Goal: Task Accomplishment & Management: Manage account settings

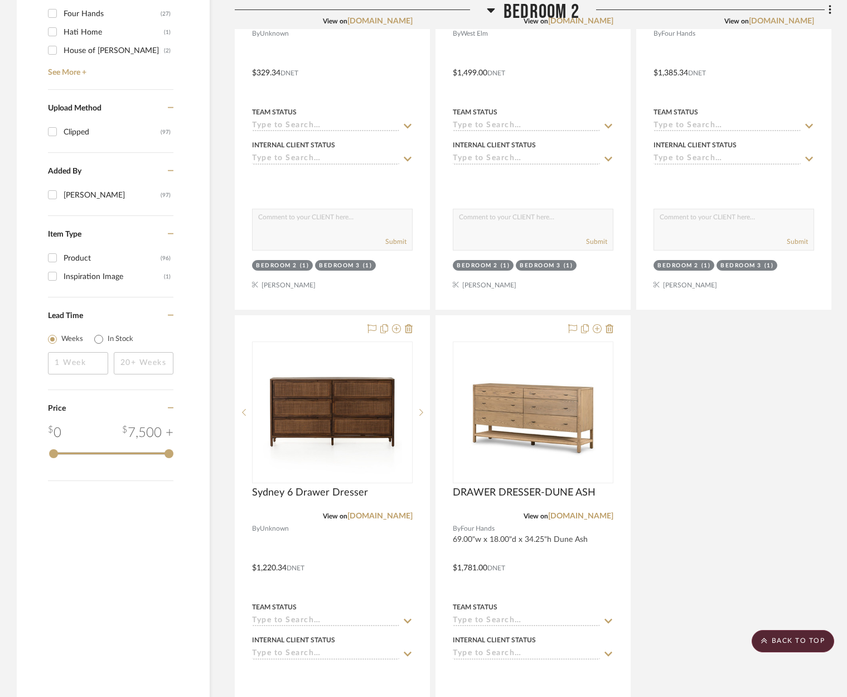
scroll to position [1194, 0]
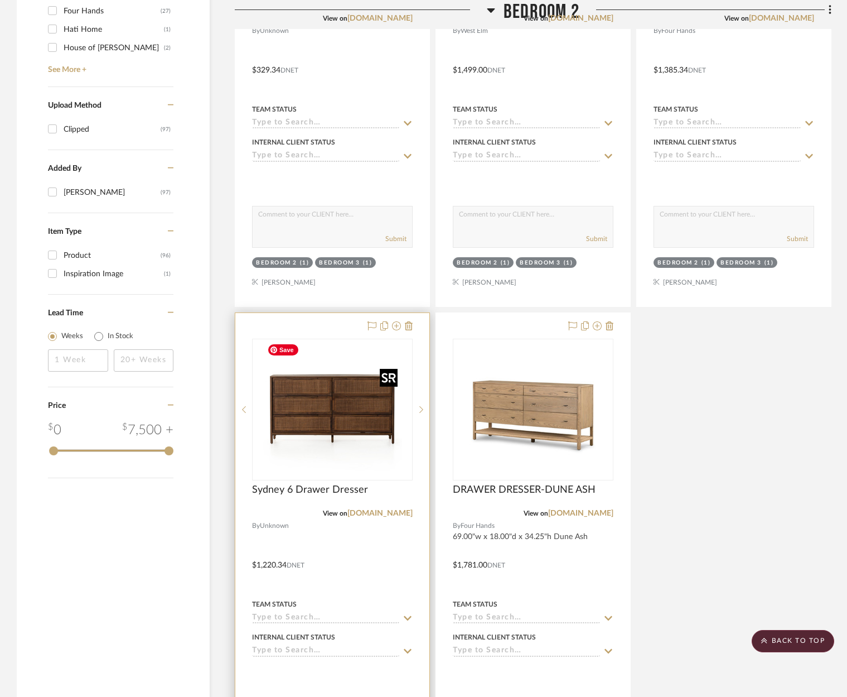
click at [295, 425] on img "0" at bounding box center [332, 409] width 139 height 139
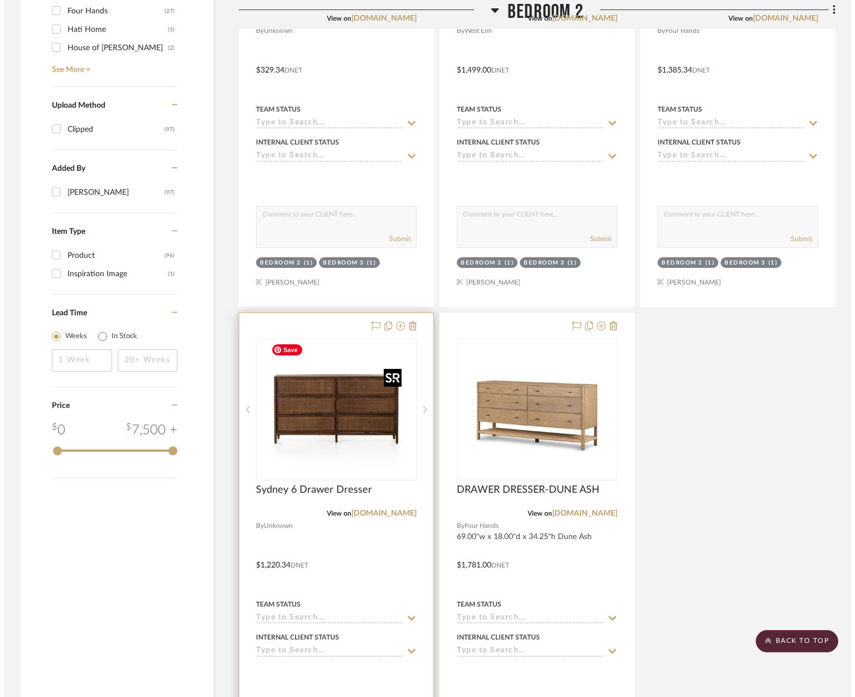
scroll to position [0, 0]
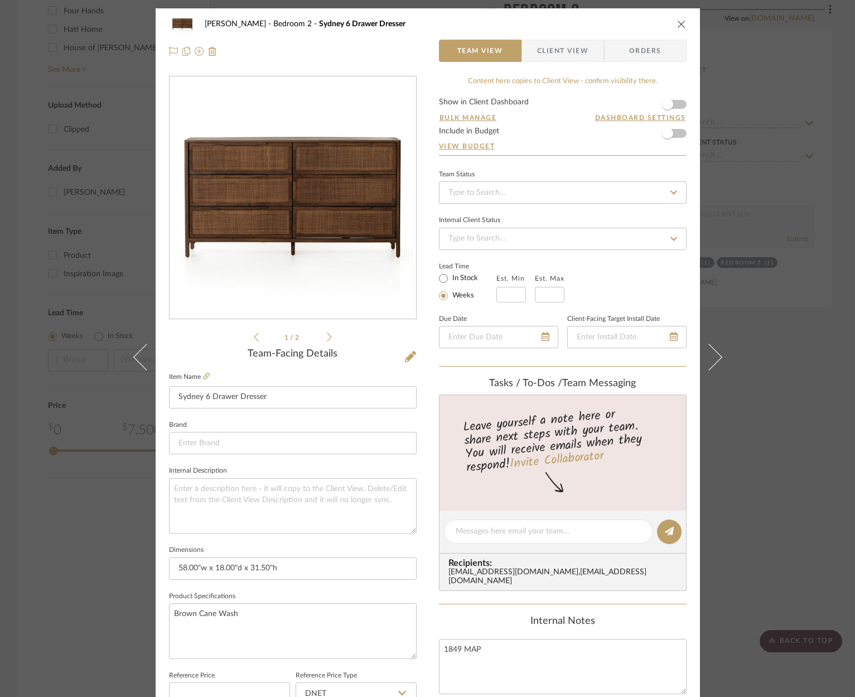
click at [804, 295] on div "[PERSON_NAME] Bedroom 2 Sydney 6 Drawer Dresser Team View Client View Orders 1 …" at bounding box center [427, 348] width 855 height 697
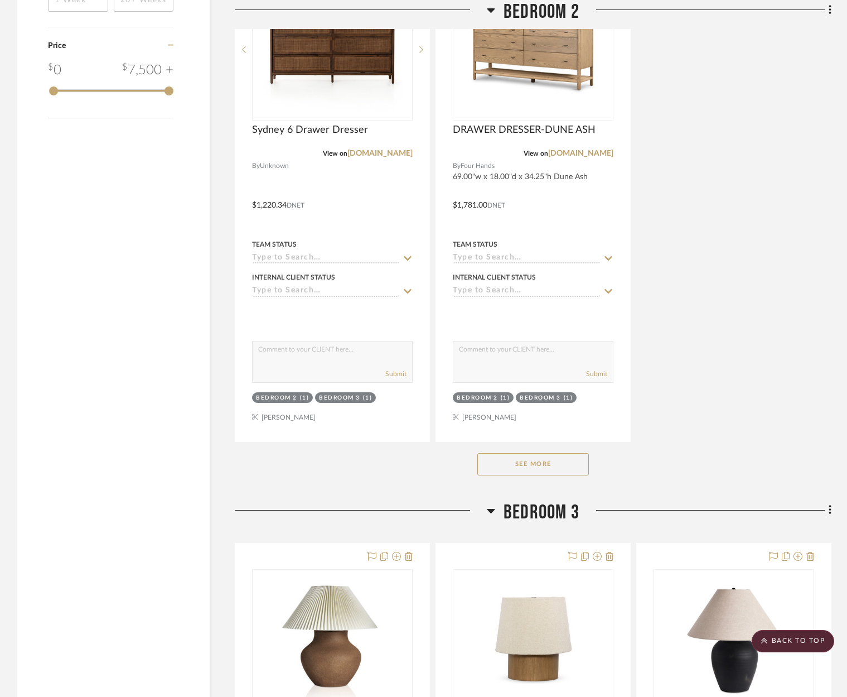
scroll to position [1555, 0]
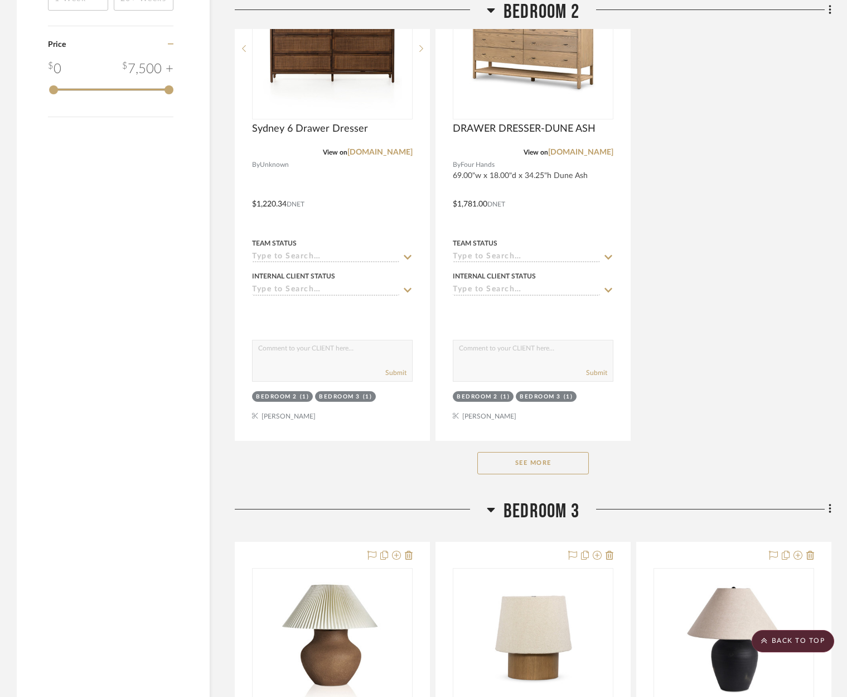
click at [564, 466] on button "See More" at bounding box center [534, 463] width 112 height 22
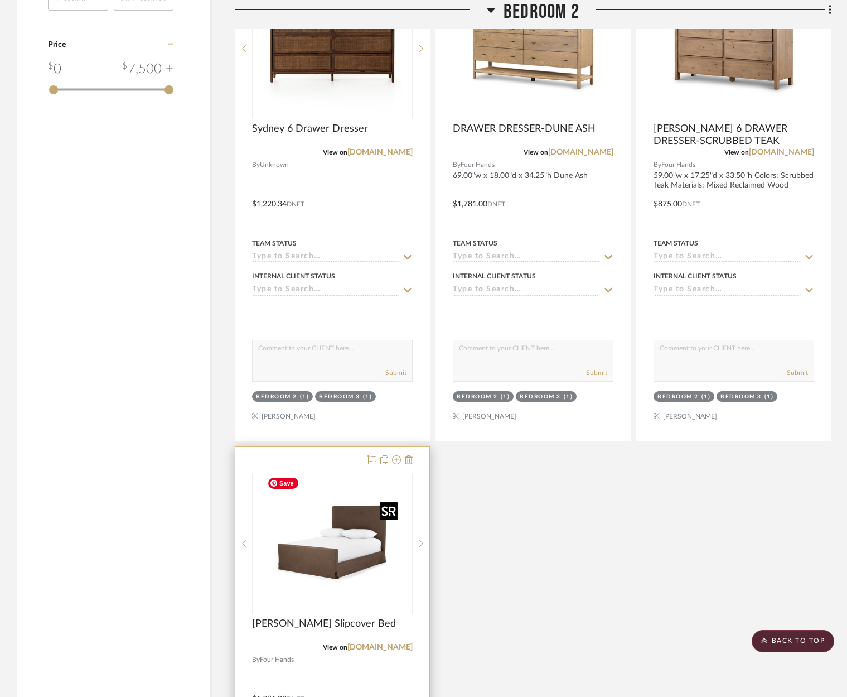
click at [0, 0] on img at bounding box center [0, 0] width 0 height 0
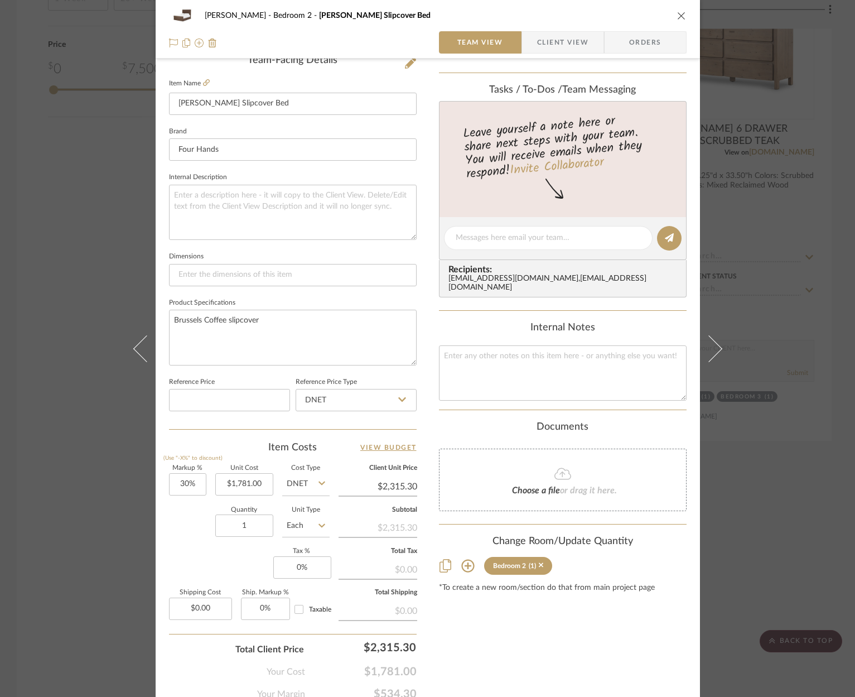
scroll to position [340, 0]
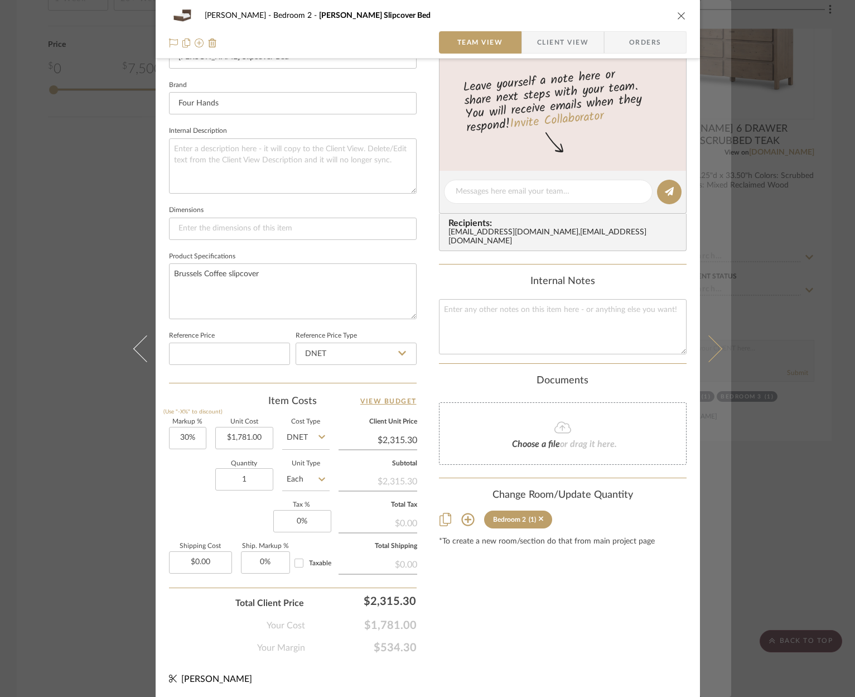
click at [714, 349] on icon at bounding box center [708, 348] width 27 height 27
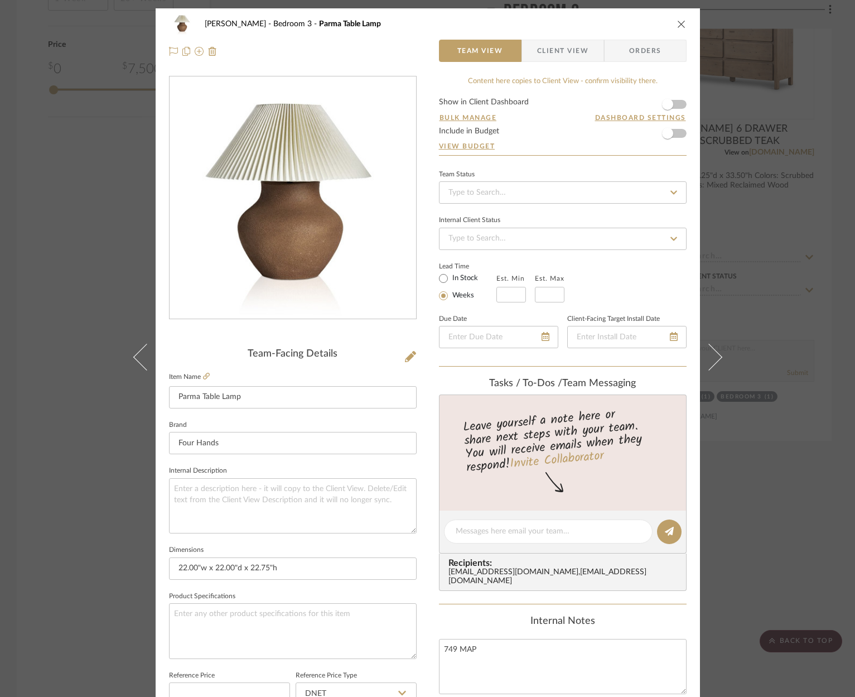
click at [678, 23] on icon "close" at bounding box center [681, 24] width 9 height 9
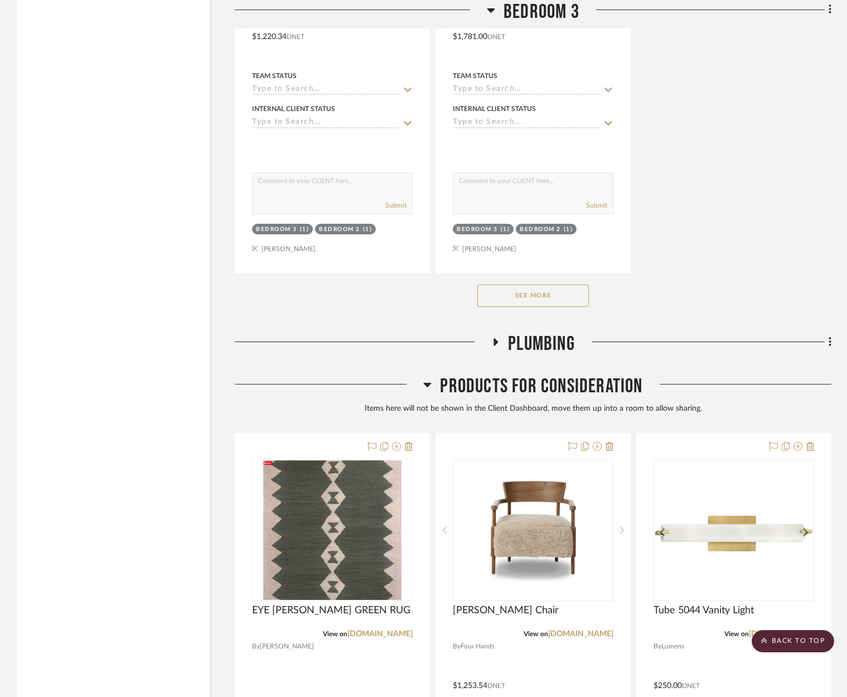
scroll to position [3800, 0]
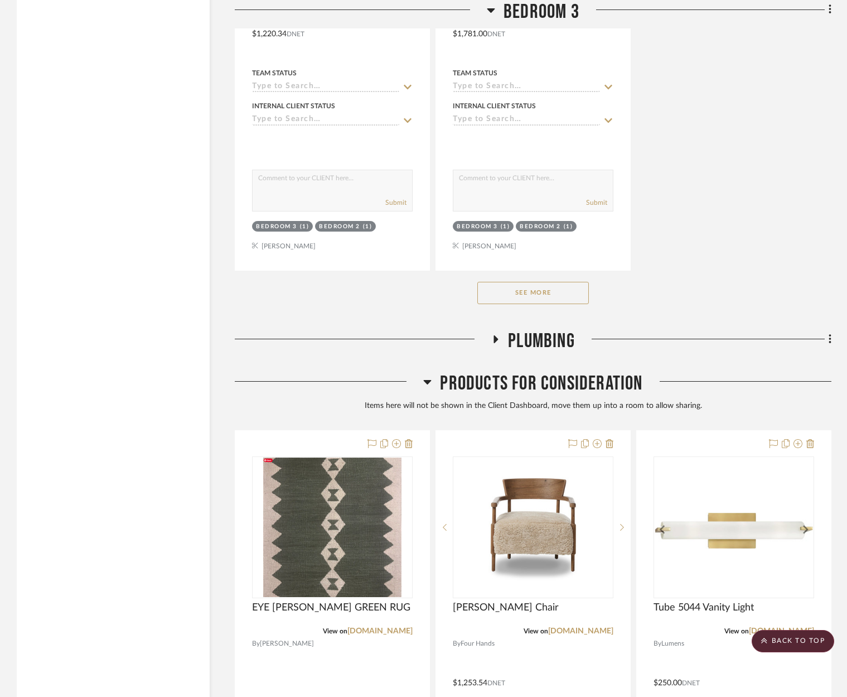
click at [505, 286] on button "See More" at bounding box center [534, 293] width 112 height 22
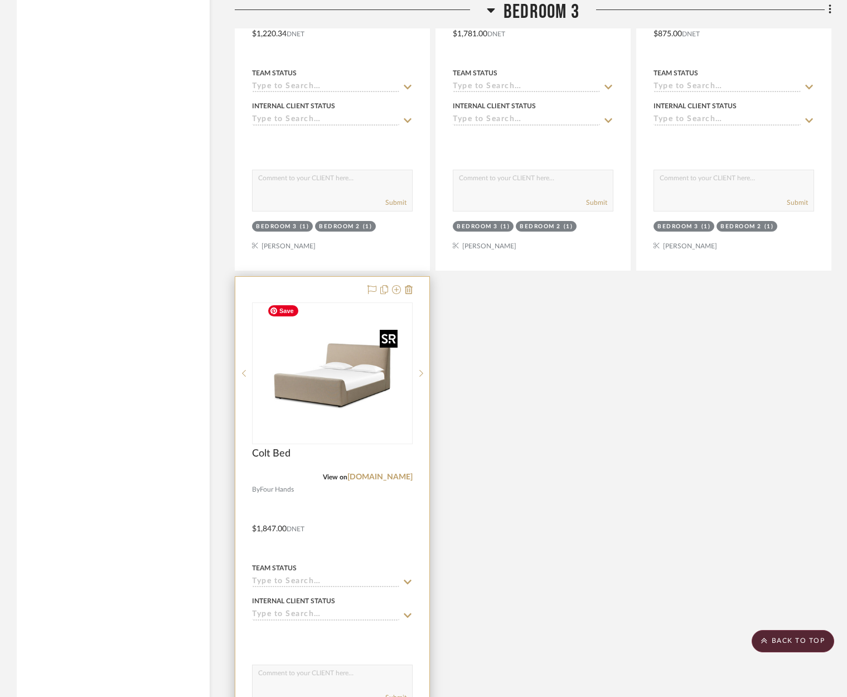
click at [0, 0] on img at bounding box center [0, 0] width 0 height 0
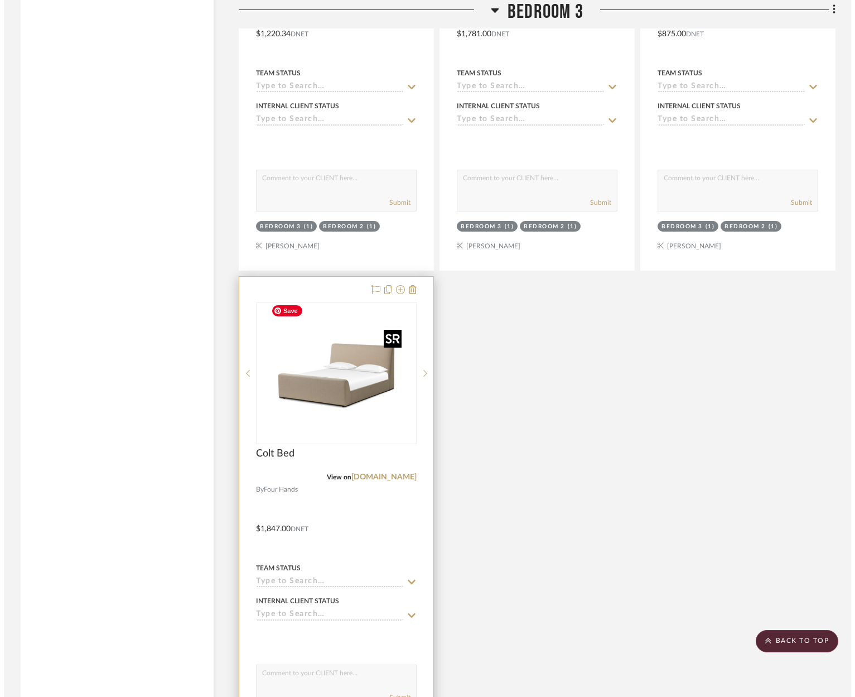
scroll to position [0, 0]
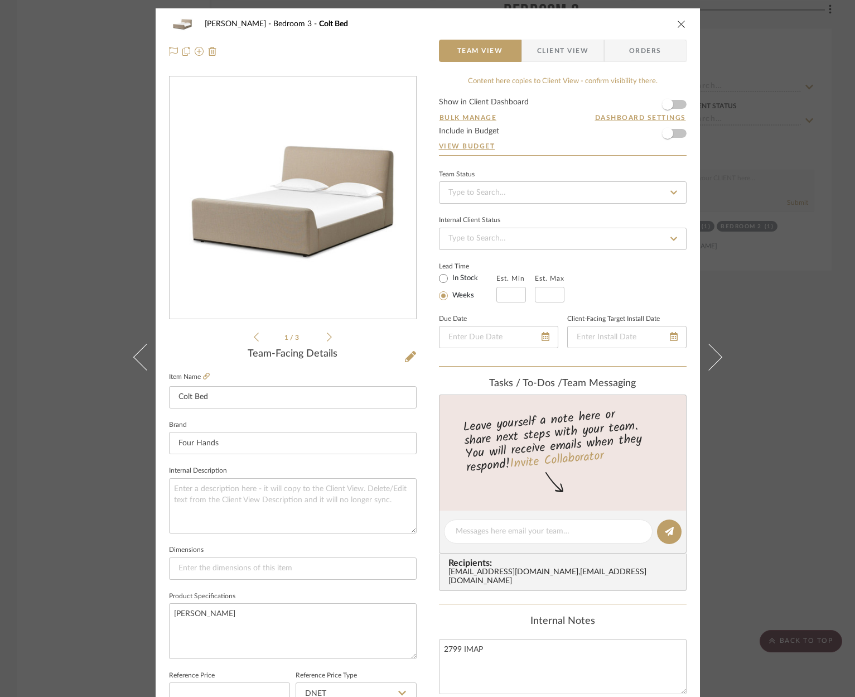
click at [677, 23] on icon "close" at bounding box center [681, 24] width 9 height 9
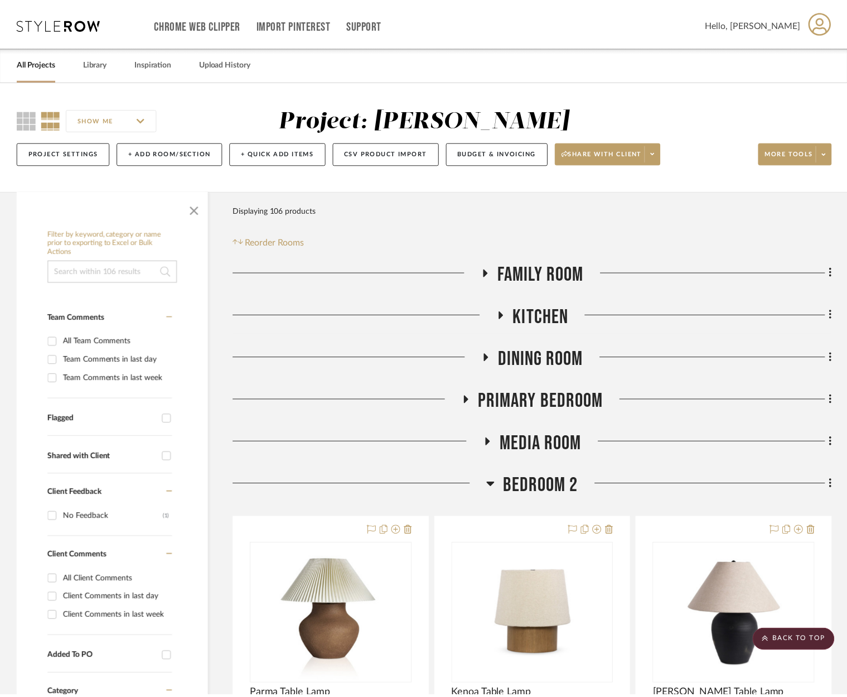
scroll to position [3800, 0]
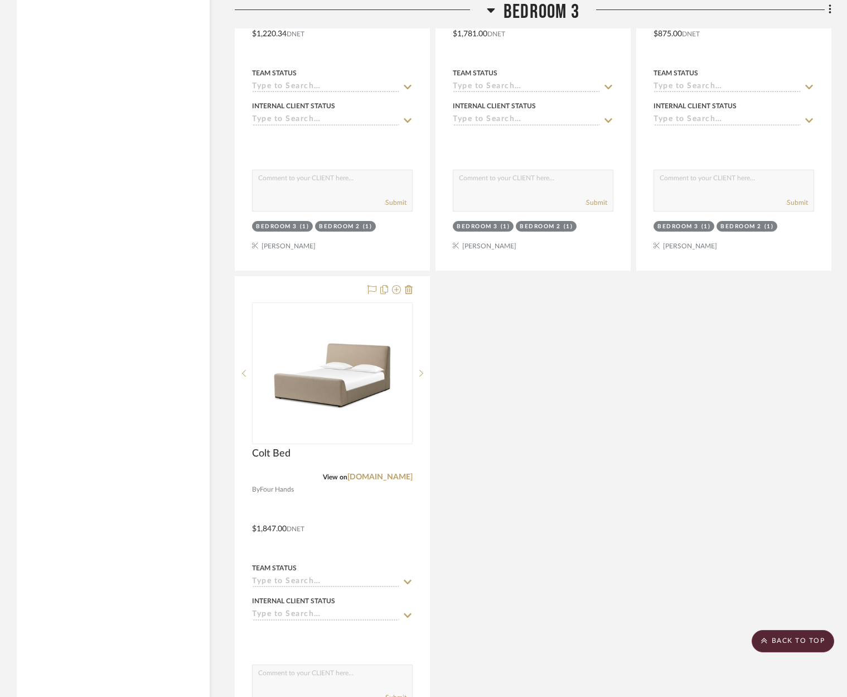
click at [490, 12] on icon at bounding box center [491, 9] width 8 height 13
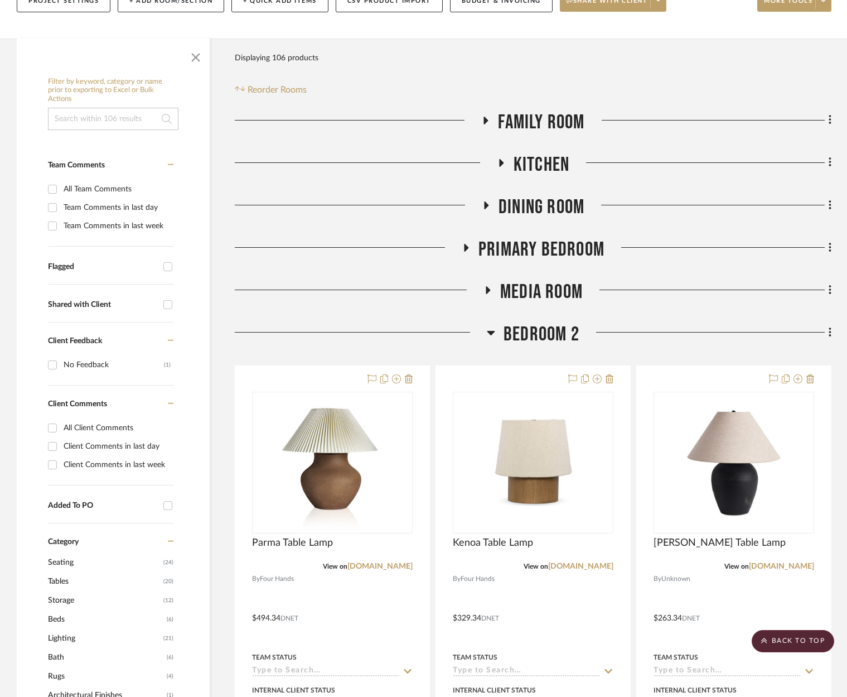
scroll to position [151, 0]
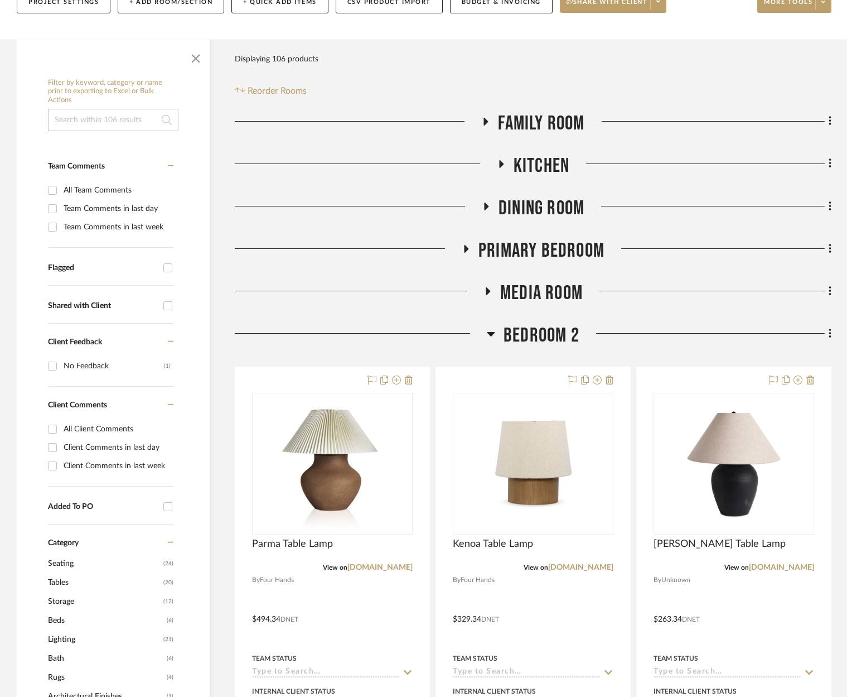
click at [488, 291] on icon at bounding box center [488, 291] width 4 height 8
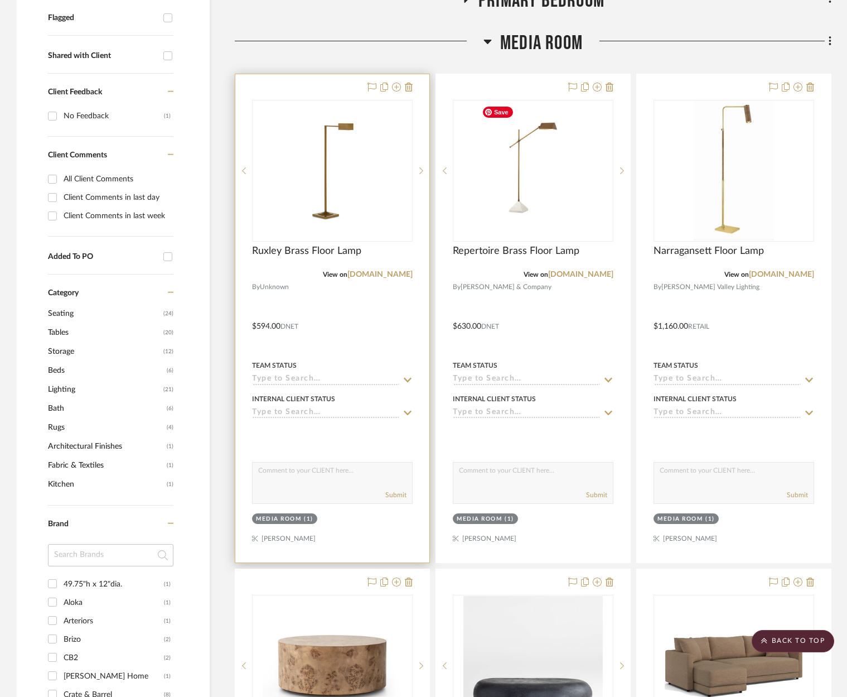
scroll to position [411, 0]
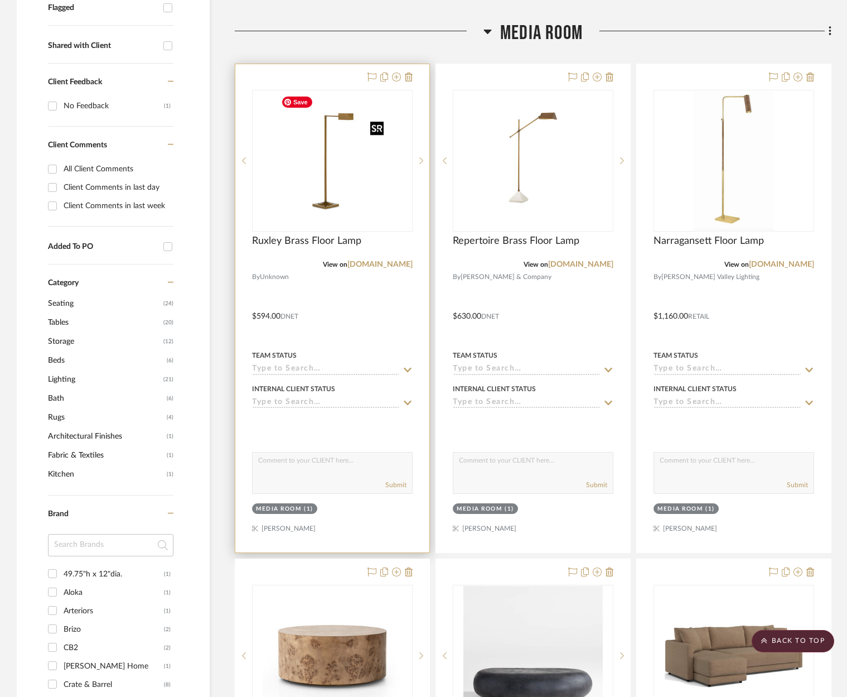
click at [0, 0] on img at bounding box center [0, 0] width 0 height 0
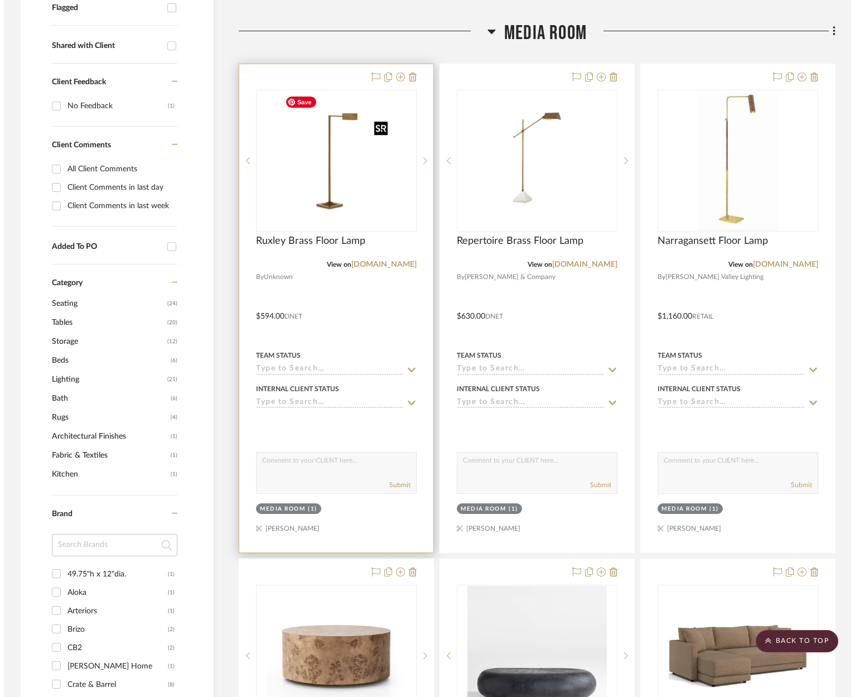
scroll to position [0, 0]
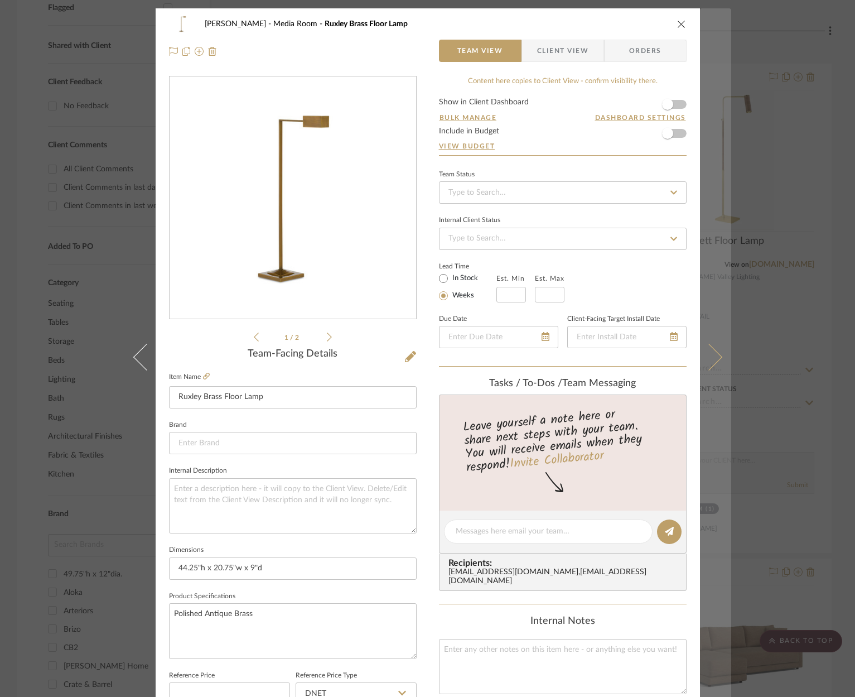
click at [708, 354] on icon at bounding box center [708, 356] width 27 height 27
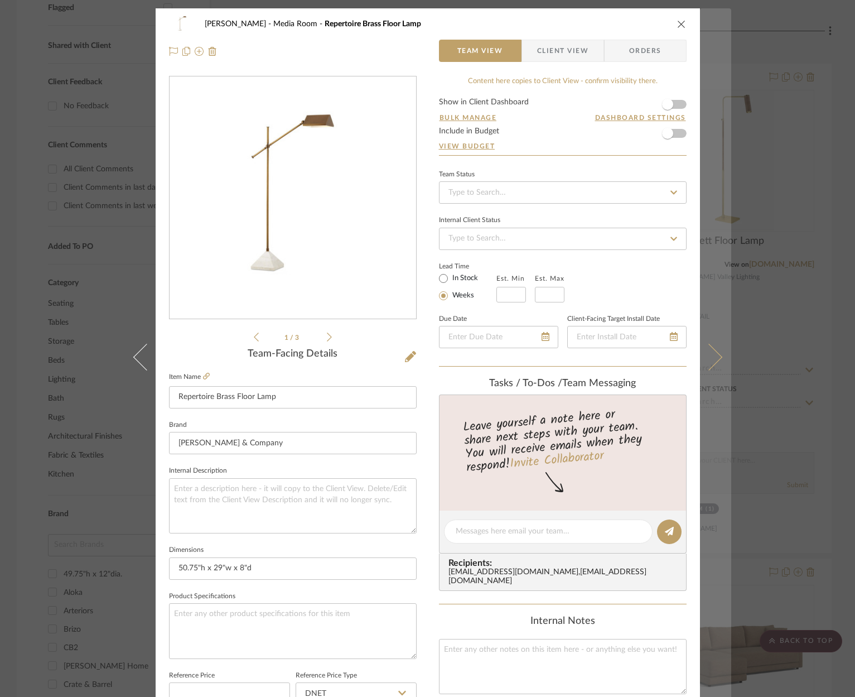
click at [709, 351] on icon at bounding box center [708, 356] width 27 height 27
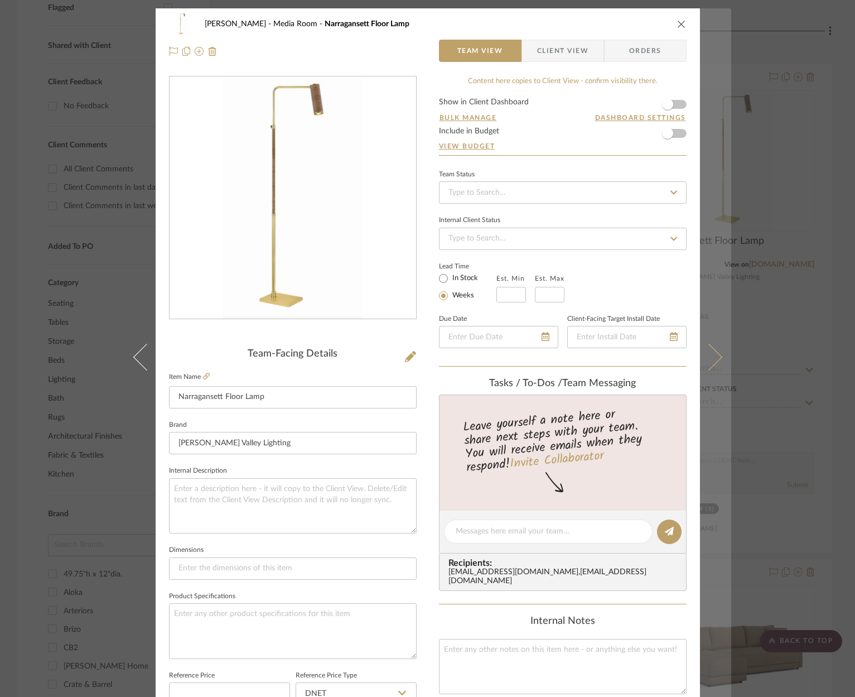
click at [711, 353] on icon at bounding box center [708, 356] width 27 height 27
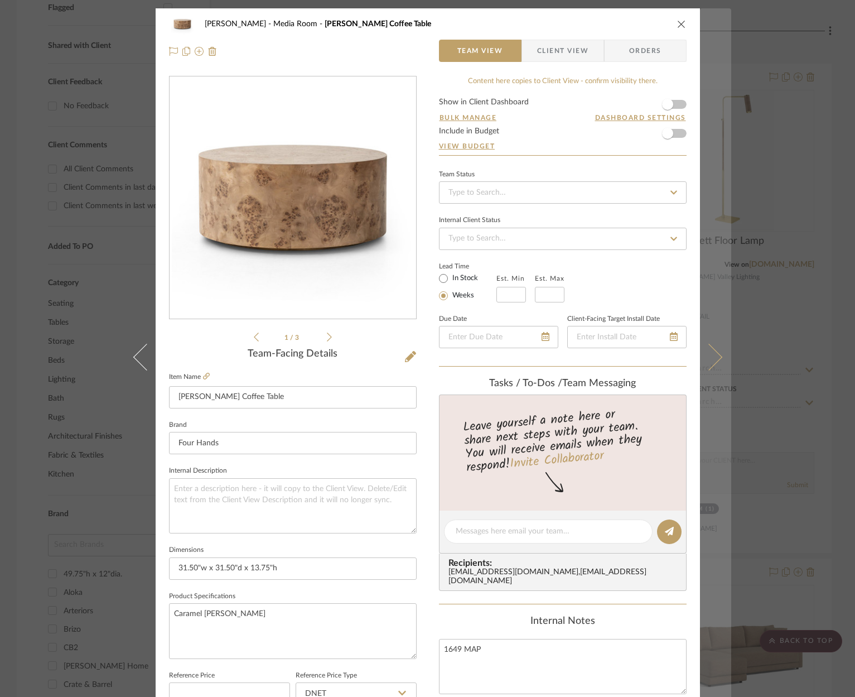
click at [710, 355] on icon at bounding box center [708, 356] width 27 height 27
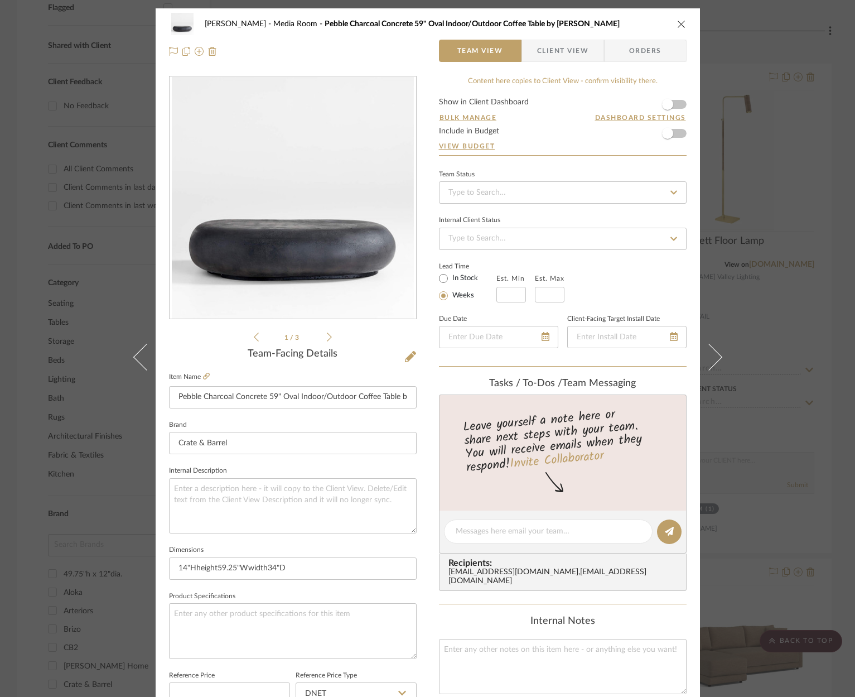
click at [710, 355] on icon at bounding box center [708, 356] width 27 height 27
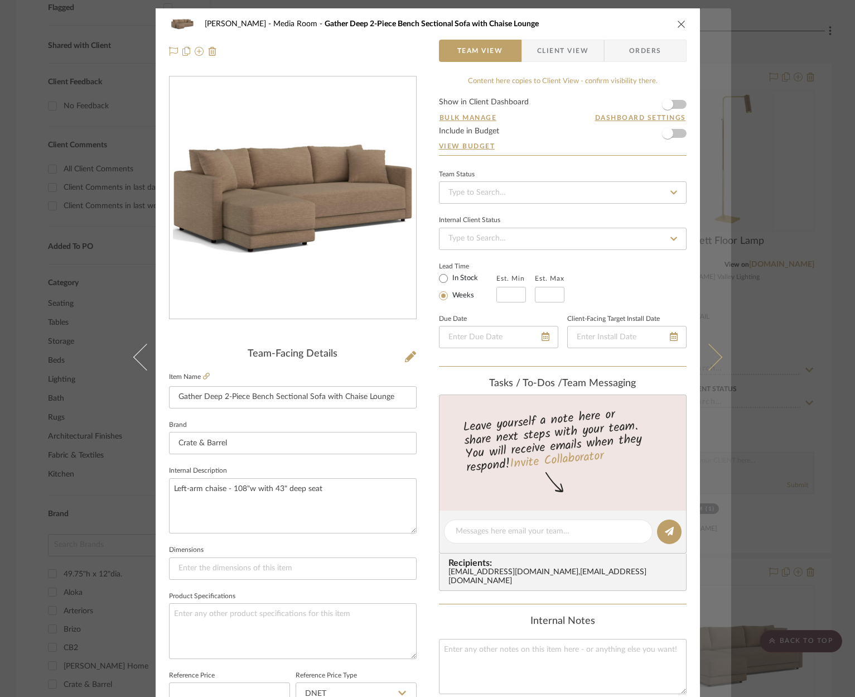
click at [710, 356] on icon at bounding box center [708, 356] width 27 height 27
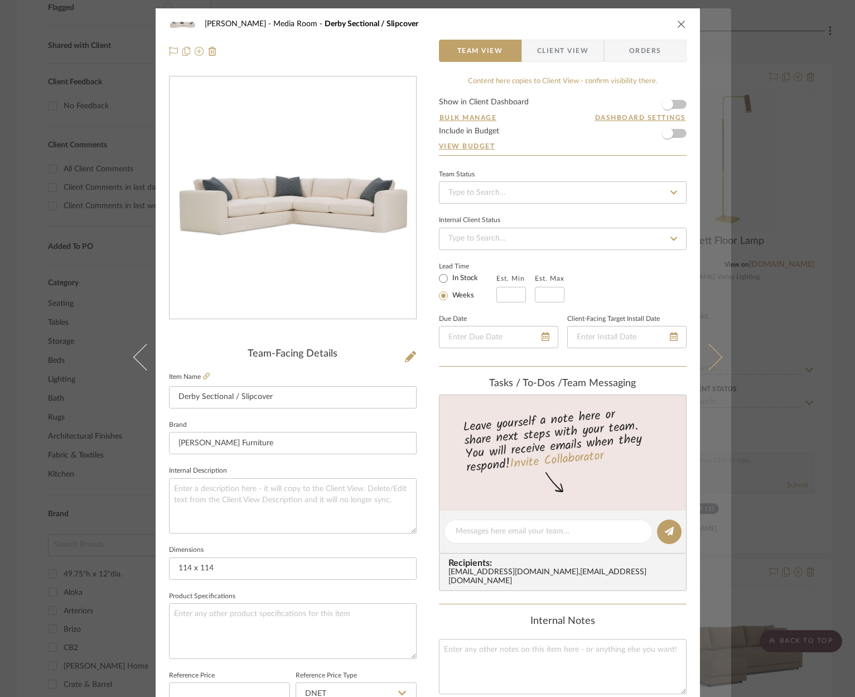
click at [706, 352] on icon at bounding box center [708, 356] width 27 height 27
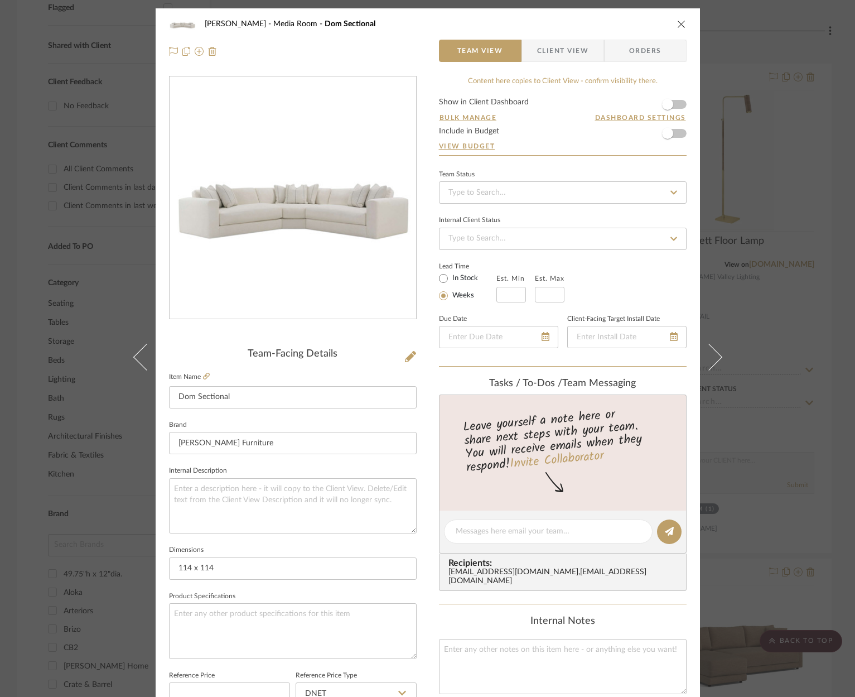
click at [706, 352] on icon at bounding box center [708, 356] width 27 height 27
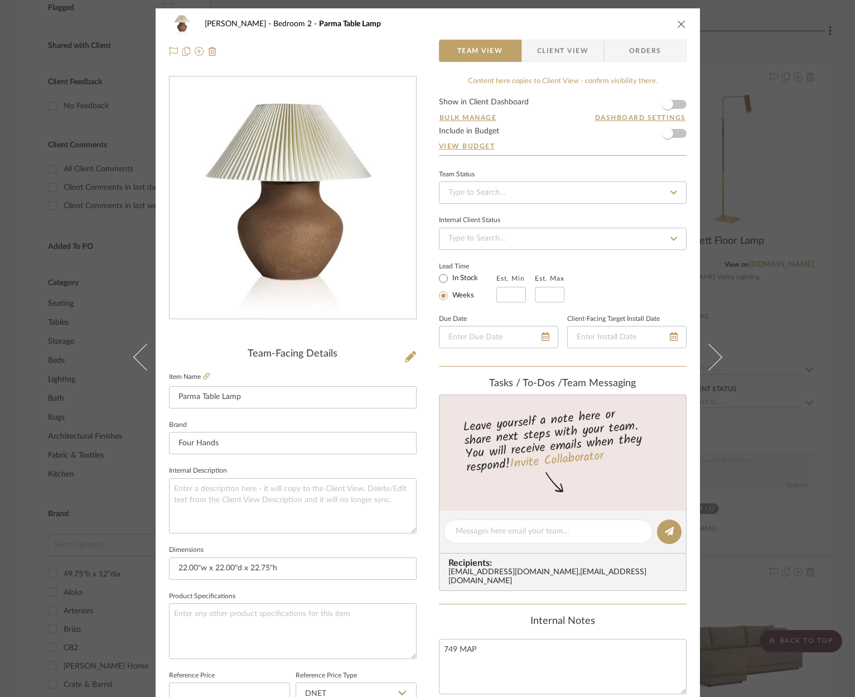
click at [750, 44] on div "[PERSON_NAME] Bedroom 2 Parma Table Lamp Team View Client View Orders Team-Faci…" at bounding box center [427, 348] width 855 height 697
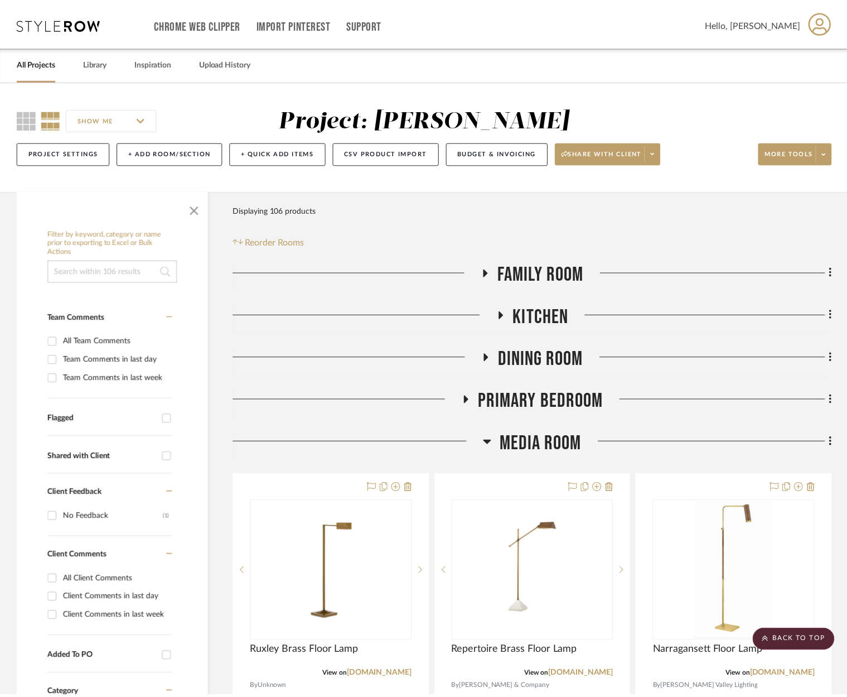
scroll to position [411, 0]
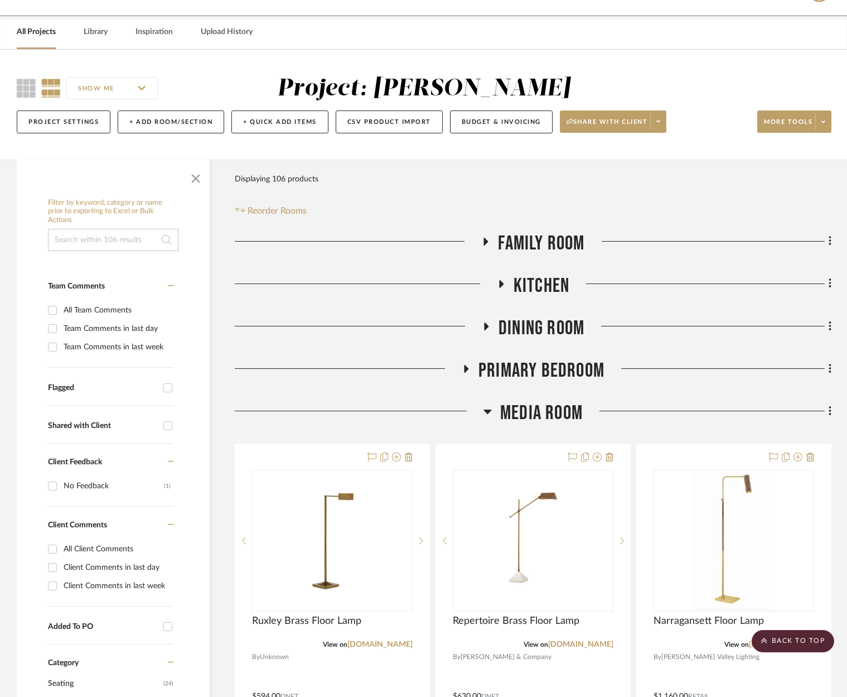
scroll to position [0, 0]
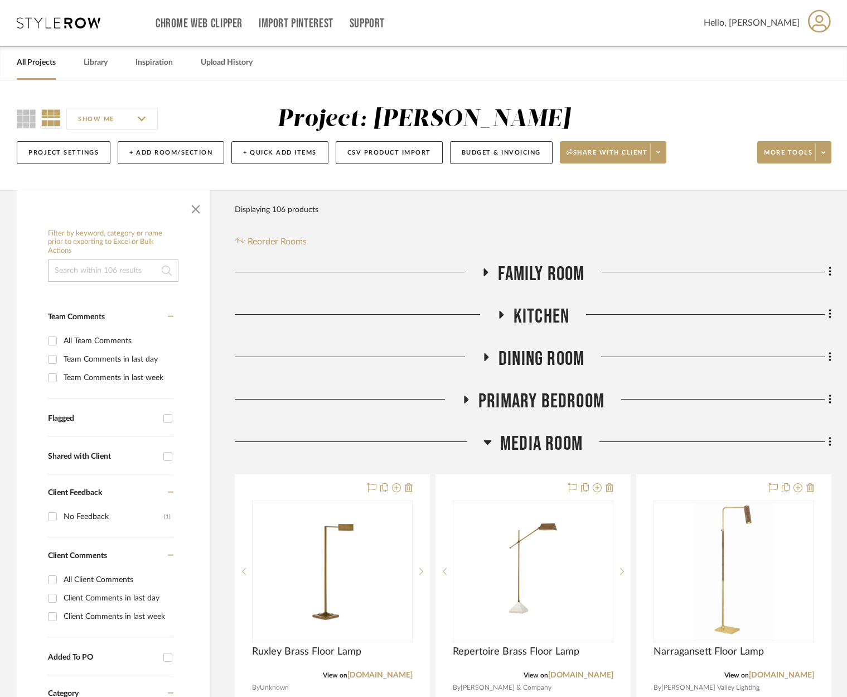
click at [485, 270] on icon at bounding box center [486, 272] width 4 height 8
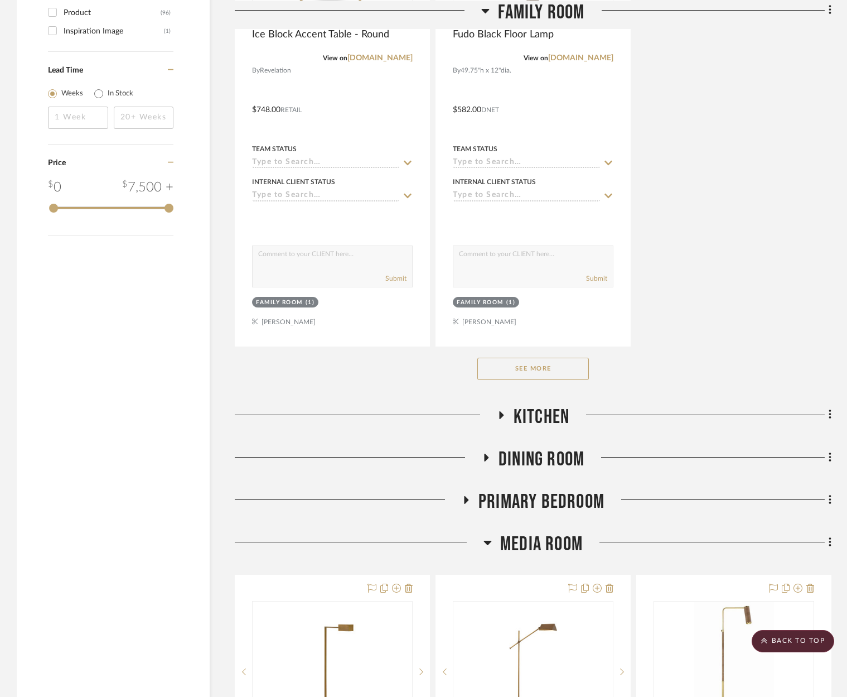
scroll to position [1523, 0]
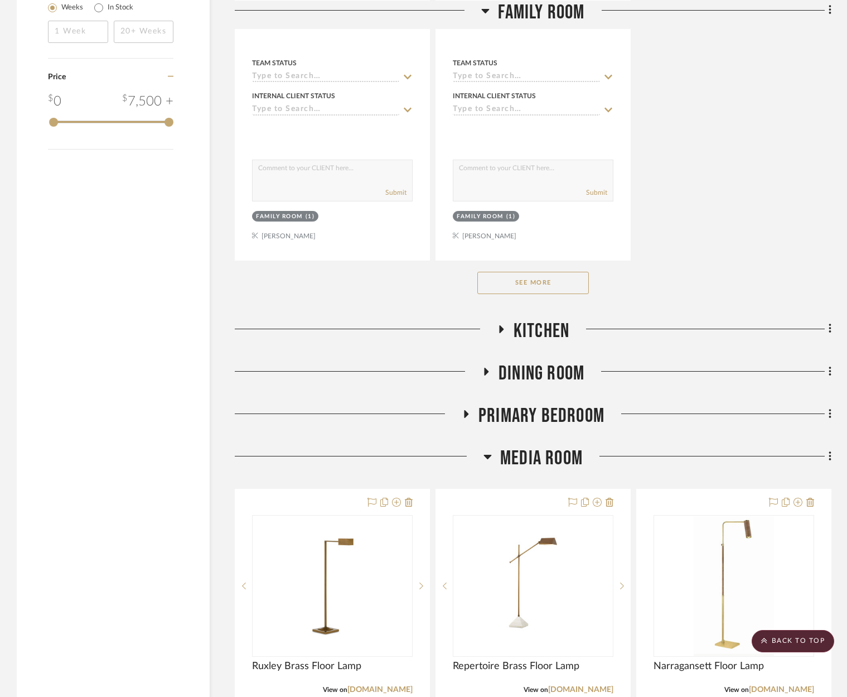
click at [543, 281] on button "See More" at bounding box center [534, 283] width 112 height 22
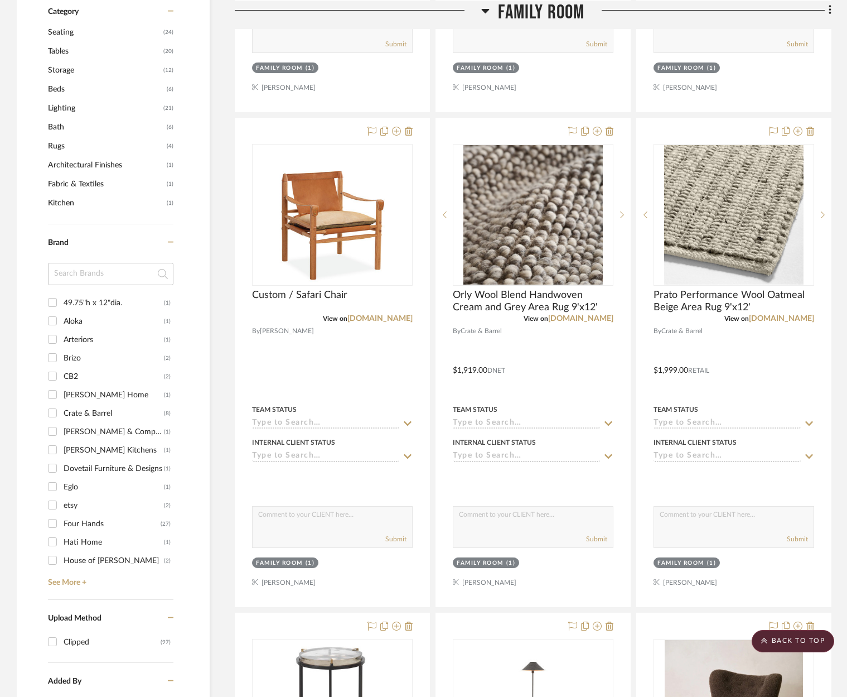
scroll to position [560, 0]
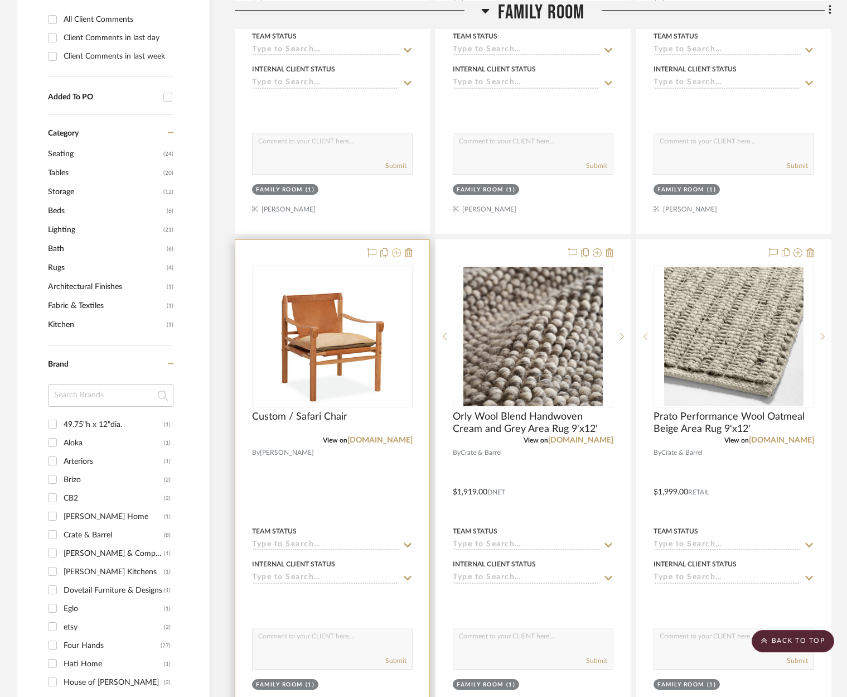
click at [397, 254] on icon at bounding box center [396, 252] width 9 height 9
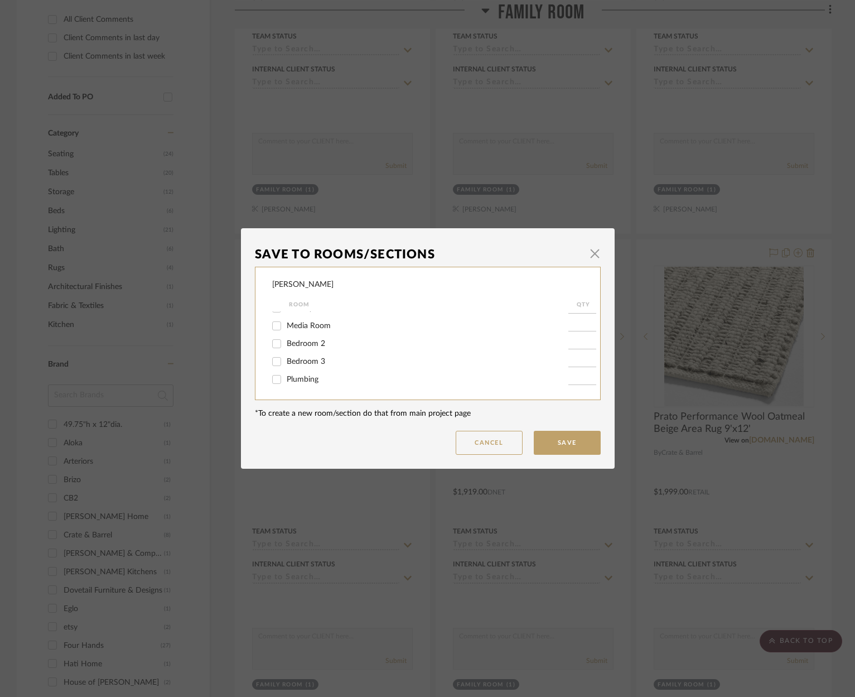
scroll to position [70, 0]
click at [272, 326] on input "Media Room" at bounding box center [277, 326] width 18 height 18
checkbox input "true"
type input "1"
click at [552, 441] on button "Save" at bounding box center [567, 443] width 67 height 24
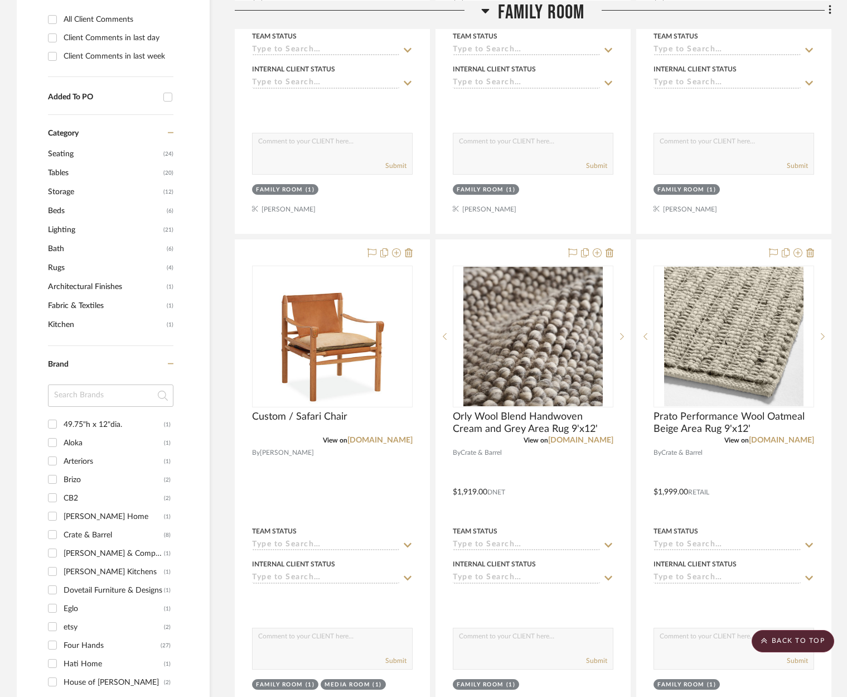
scroll to position [0, 0]
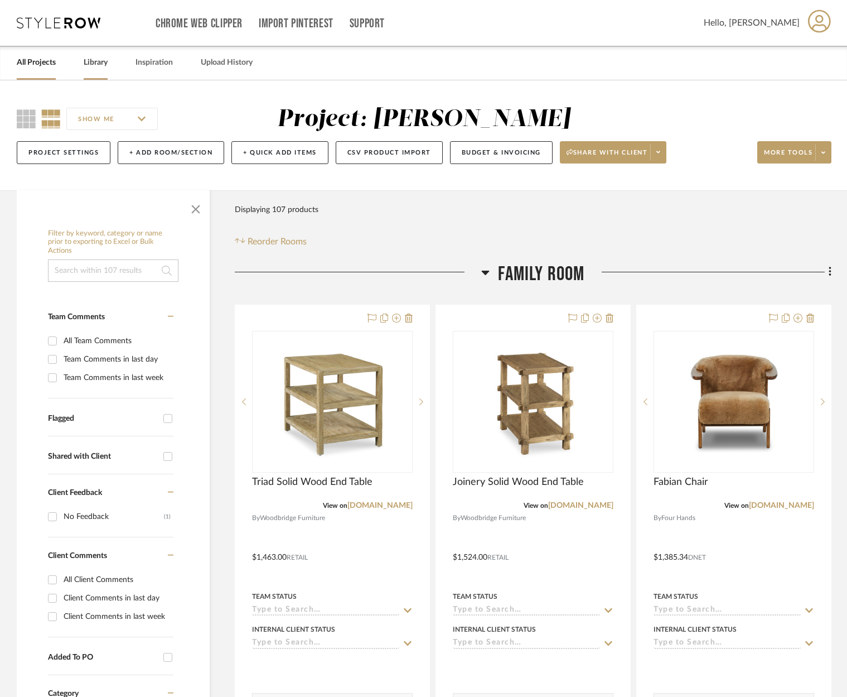
click at [95, 63] on link "Library" at bounding box center [96, 62] width 24 height 15
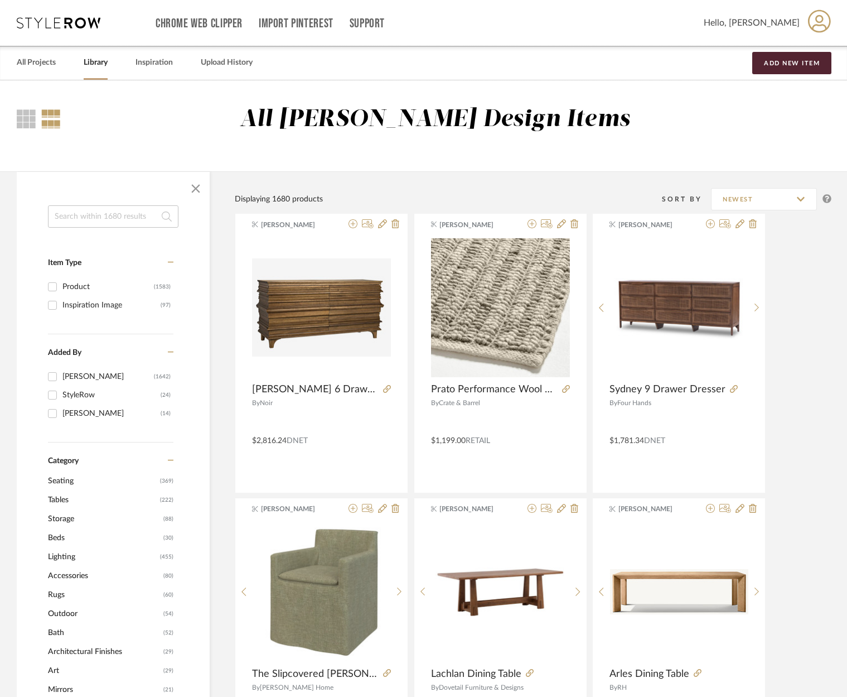
click at [109, 213] on input at bounding box center [113, 216] width 131 height 22
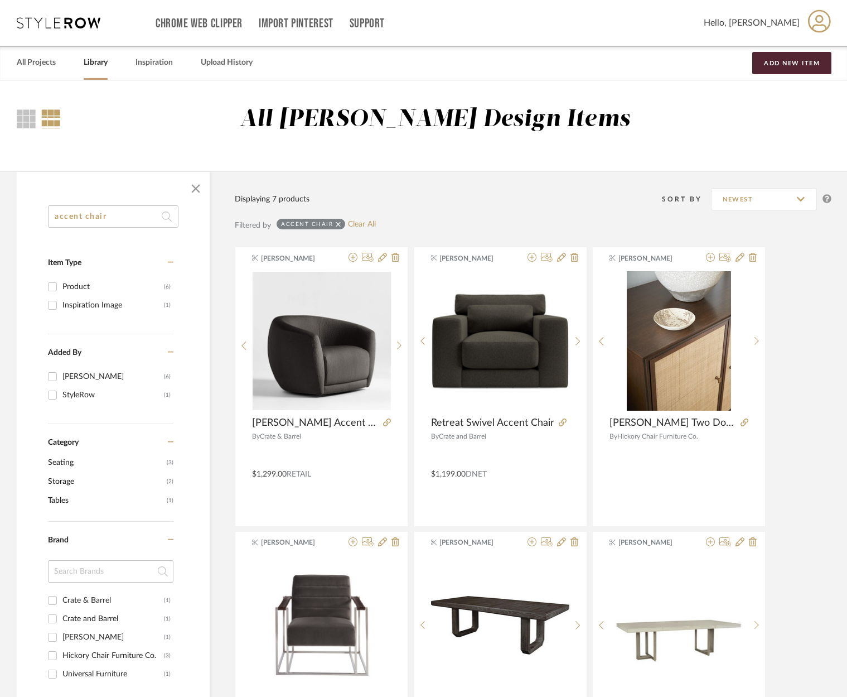
click at [109, 219] on input "accent chair" at bounding box center [113, 216] width 131 height 22
type input "chair"
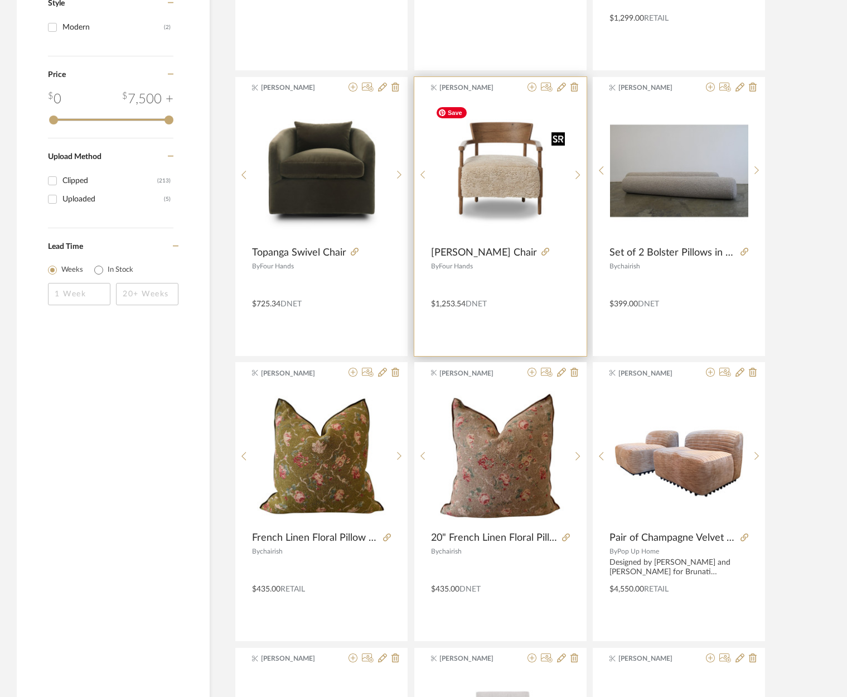
scroll to position [1024, 0]
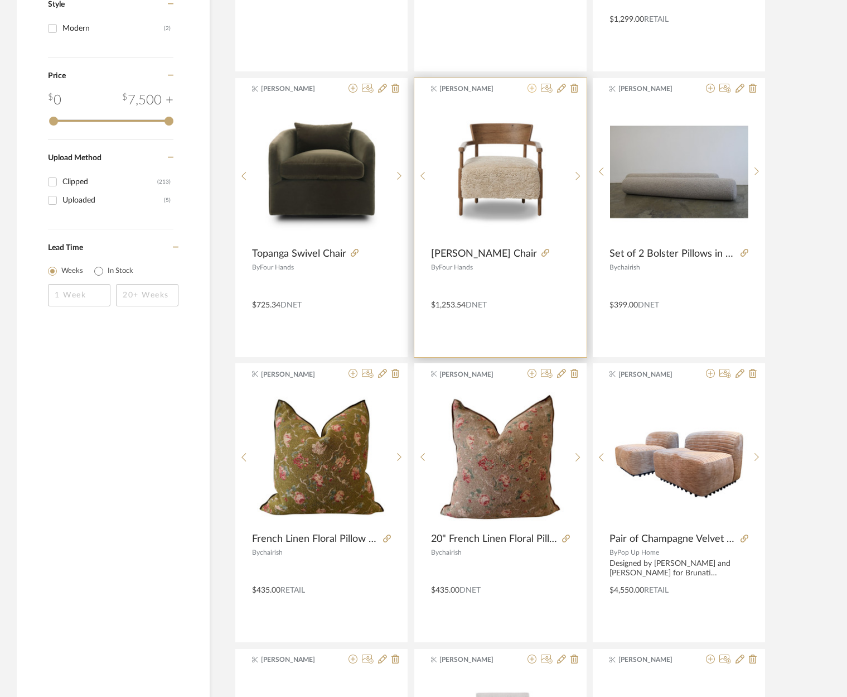
click at [534, 88] on icon at bounding box center [532, 88] width 9 height 9
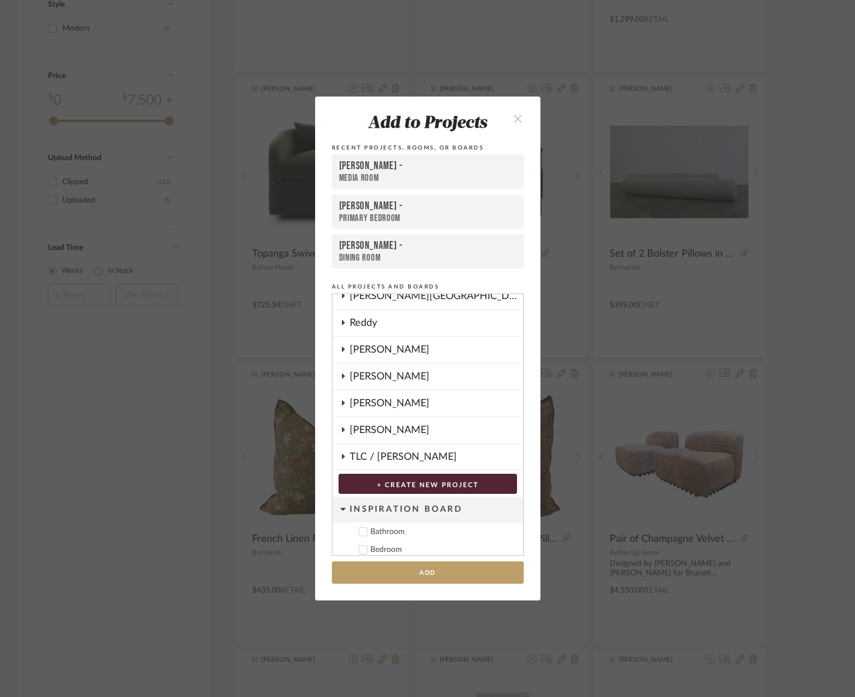
scroll to position [739, 0]
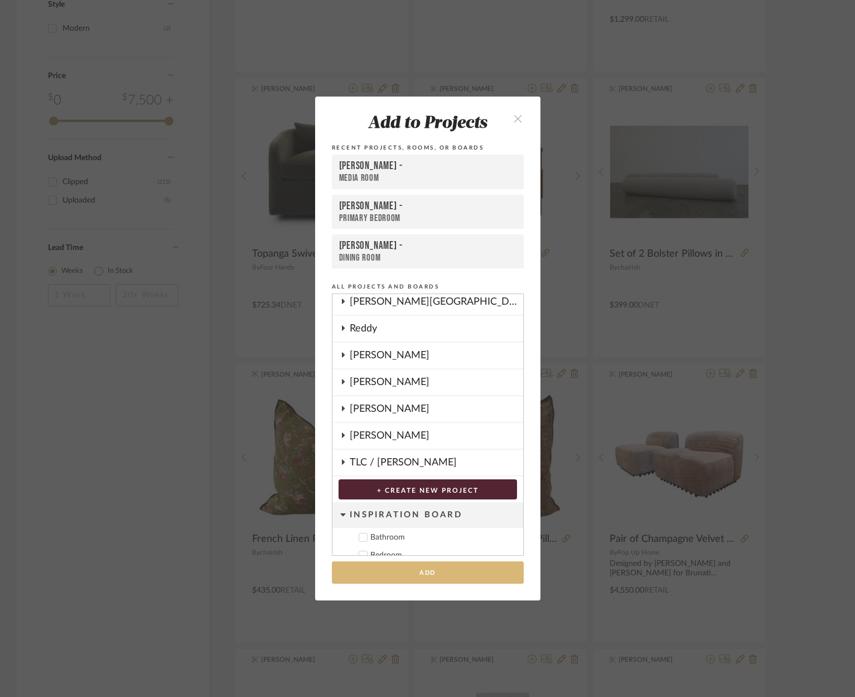
click at [425, 574] on button "Add" at bounding box center [428, 572] width 192 height 23
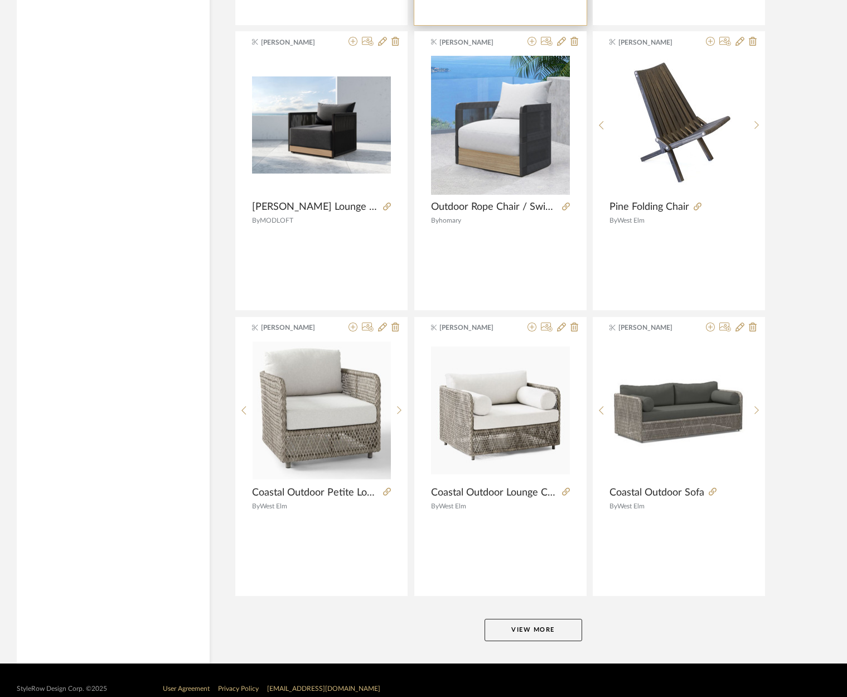
scroll to position [3086, 0]
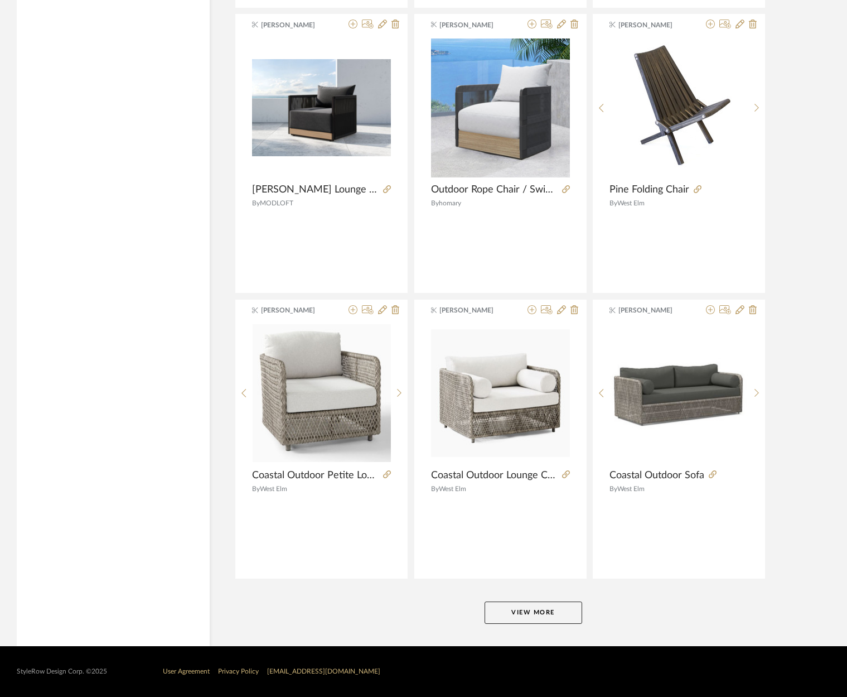
click at [557, 618] on button "View More" at bounding box center [534, 612] width 98 height 22
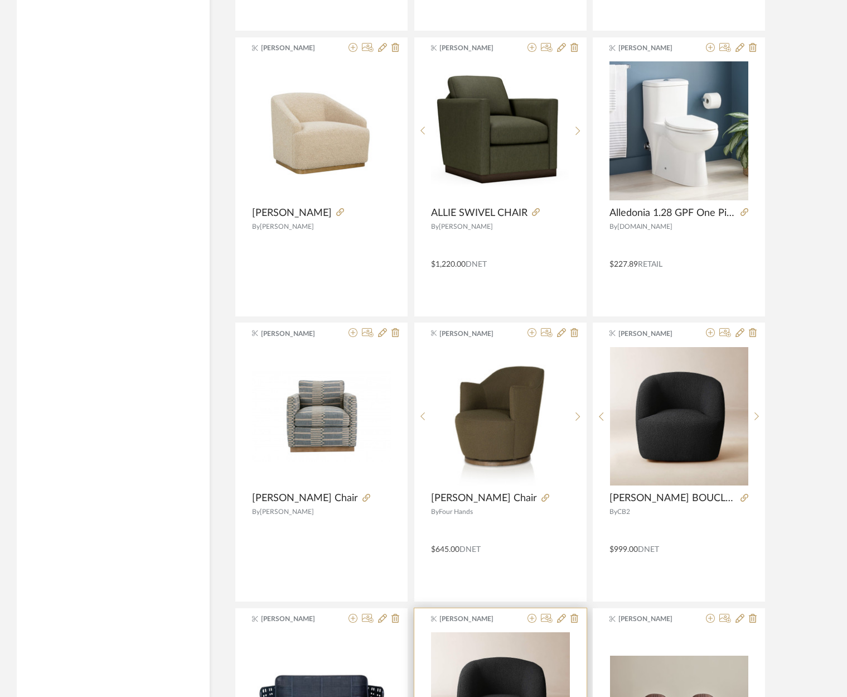
scroll to position [5061, 0]
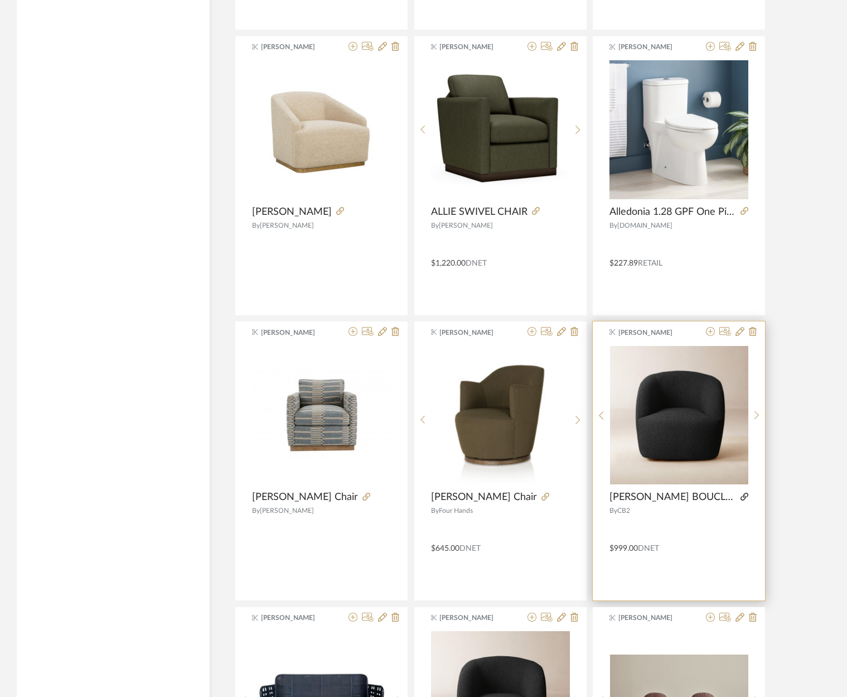
click at [744, 494] on icon at bounding box center [745, 497] width 8 height 8
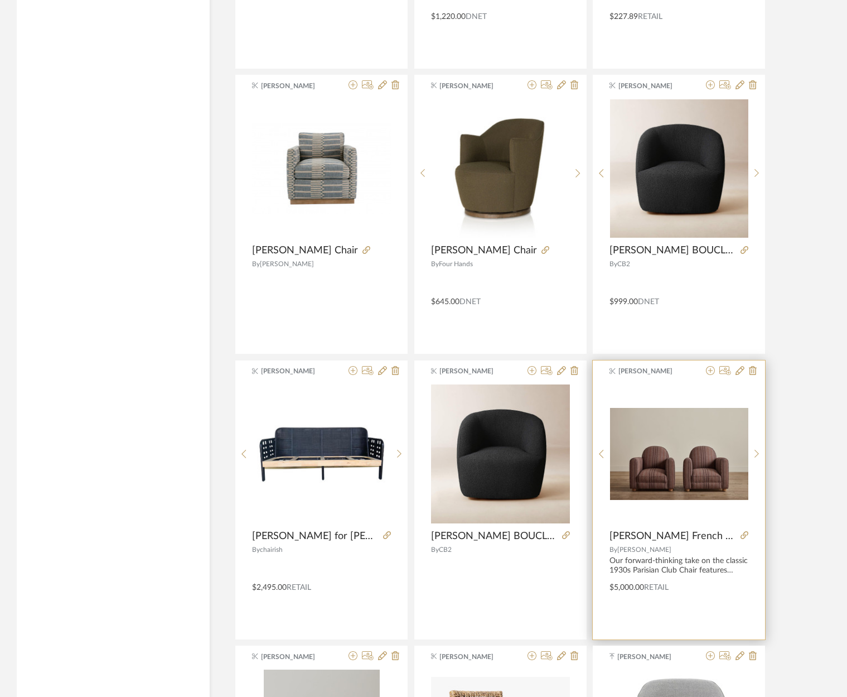
scroll to position [5309, 0]
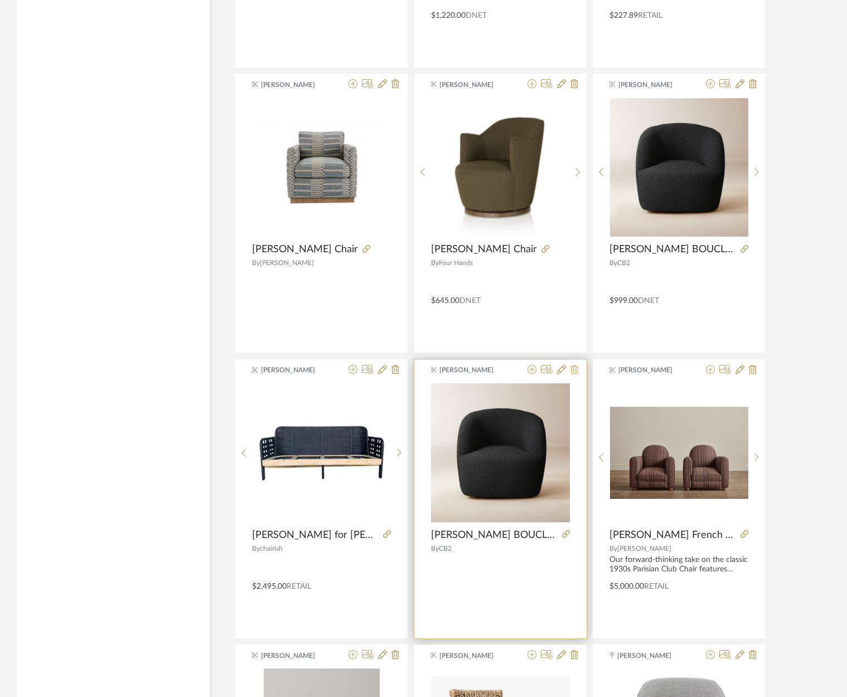
click at [571, 369] on icon at bounding box center [575, 369] width 8 height 9
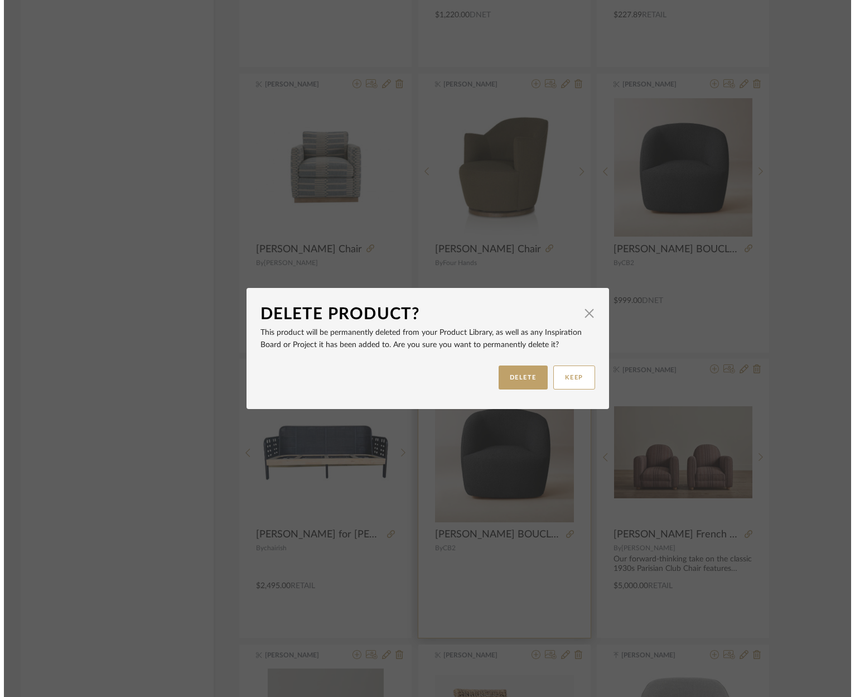
scroll to position [0, 0]
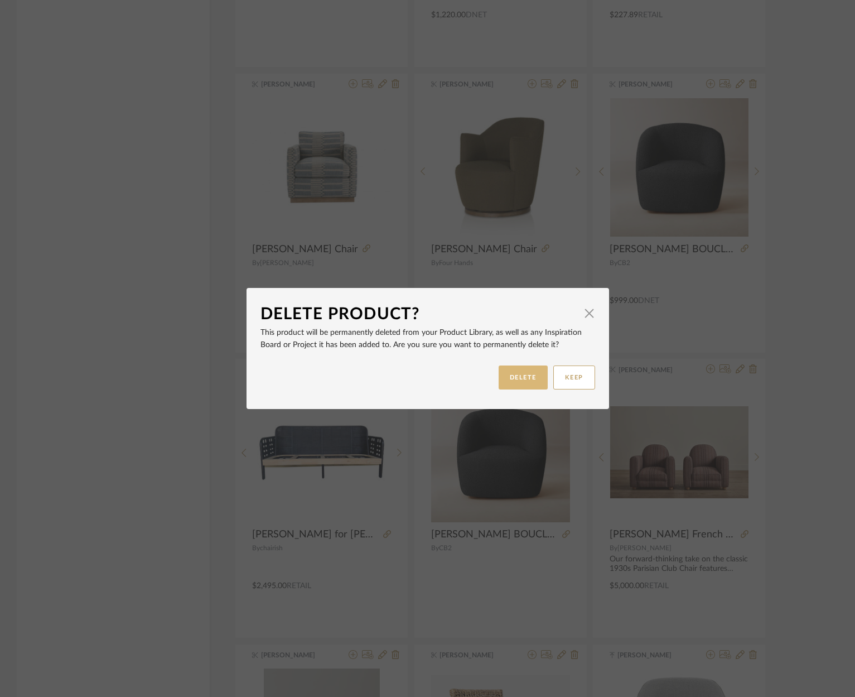
click at [522, 378] on button "DELETE" at bounding box center [523, 377] width 49 height 24
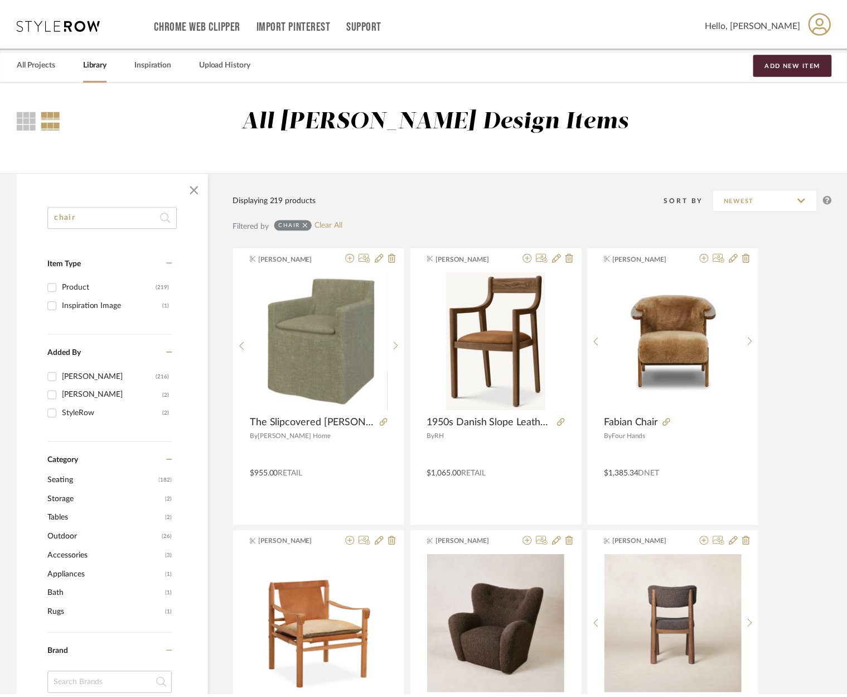
scroll to position [5309, 0]
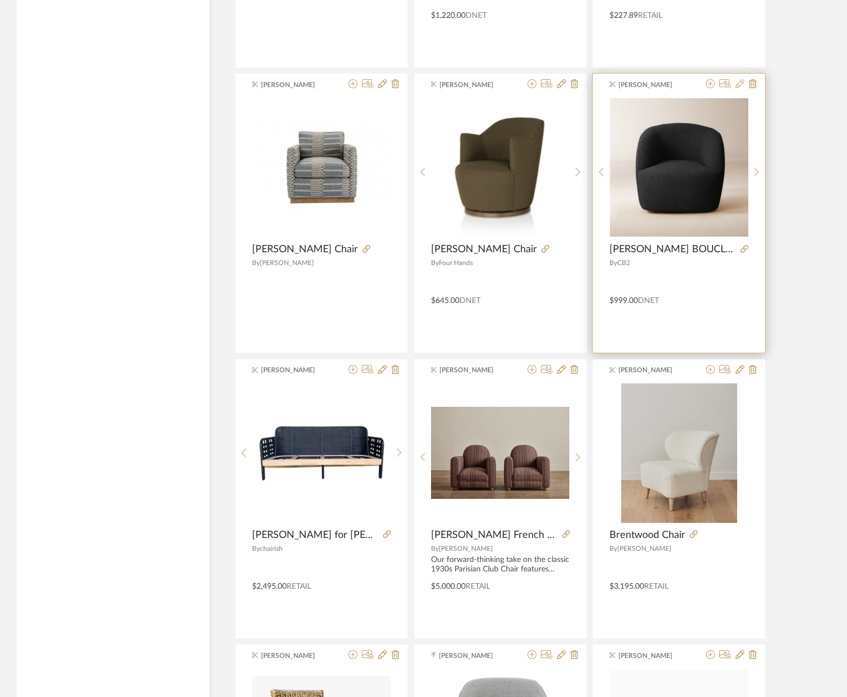
click at [740, 84] on icon at bounding box center [740, 83] width 9 height 9
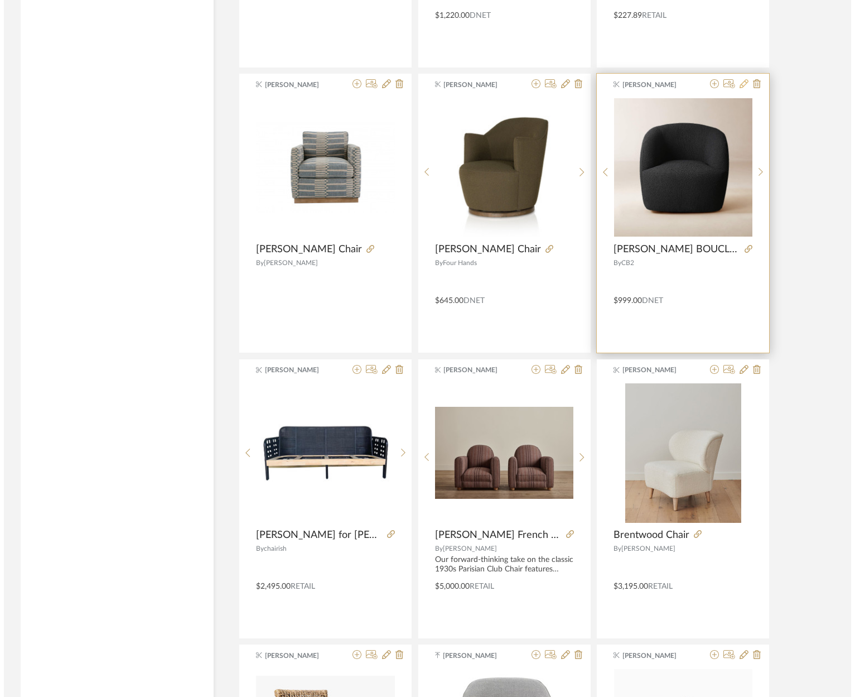
scroll to position [0, 0]
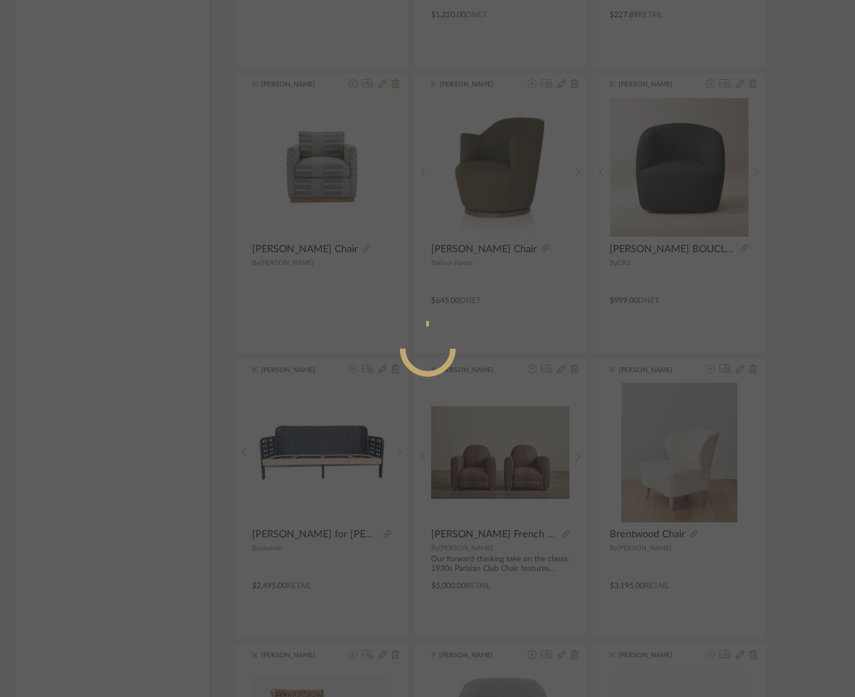
radio input "true"
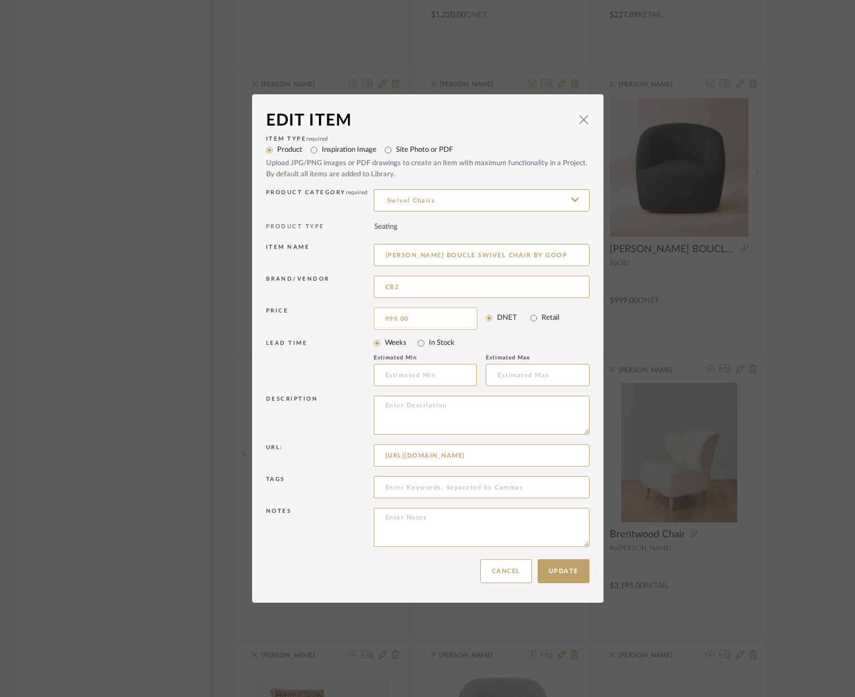
drag, startPoint x: 412, startPoint y: 320, endPoint x: 436, endPoint y: 321, distance: 24.0
click at [436, 321] on input "999.00" at bounding box center [426, 318] width 104 height 22
drag, startPoint x: 436, startPoint y: 319, endPoint x: 370, endPoint y: 317, distance: 65.3
click at [374, 317] on input "999.00" at bounding box center [426, 318] width 104 height 22
type input "$1,451.00"
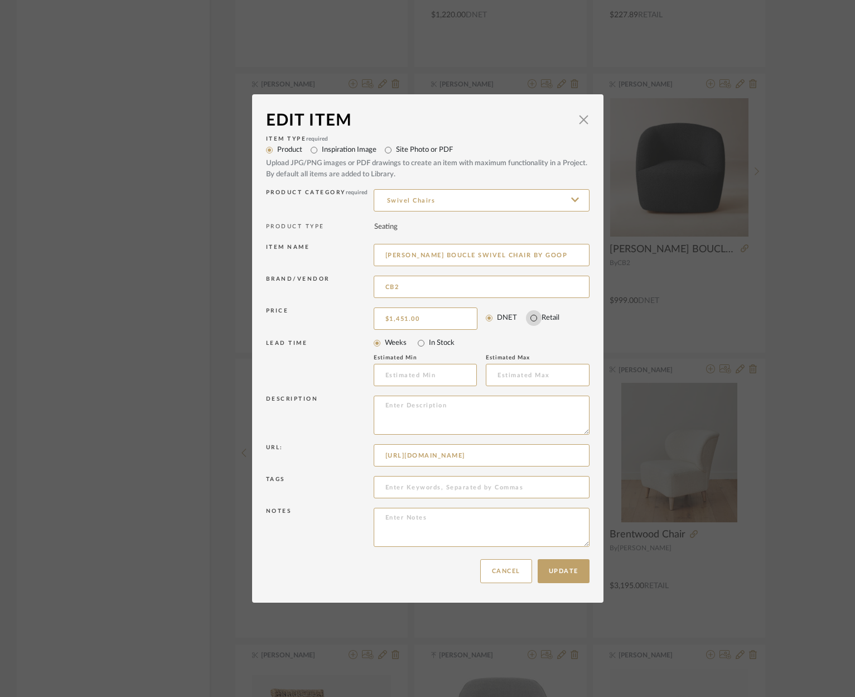
click at [528, 318] on input "Retail" at bounding box center [534, 318] width 16 height 16
radio input "true"
click at [553, 571] on button "Update" at bounding box center [564, 571] width 52 height 24
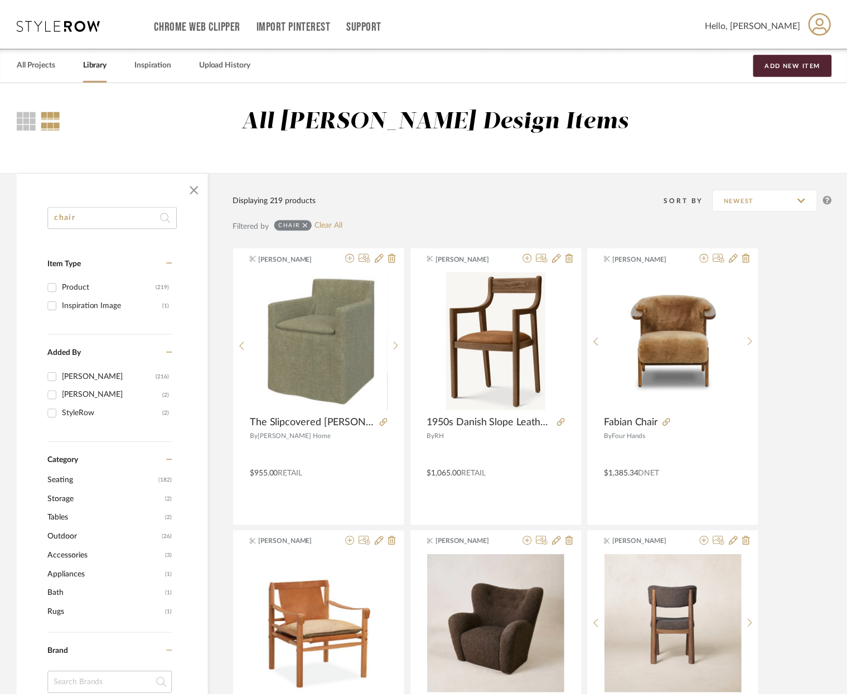
scroll to position [5309, 0]
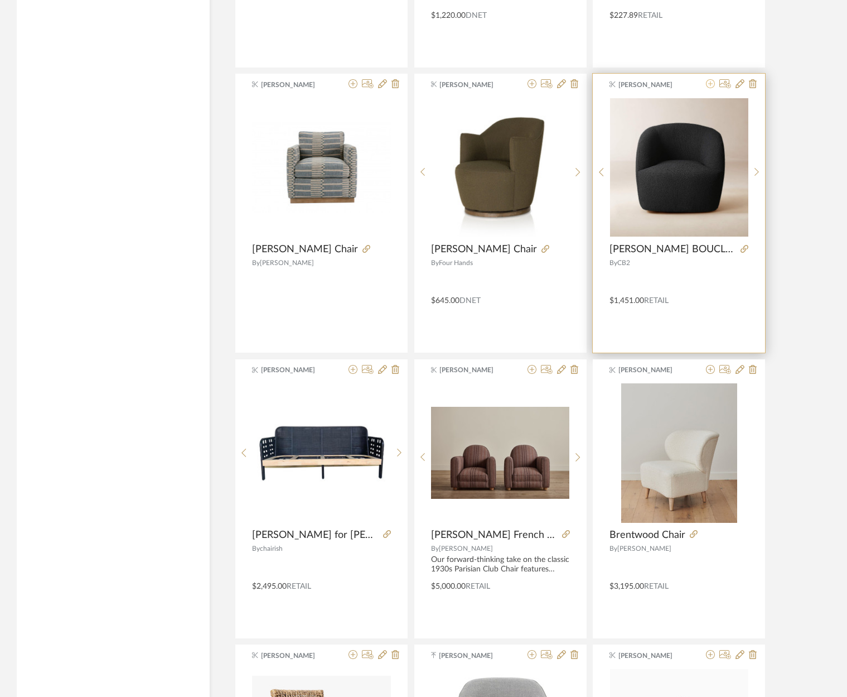
click at [710, 84] on icon at bounding box center [710, 83] width 9 height 9
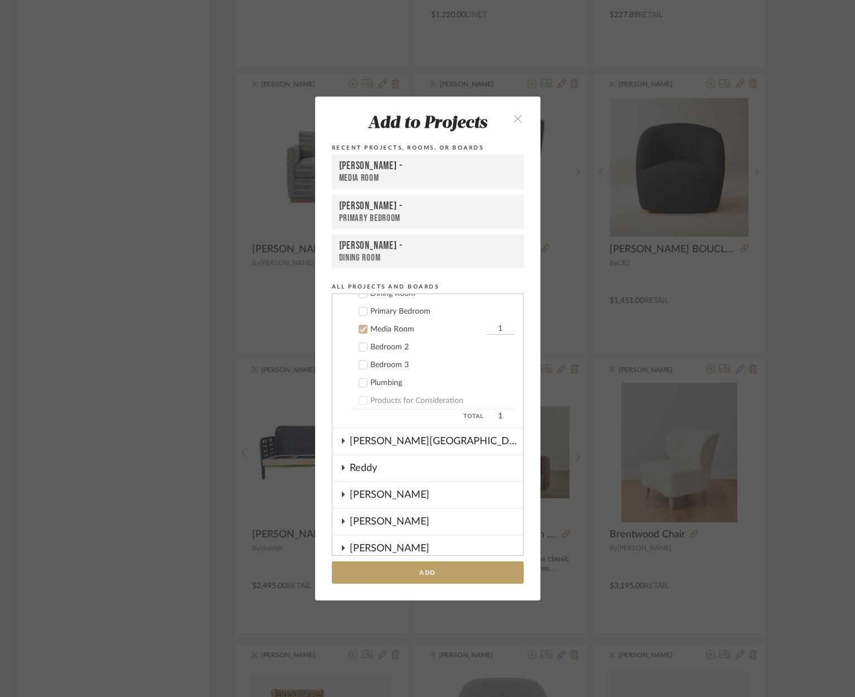
scroll to position [625, 0]
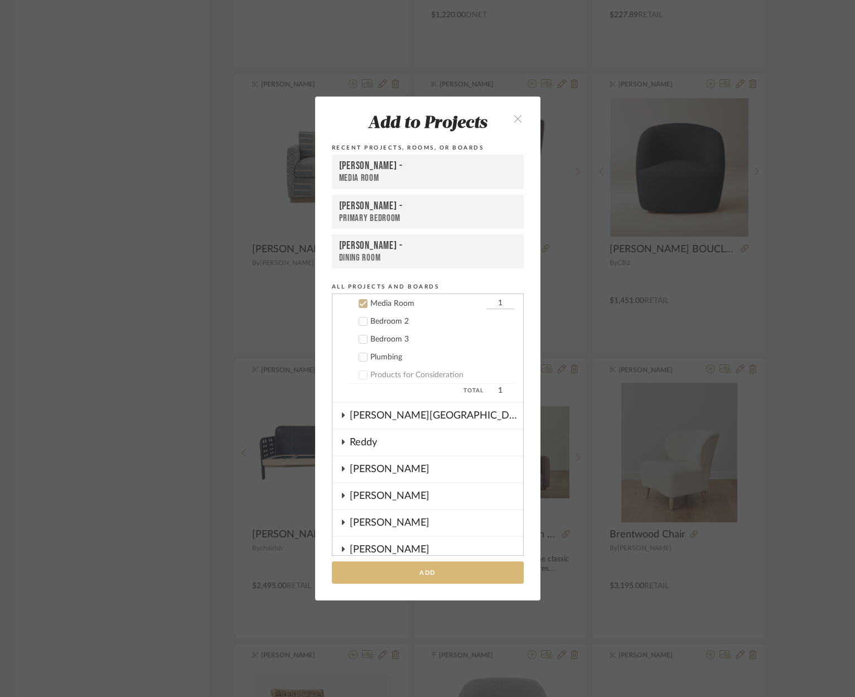
click at [425, 571] on button "Add" at bounding box center [428, 572] width 192 height 23
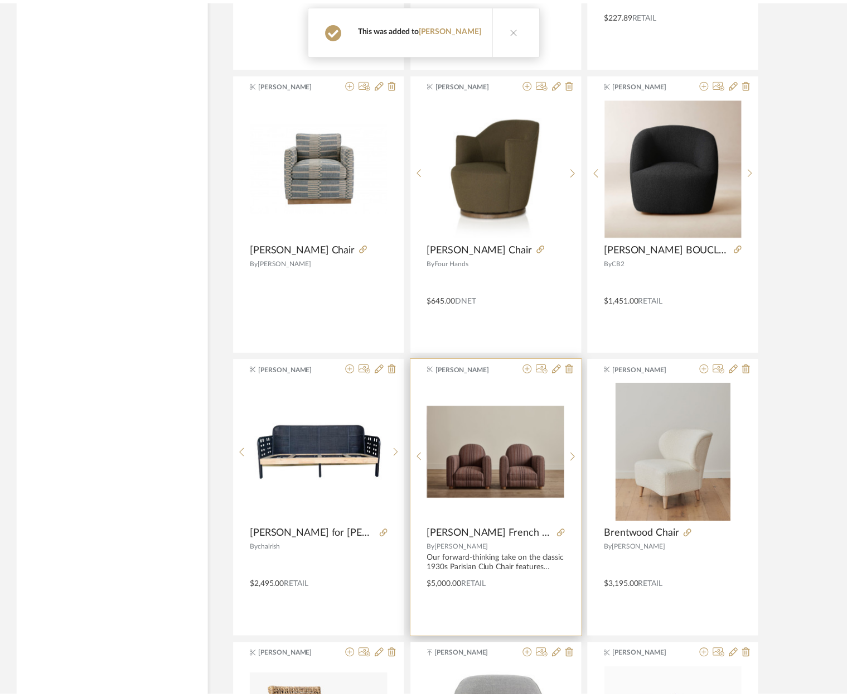
scroll to position [5309, 0]
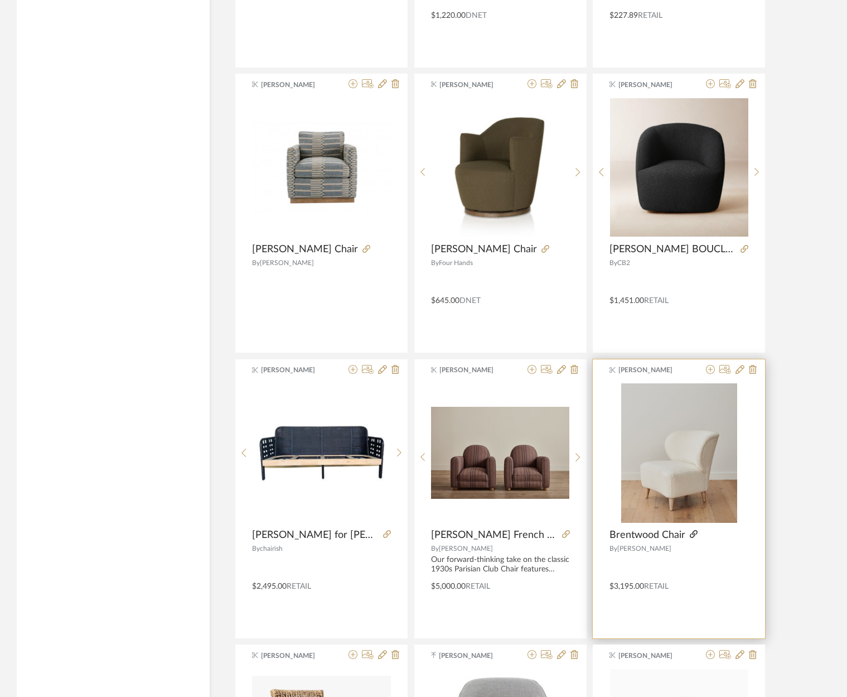
click at [692, 536] on icon at bounding box center [694, 534] width 8 height 8
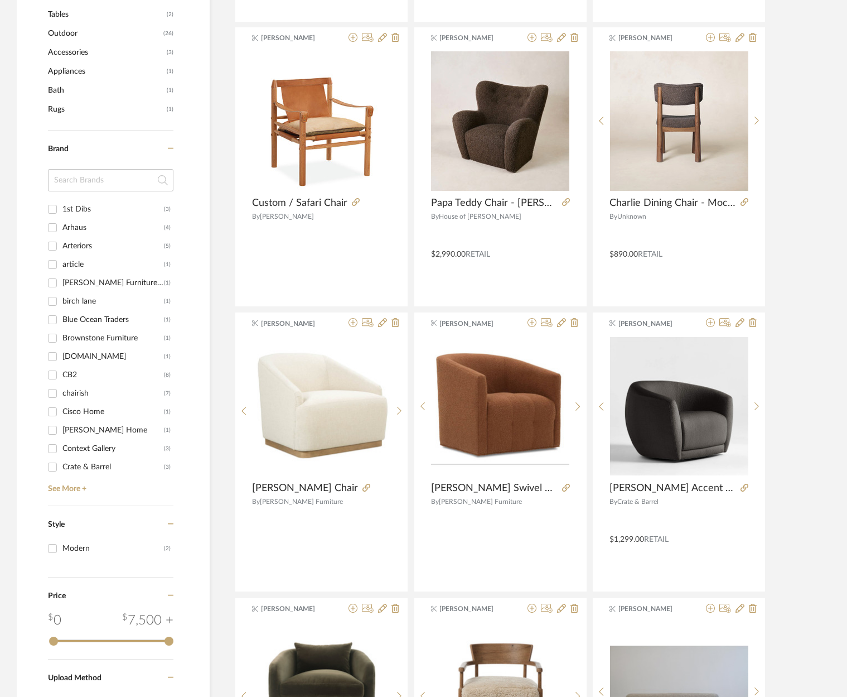
scroll to position [0, 0]
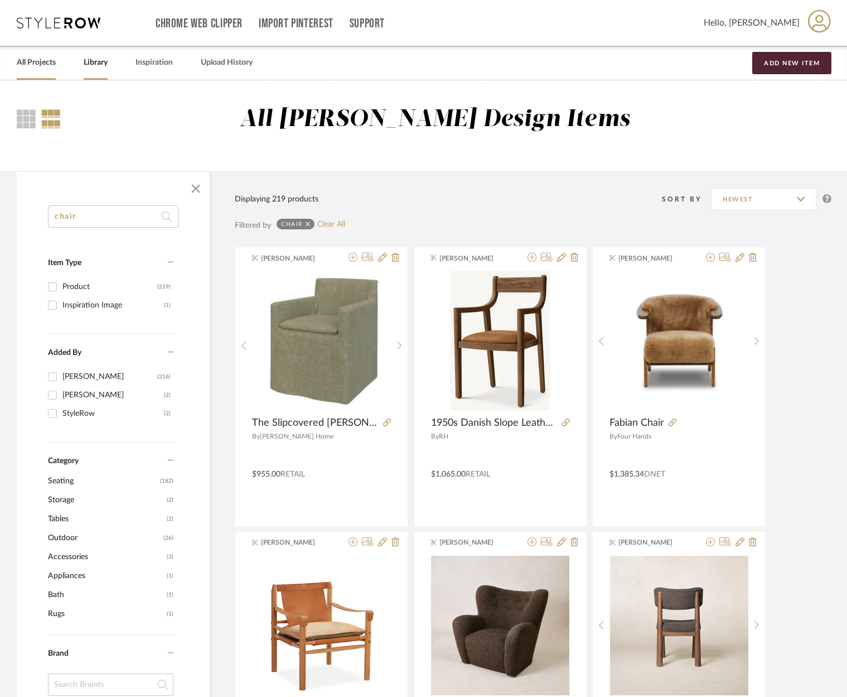
click at [32, 58] on link "All Projects" at bounding box center [36, 62] width 39 height 15
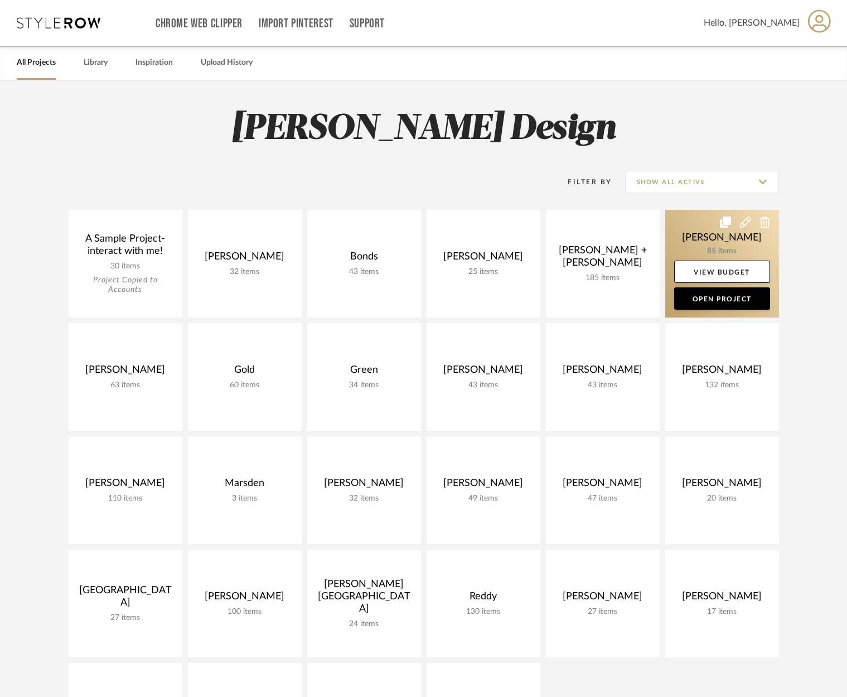
click at [746, 225] on icon at bounding box center [745, 221] width 11 height 11
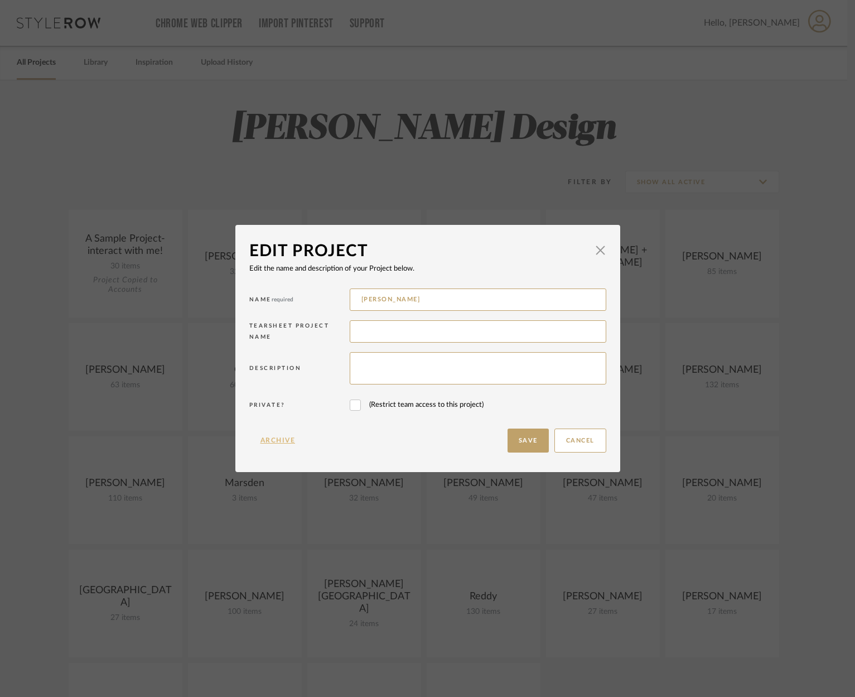
click at [263, 437] on button "Archive" at bounding box center [277, 440] width 57 height 24
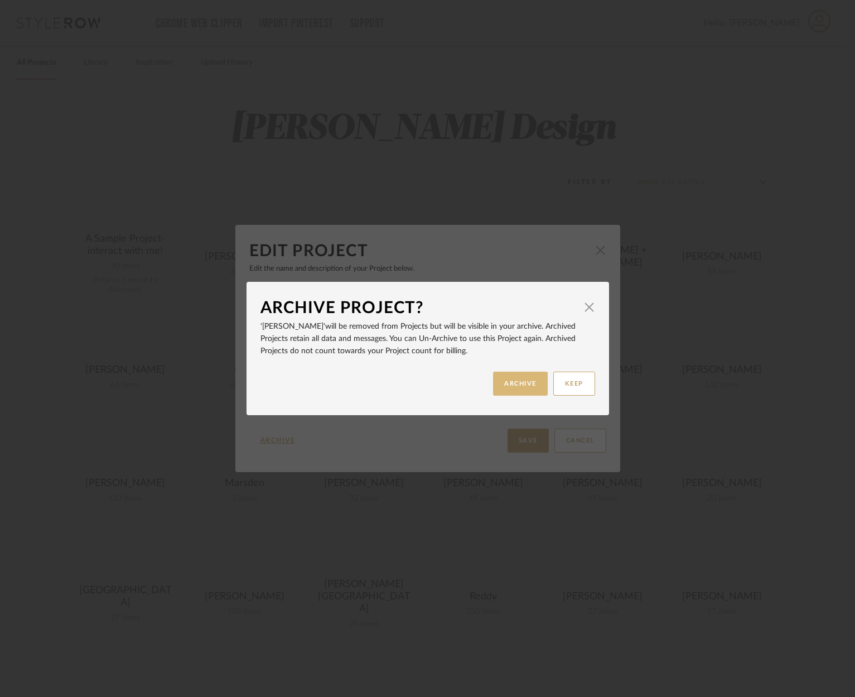
click at [522, 384] on button "ARCHIVE" at bounding box center [520, 384] width 55 height 24
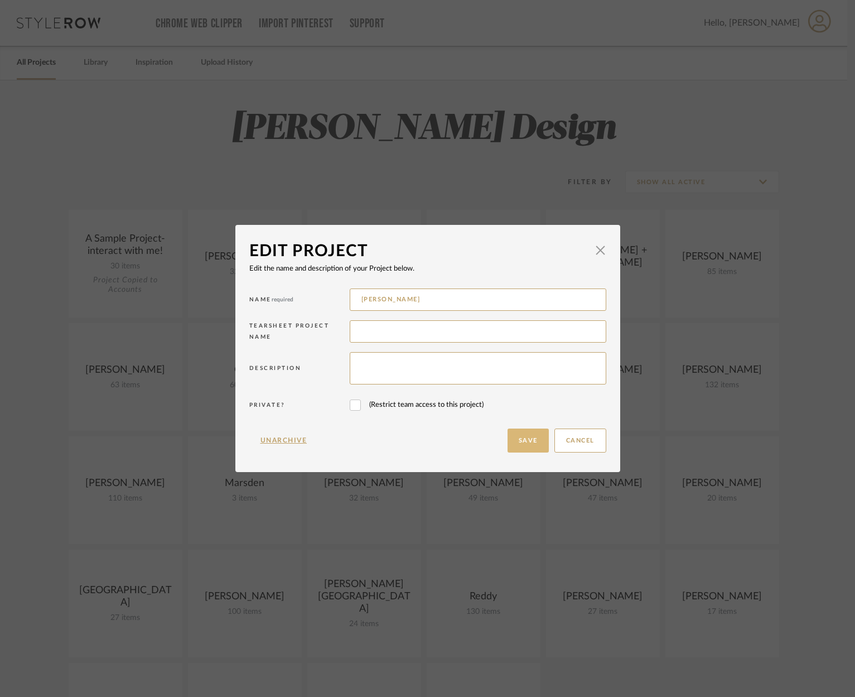
click at [525, 440] on button "Save" at bounding box center [528, 440] width 41 height 24
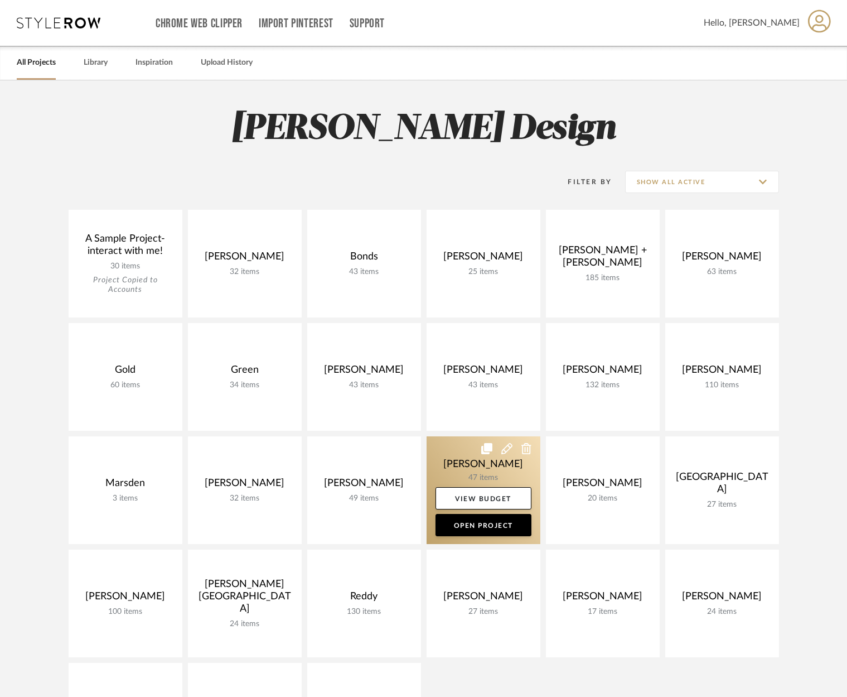
click at [504, 449] on icon at bounding box center [507, 448] width 11 height 11
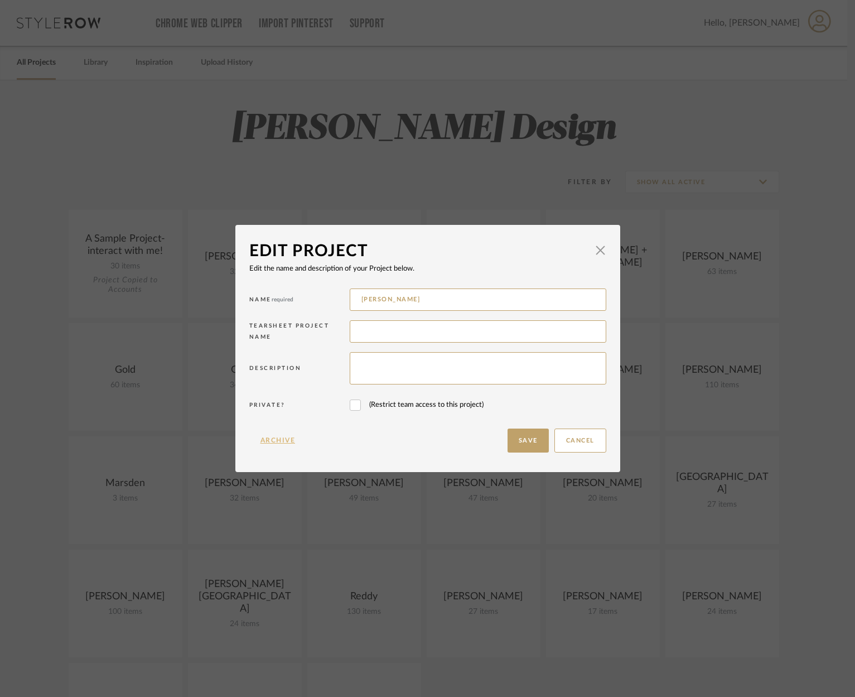
click at [267, 438] on button "Archive" at bounding box center [277, 440] width 57 height 24
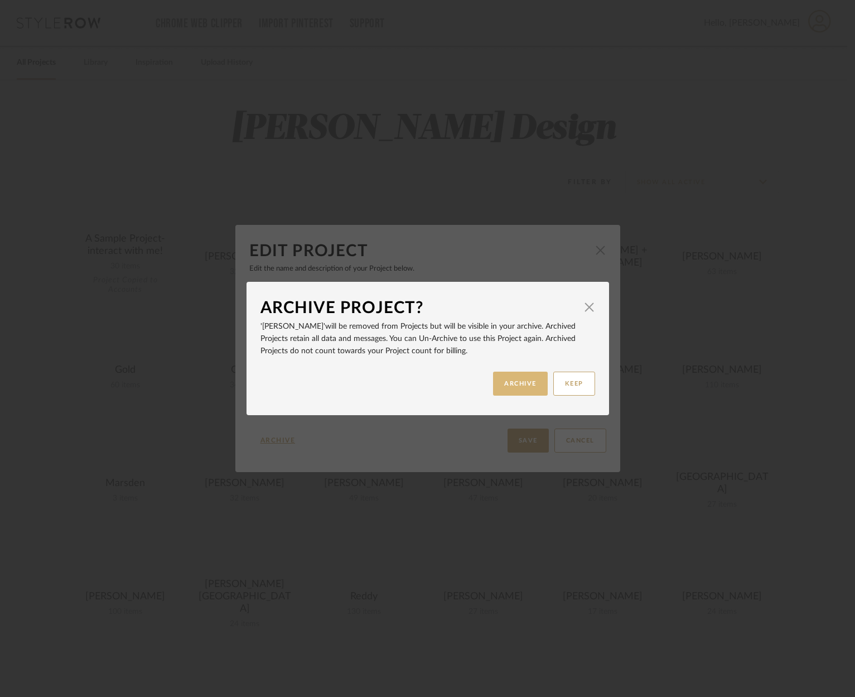
click at [504, 382] on button "ARCHIVE" at bounding box center [520, 384] width 55 height 24
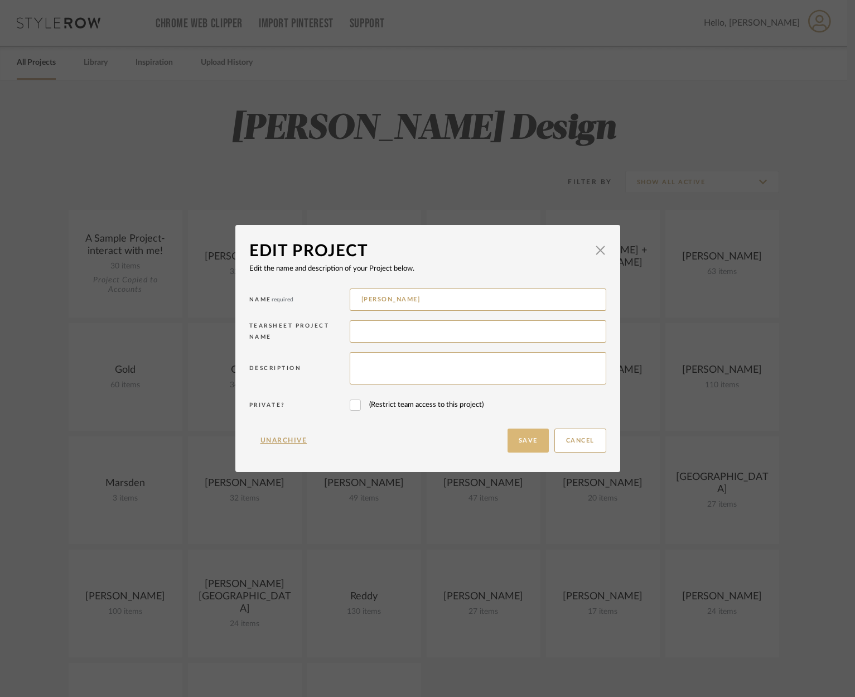
click at [517, 440] on button "Save" at bounding box center [528, 440] width 41 height 24
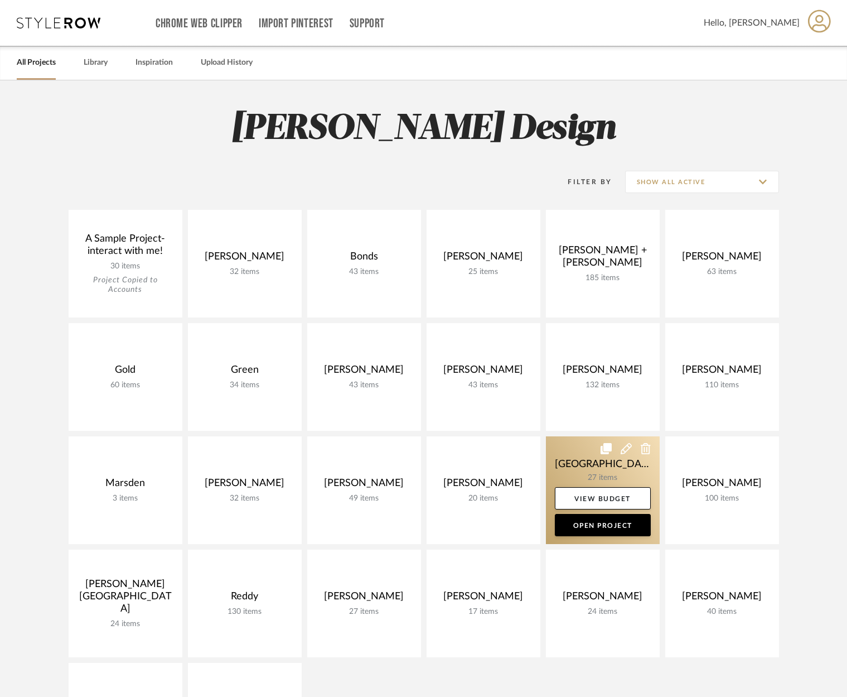
click at [625, 447] on icon at bounding box center [626, 448] width 11 height 11
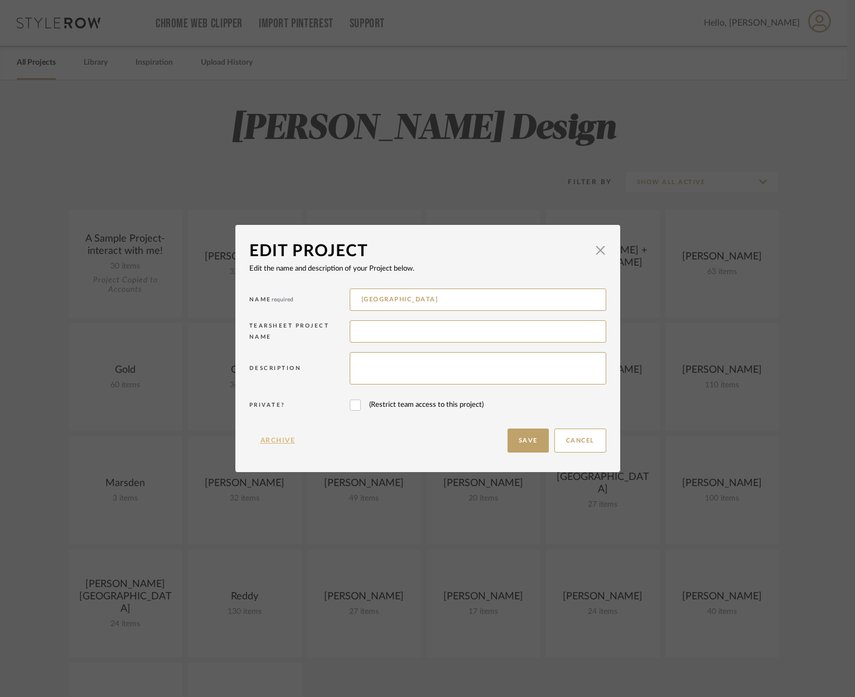
click at [285, 439] on button "Archive" at bounding box center [277, 440] width 57 height 24
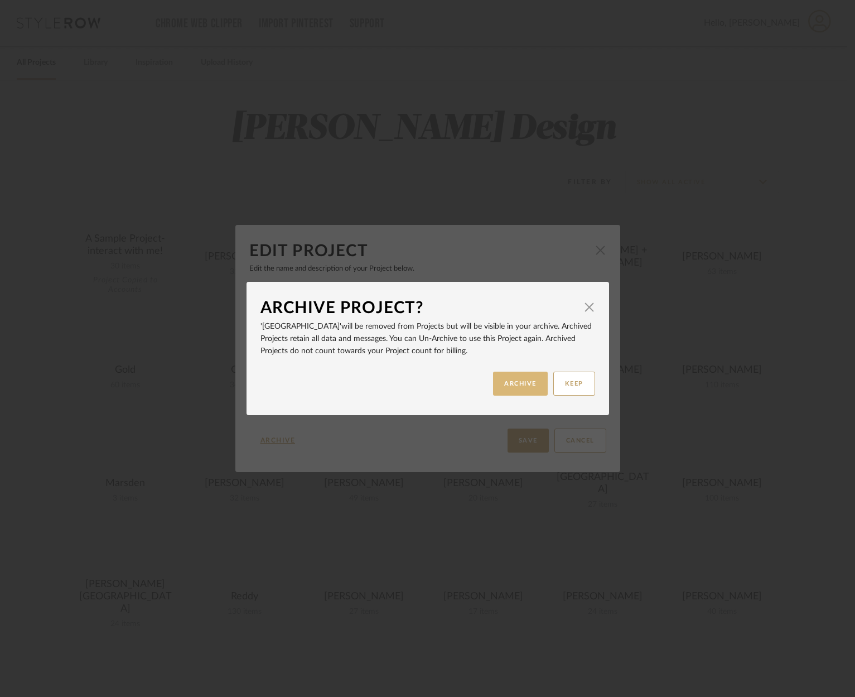
click at [519, 383] on button "ARCHIVE" at bounding box center [520, 384] width 55 height 24
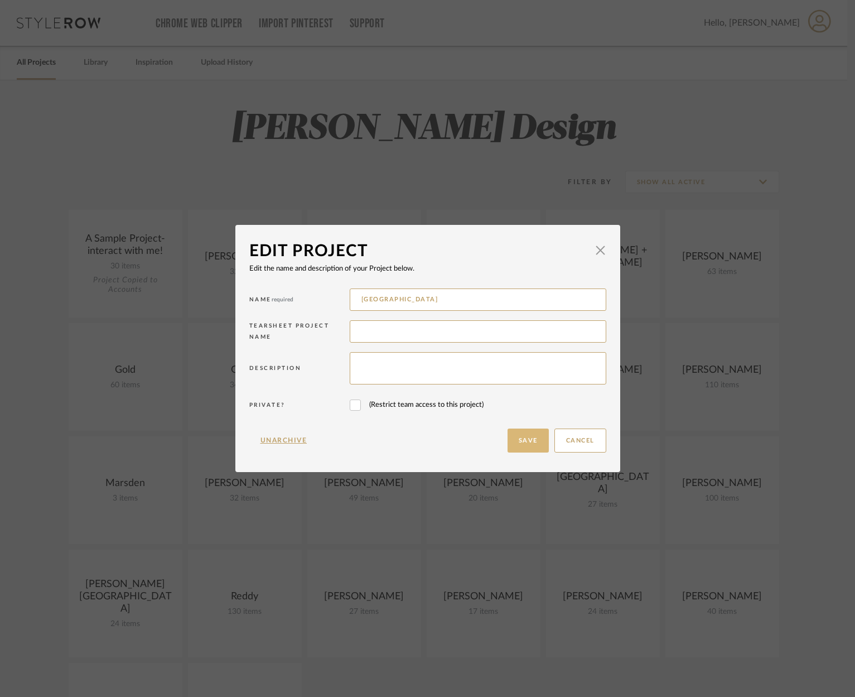
click at [513, 439] on button "Save" at bounding box center [528, 440] width 41 height 24
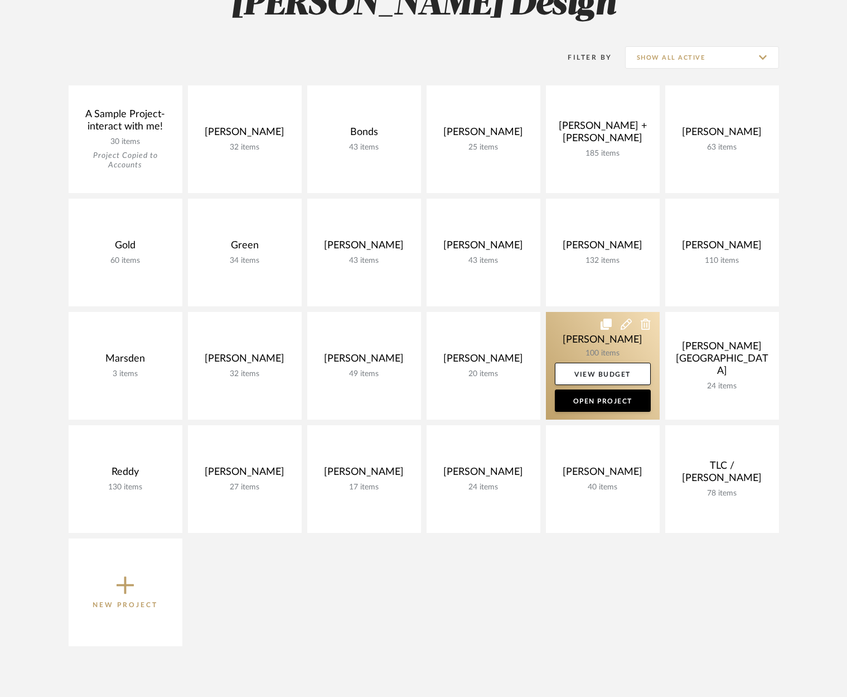
scroll to position [125, 0]
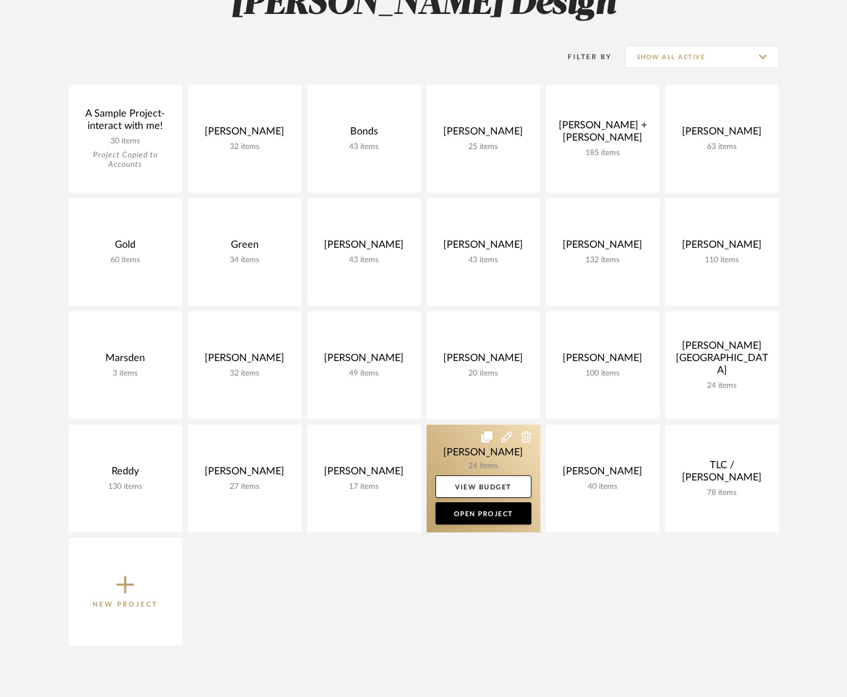
click at [508, 433] on icon at bounding box center [507, 436] width 11 height 11
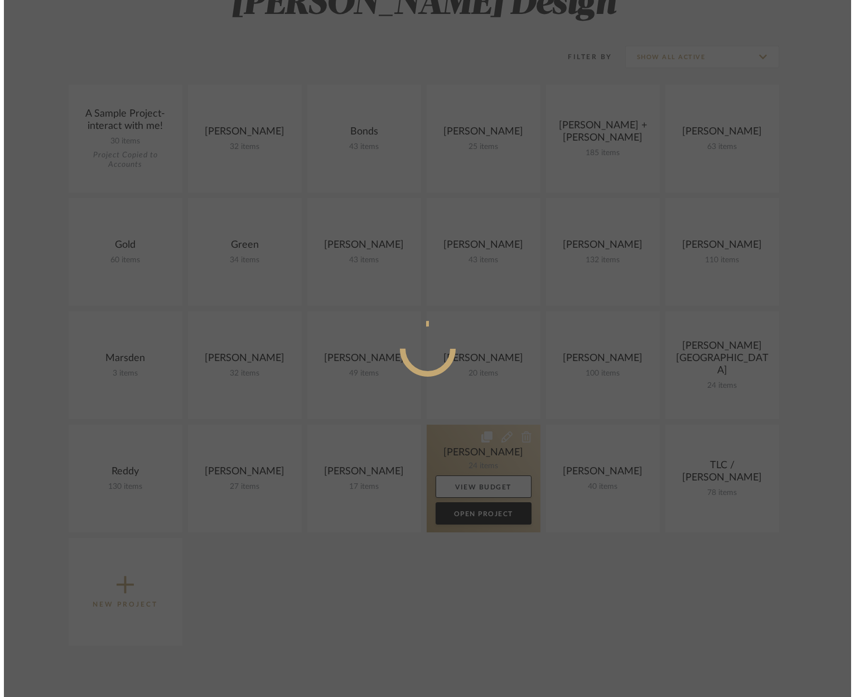
scroll to position [0, 0]
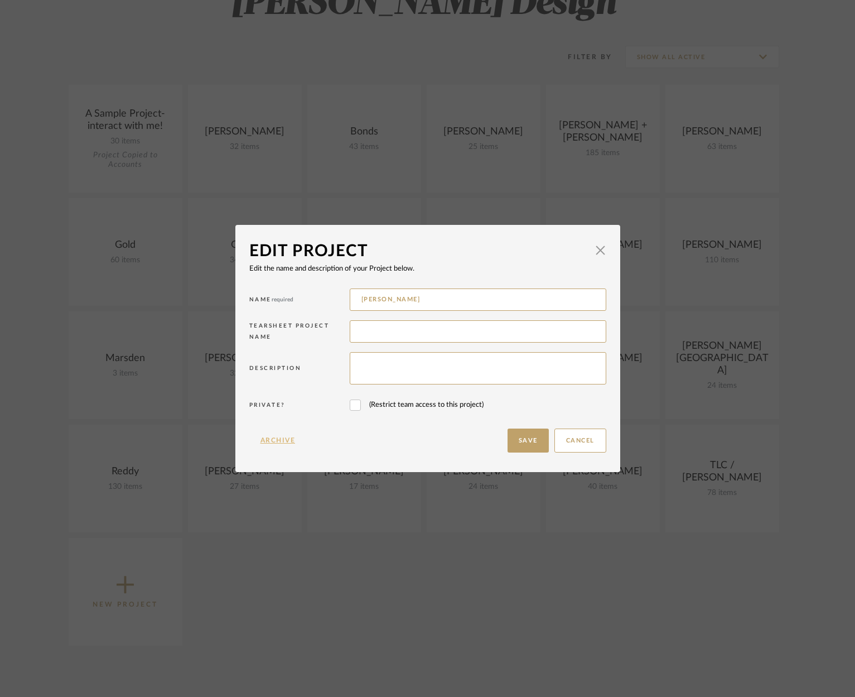
click at [262, 440] on button "Archive" at bounding box center [277, 440] width 57 height 24
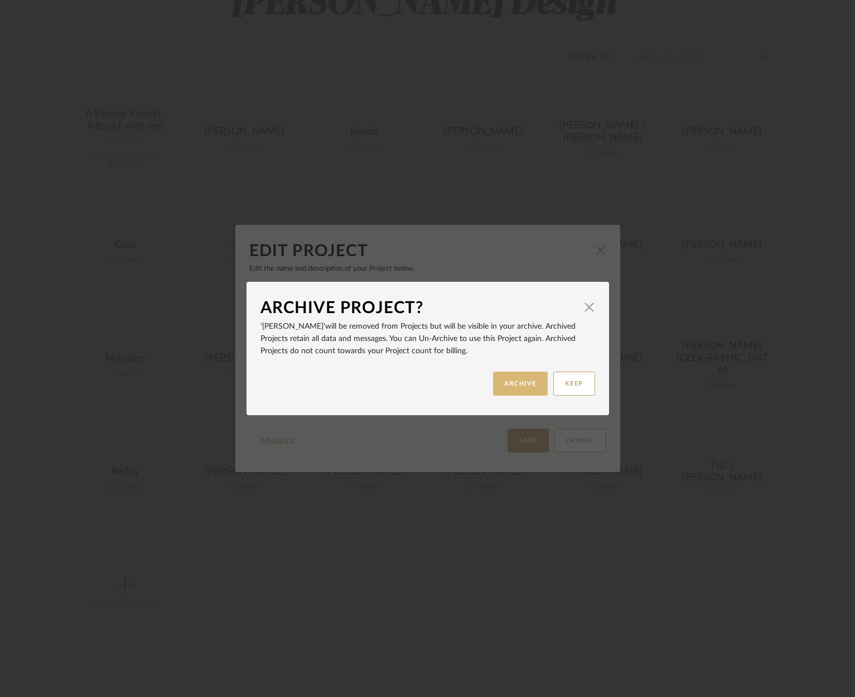
click at [516, 379] on button "ARCHIVE" at bounding box center [520, 384] width 55 height 24
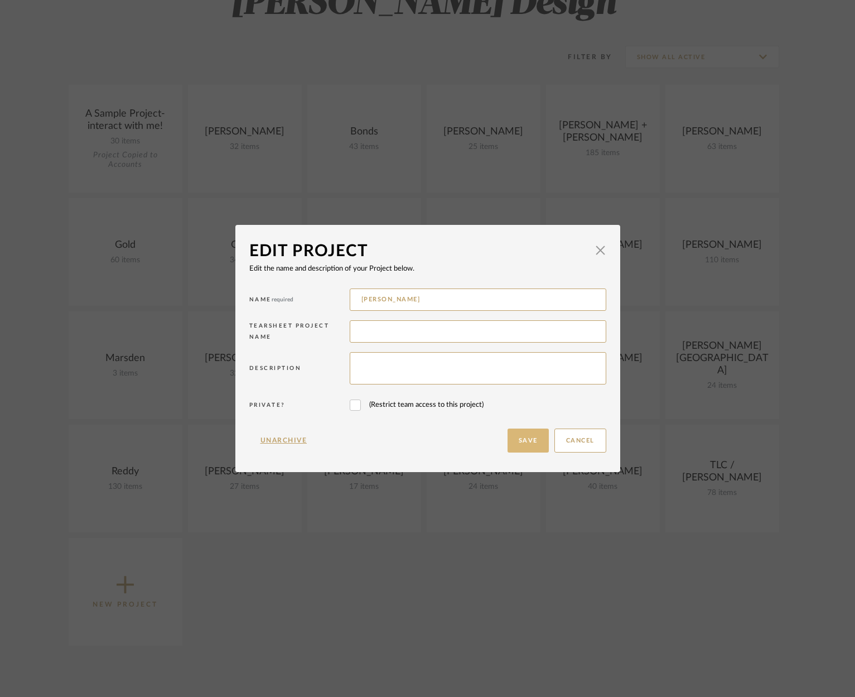
click at [518, 435] on button "Save" at bounding box center [528, 440] width 41 height 24
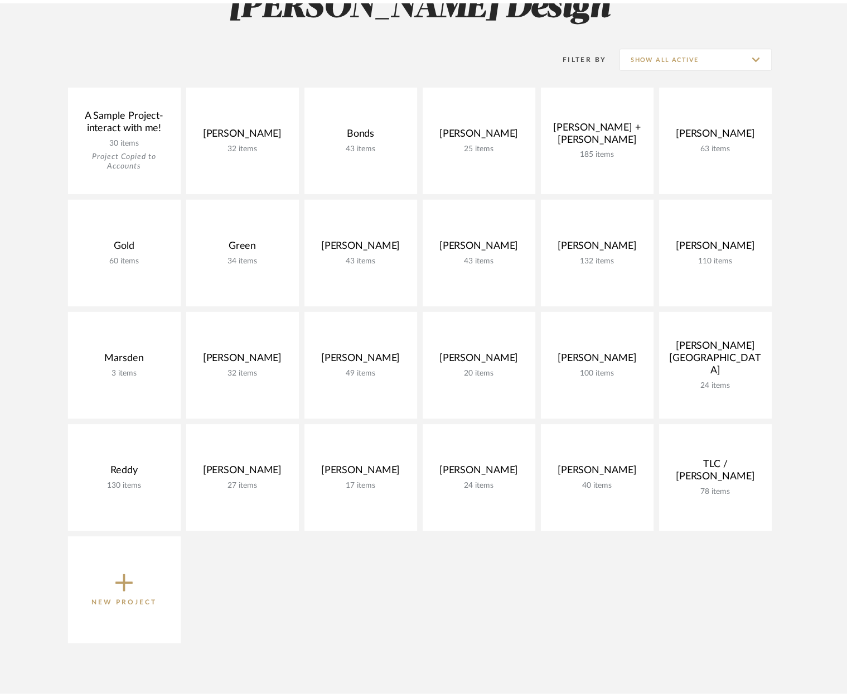
scroll to position [125, 0]
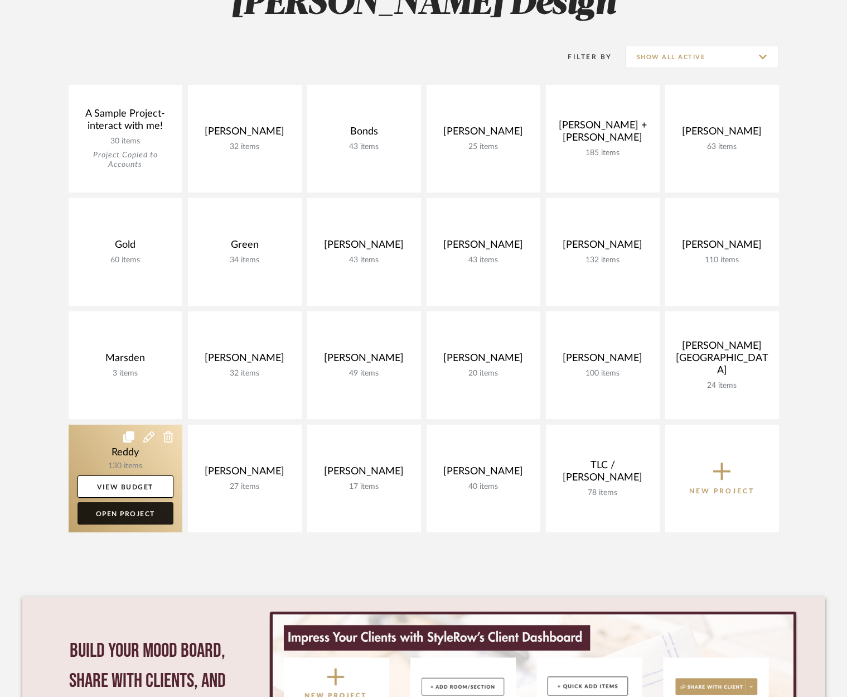
drag, startPoint x: 145, startPoint y: 514, endPoint x: 161, endPoint y: 514, distance: 15.6
click at [145, 514] on link "Open Project" at bounding box center [126, 513] width 96 height 22
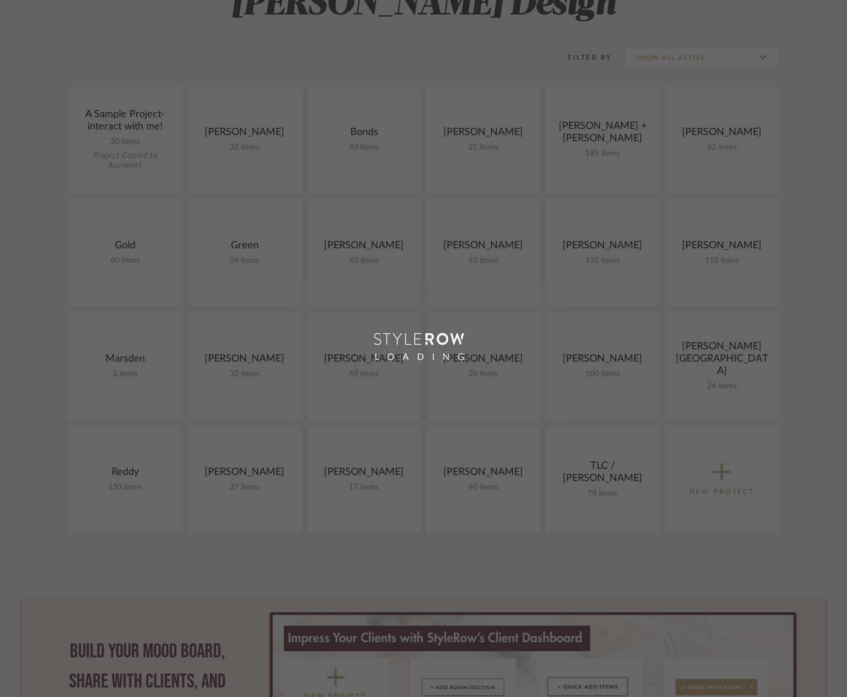
scroll to position [125, 0]
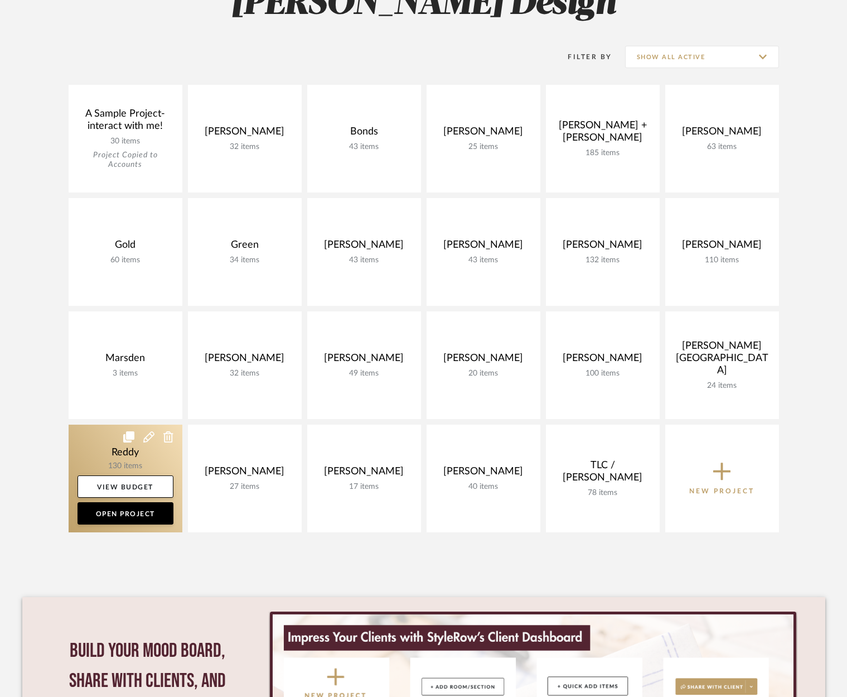
click at [147, 437] on icon at bounding box center [148, 436] width 11 height 11
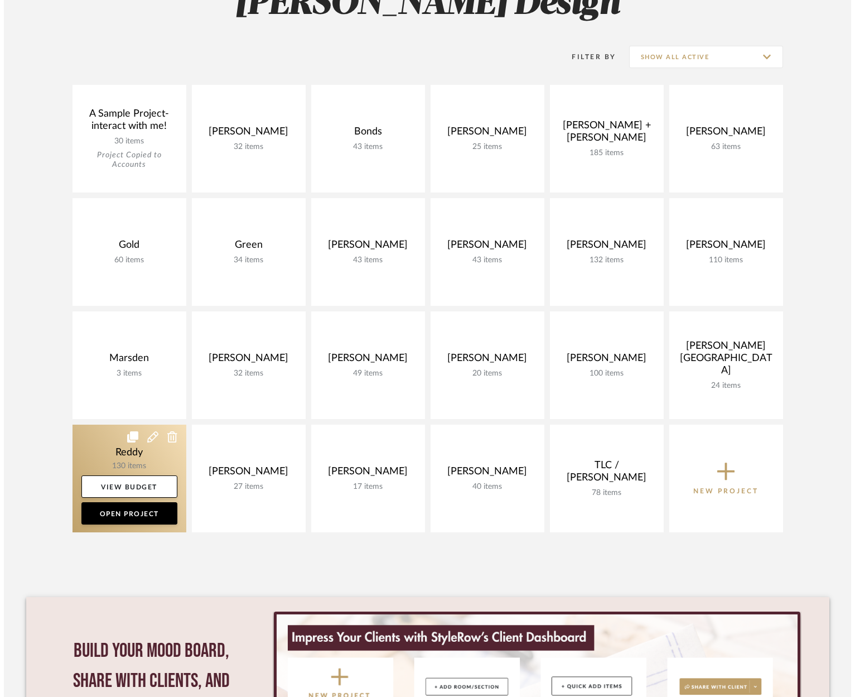
scroll to position [0, 0]
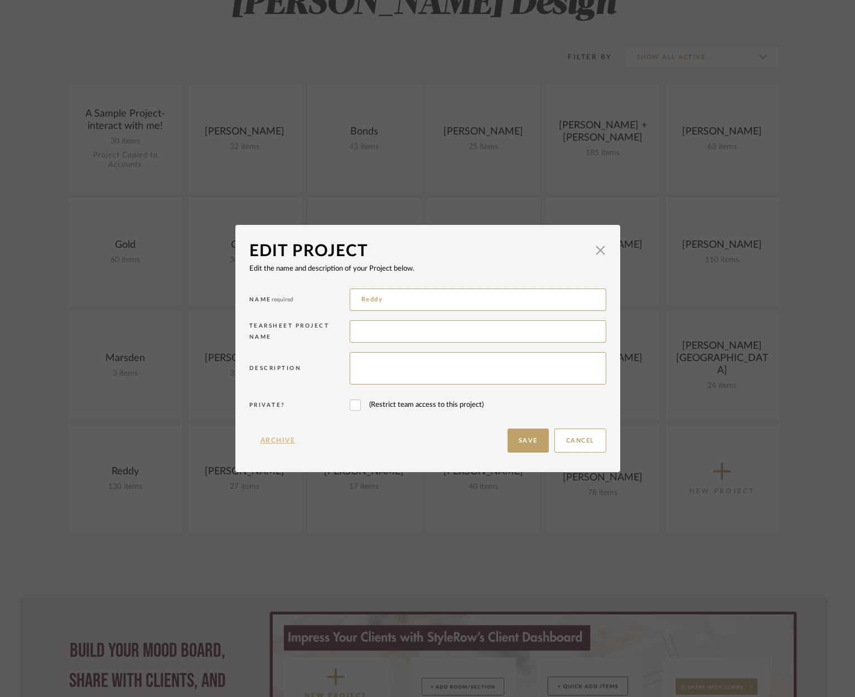
click at [277, 440] on button "Archive" at bounding box center [277, 440] width 57 height 24
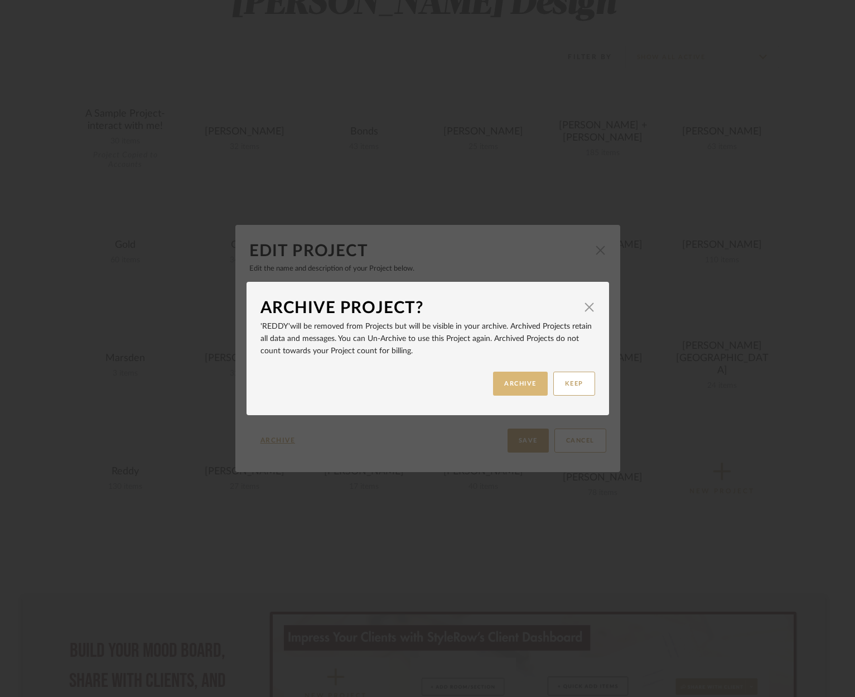
click at [512, 381] on button "ARCHIVE" at bounding box center [520, 384] width 55 height 24
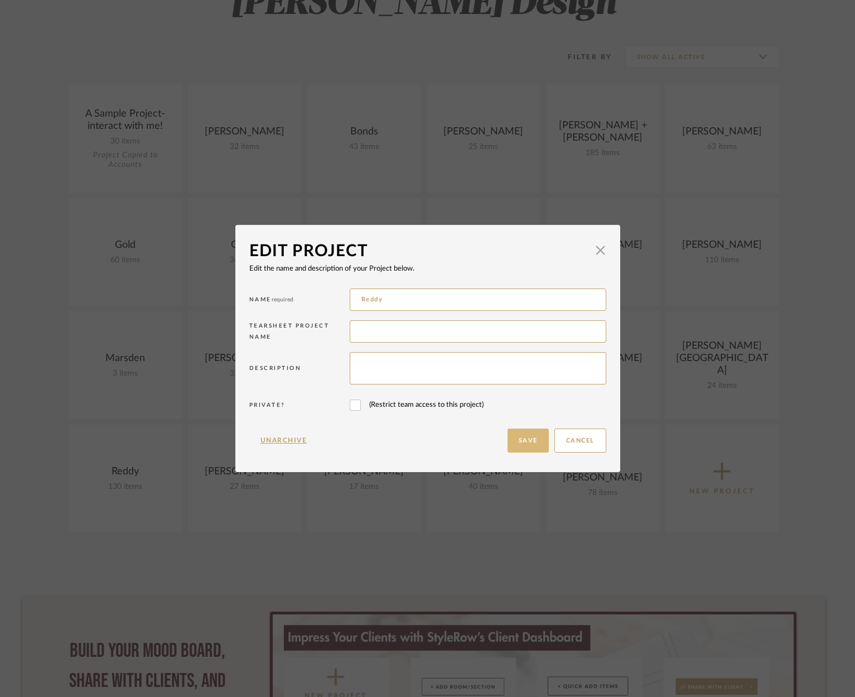
click at [515, 435] on button "Save" at bounding box center [528, 440] width 41 height 24
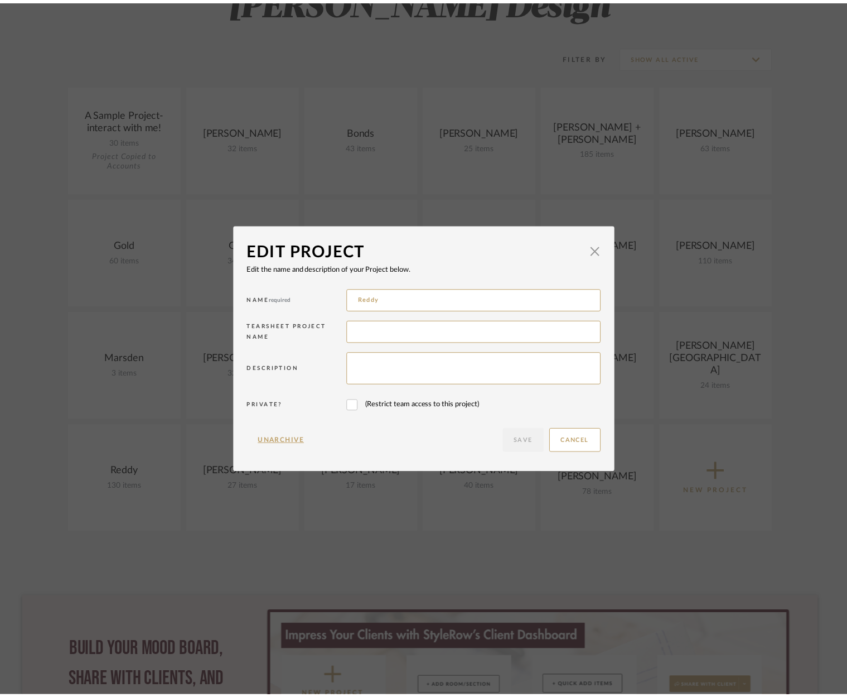
scroll to position [125, 0]
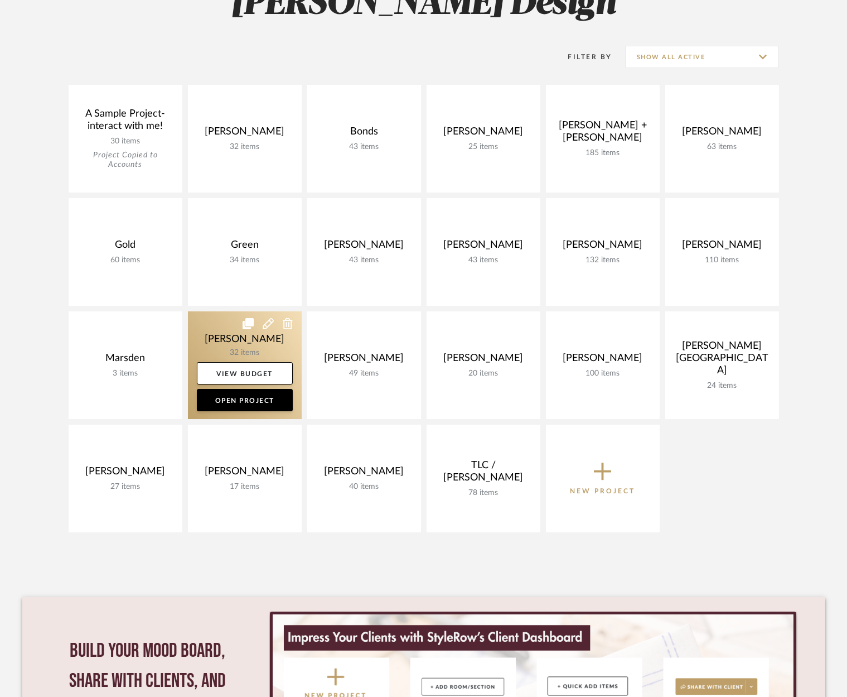
click at [264, 323] on icon at bounding box center [268, 323] width 11 height 11
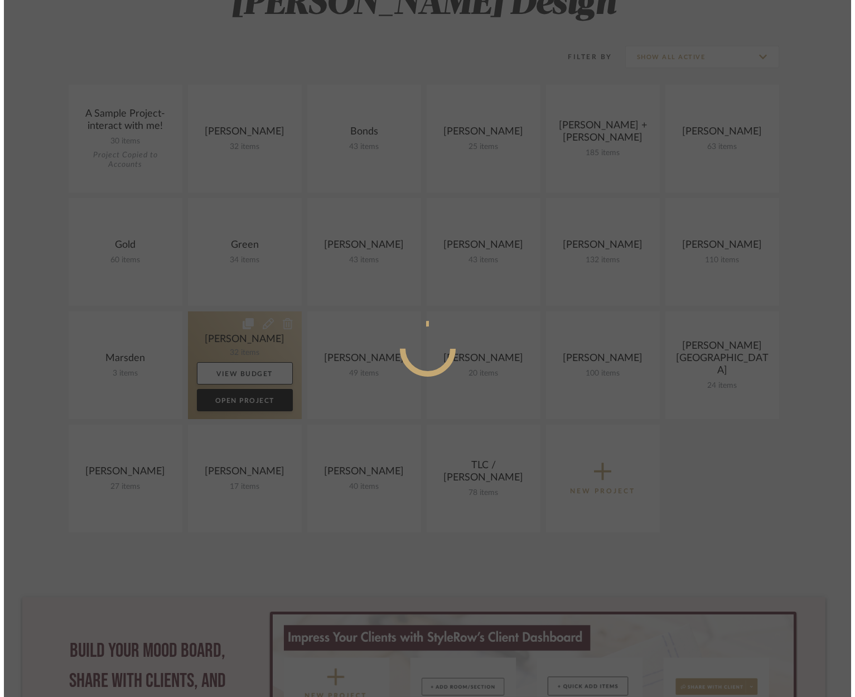
scroll to position [0, 0]
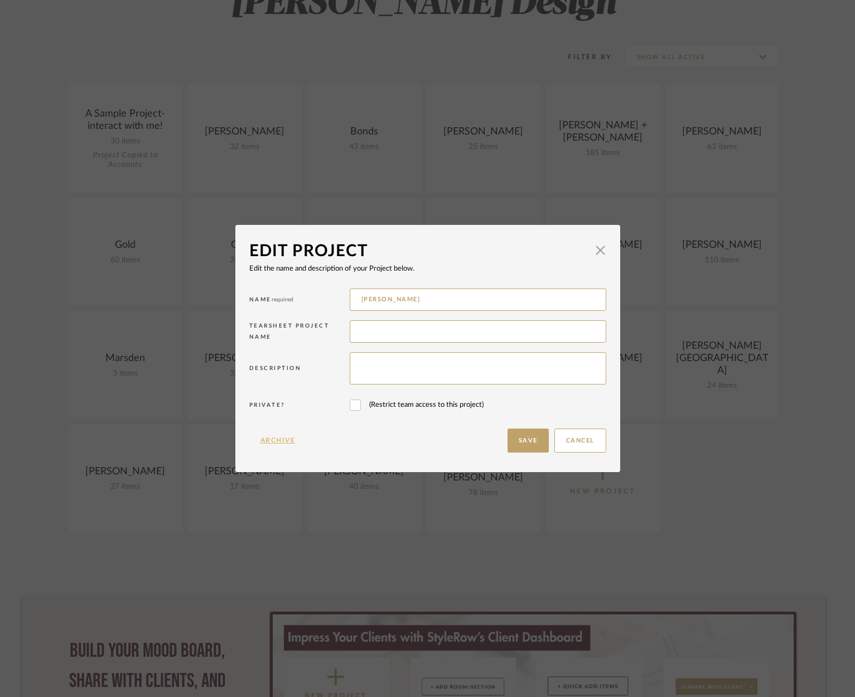
click at [274, 440] on button "Archive" at bounding box center [277, 440] width 57 height 24
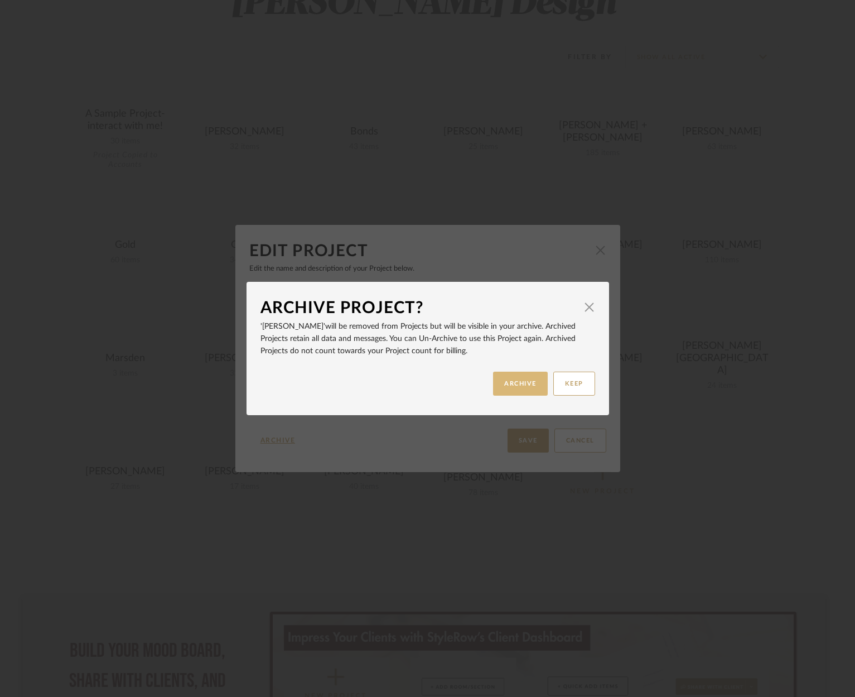
click at [508, 379] on button "ARCHIVE" at bounding box center [520, 384] width 55 height 24
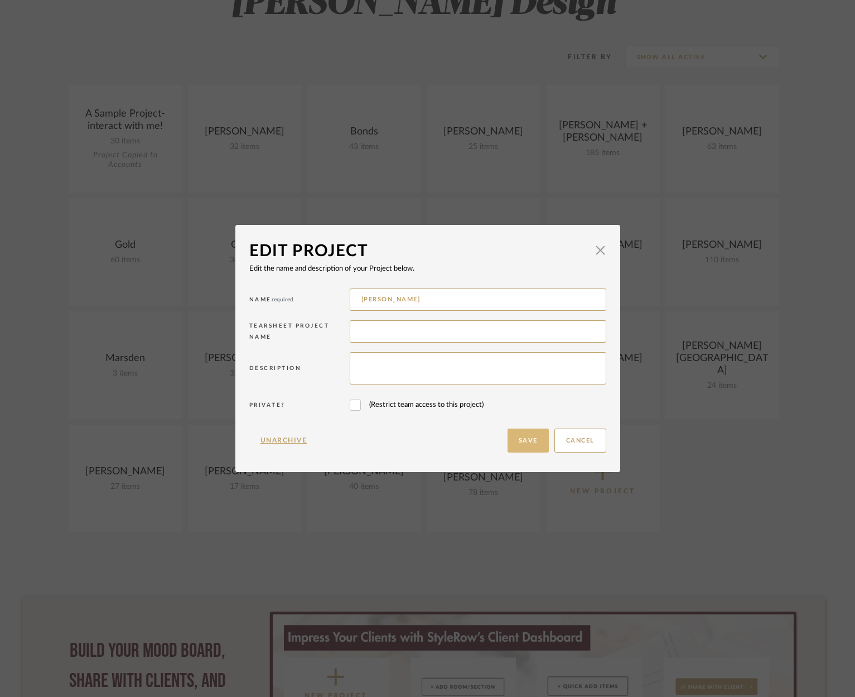
click at [522, 440] on button "Save" at bounding box center [528, 440] width 41 height 24
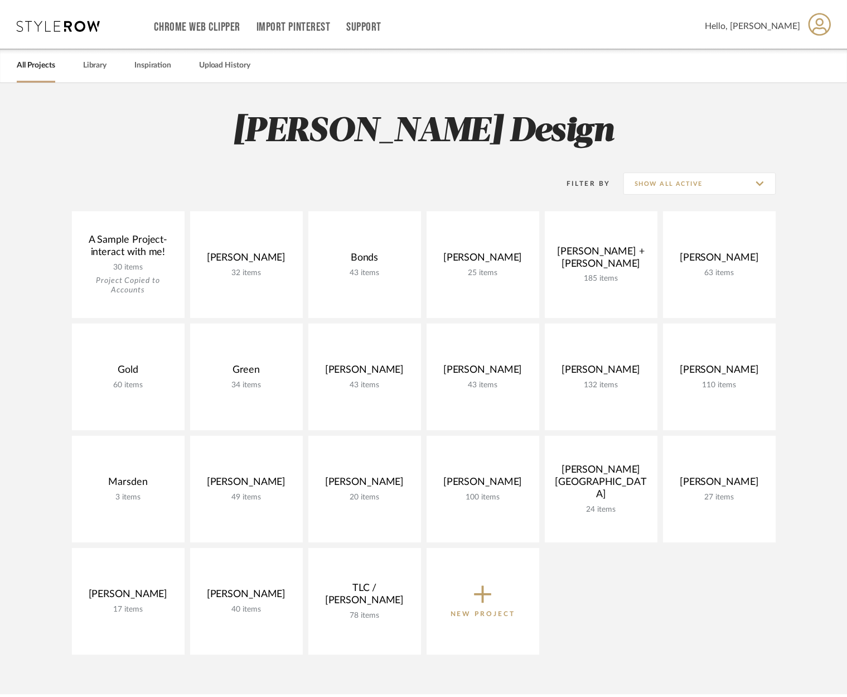
scroll to position [125, 0]
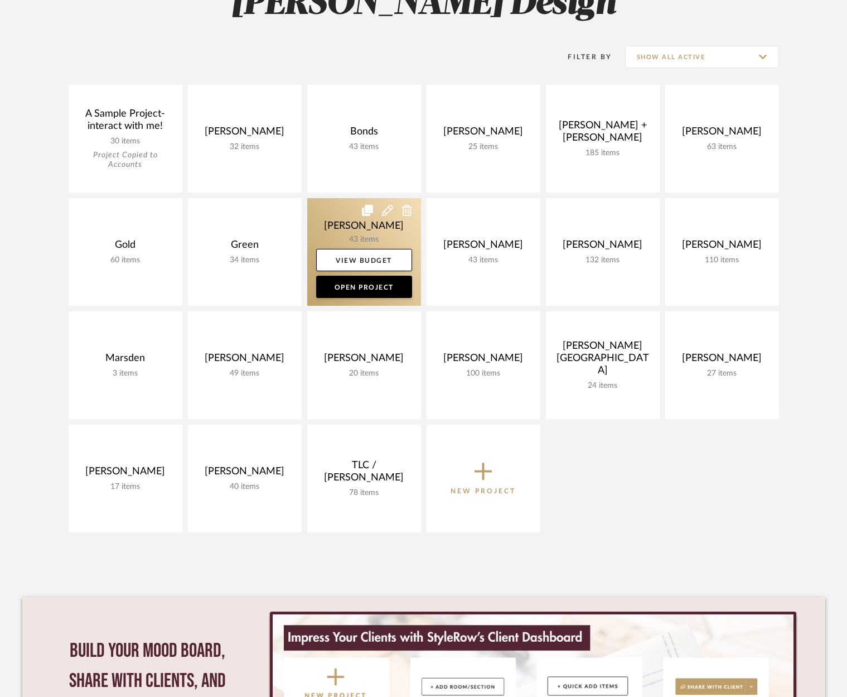
click at [388, 209] on icon at bounding box center [387, 210] width 11 height 11
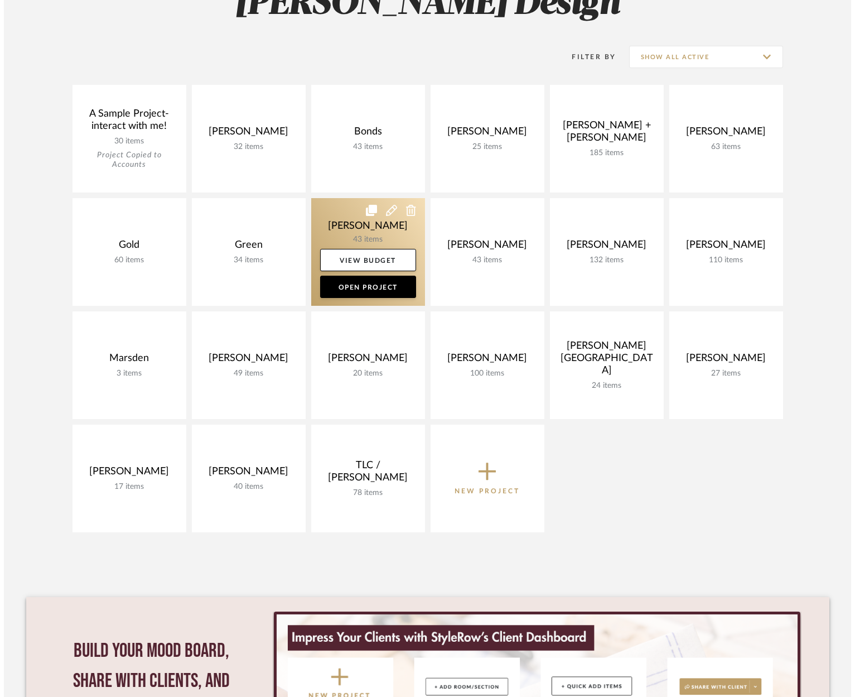
scroll to position [0, 0]
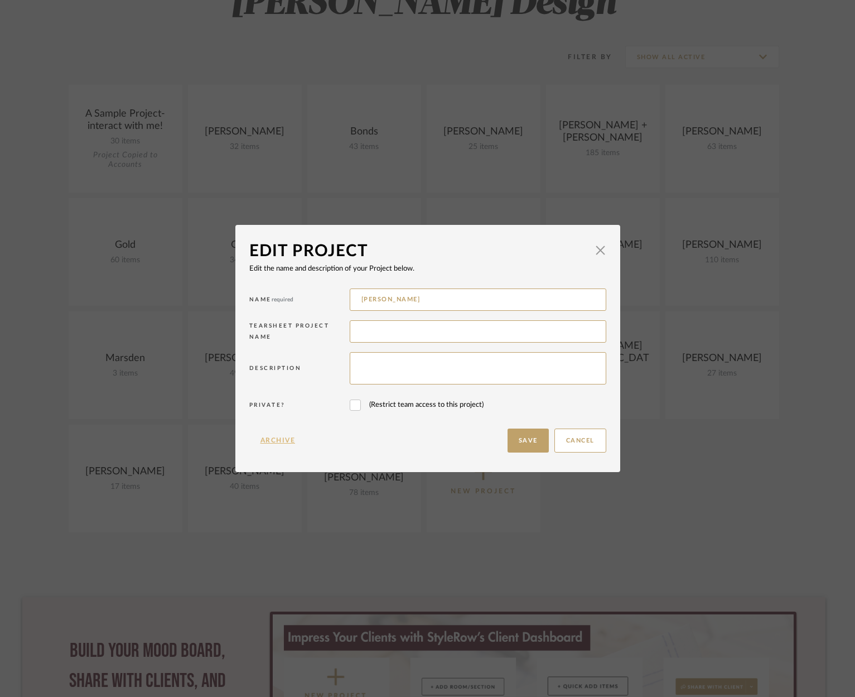
click at [279, 438] on button "Archive" at bounding box center [277, 440] width 57 height 24
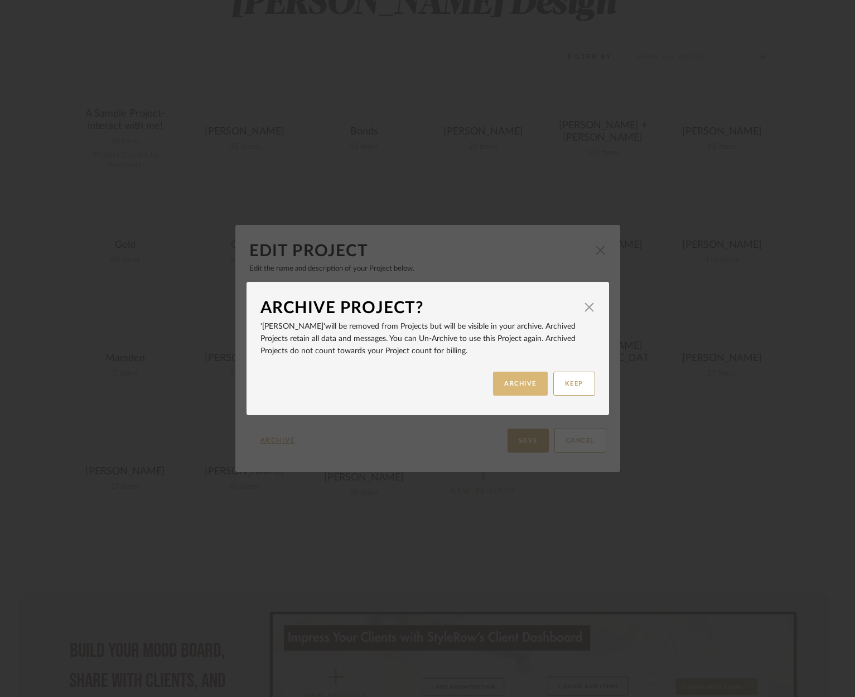
click at [505, 382] on button "ARCHIVE" at bounding box center [520, 384] width 55 height 24
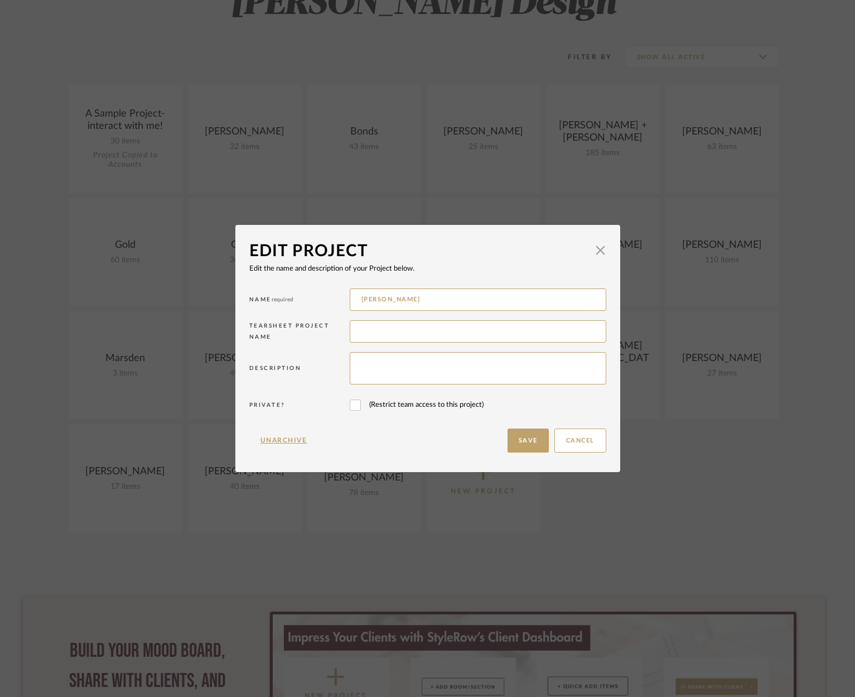
drag, startPoint x: 524, startPoint y: 440, endPoint x: 490, endPoint y: 396, distance: 55.6
click at [524, 440] on button "Save" at bounding box center [528, 440] width 41 height 24
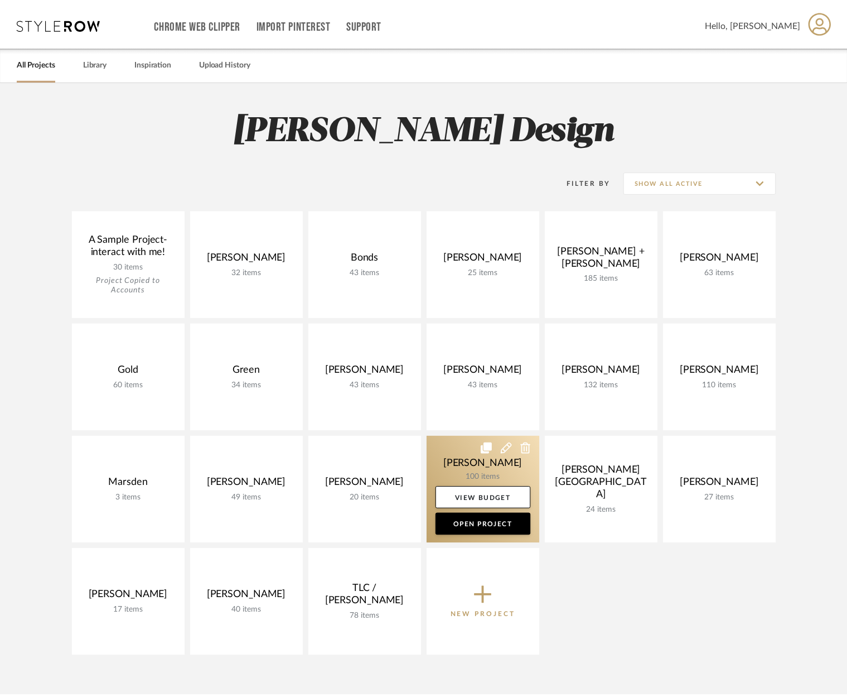
scroll to position [125, 0]
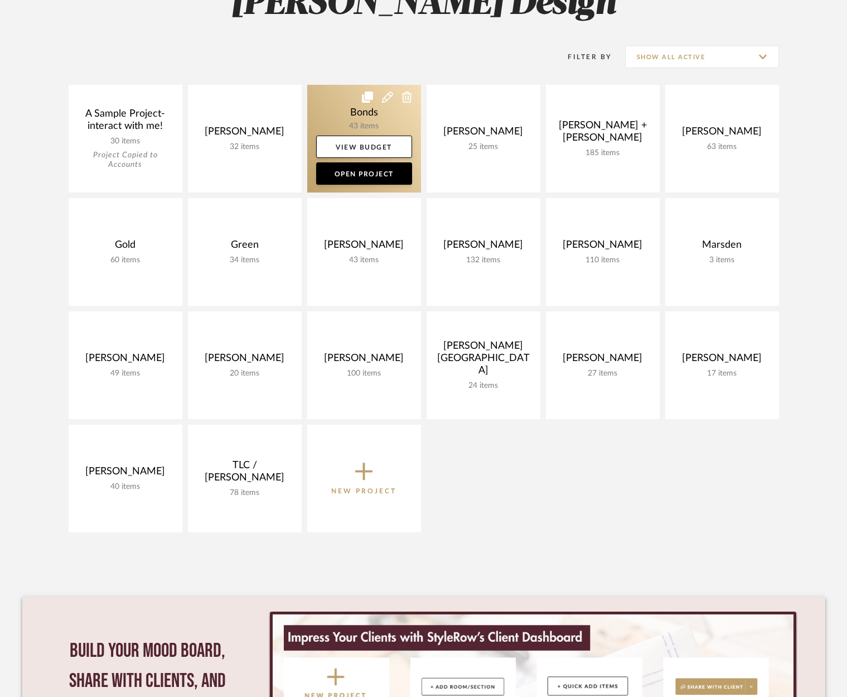
click at [384, 97] on icon at bounding box center [387, 96] width 11 height 11
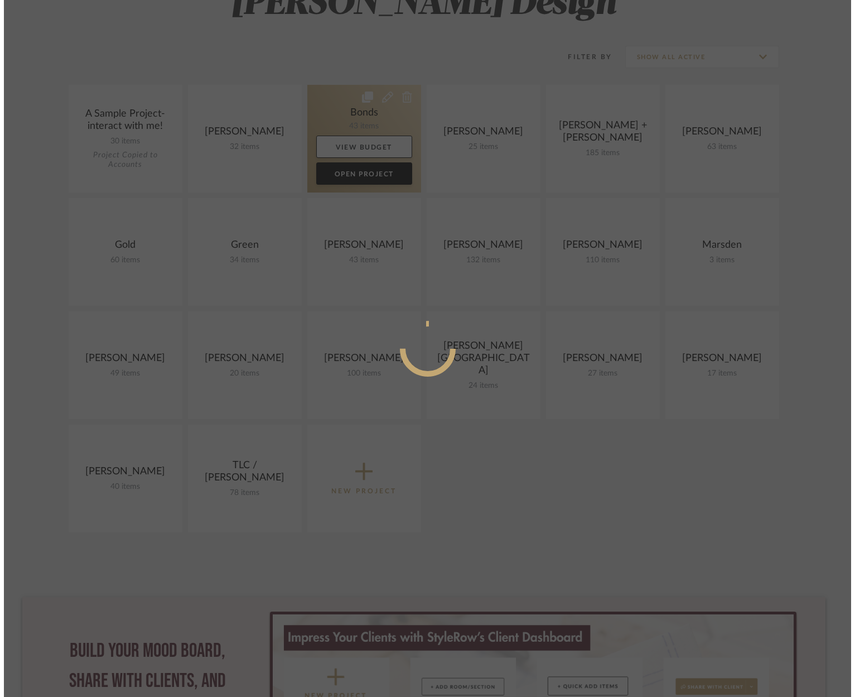
scroll to position [0, 0]
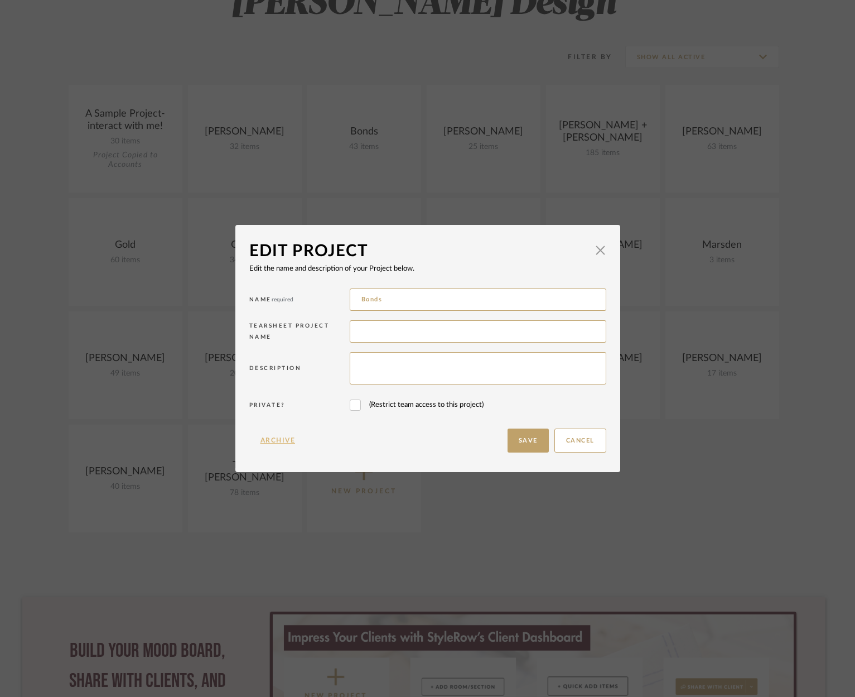
click at [282, 443] on button "Archive" at bounding box center [277, 440] width 57 height 24
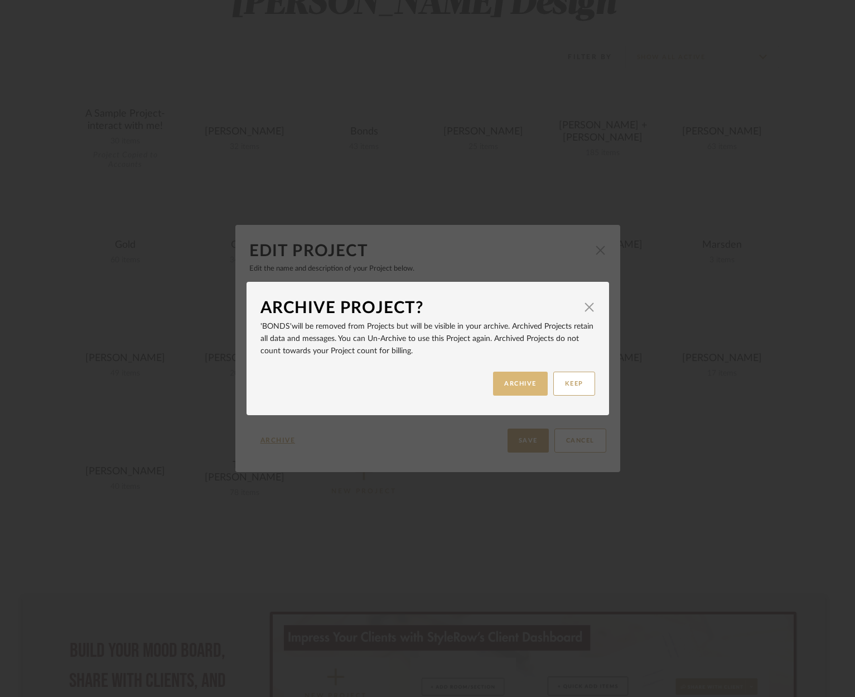
click at [507, 385] on button "ARCHIVE" at bounding box center [520, 384] width 55 height 24
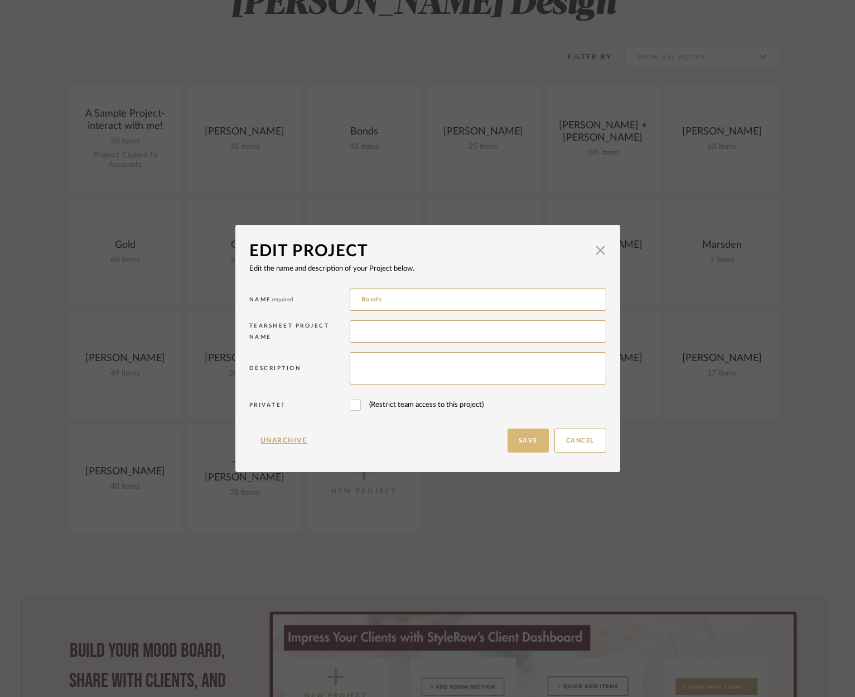
drag, startPoint x: 523, startPoint y: 442, endPoint x: 515, endPoint y: 431, distance: 13.6
click at [523, 442] on button "Save" at bounding box center [528, 440] width 41 height 24
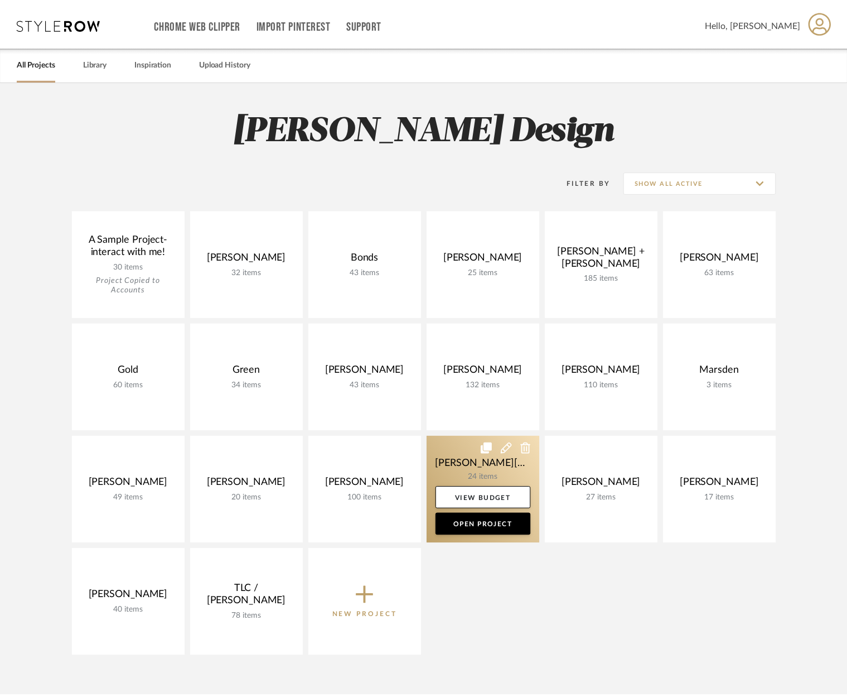
scroll to position [125, 0]
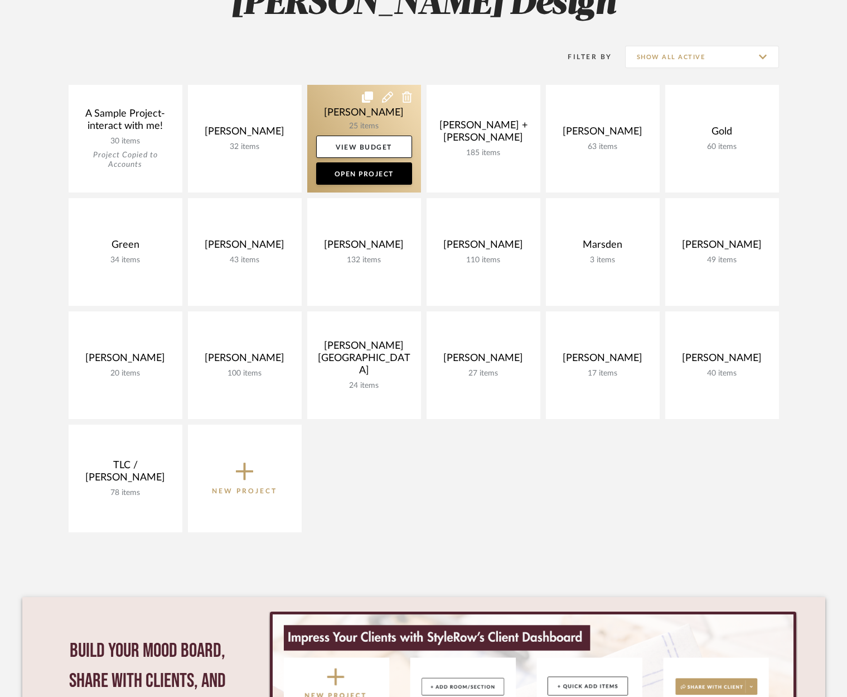
click at [389, 99] on icon at bounding box center [387, 96] width 11 height 11
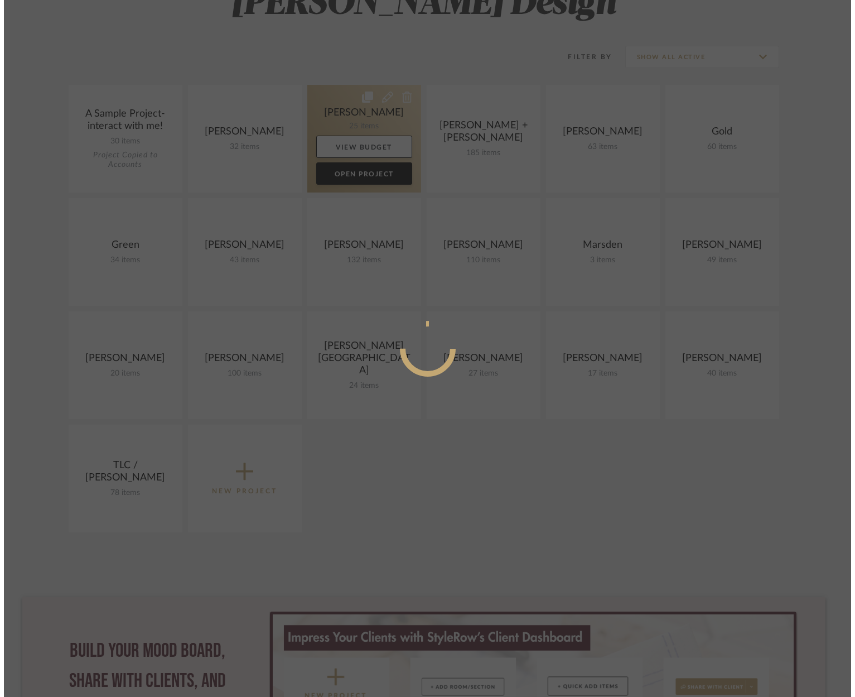
scroll to position [0, 0]
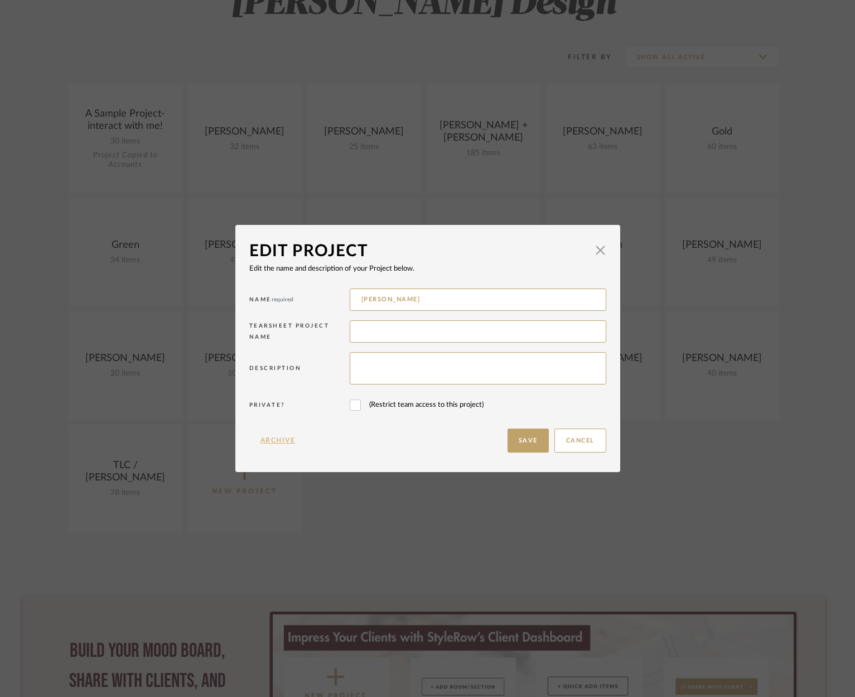
click at [281, 440] on button "Archive" at bounding box center [277, 440] width 57 height 24
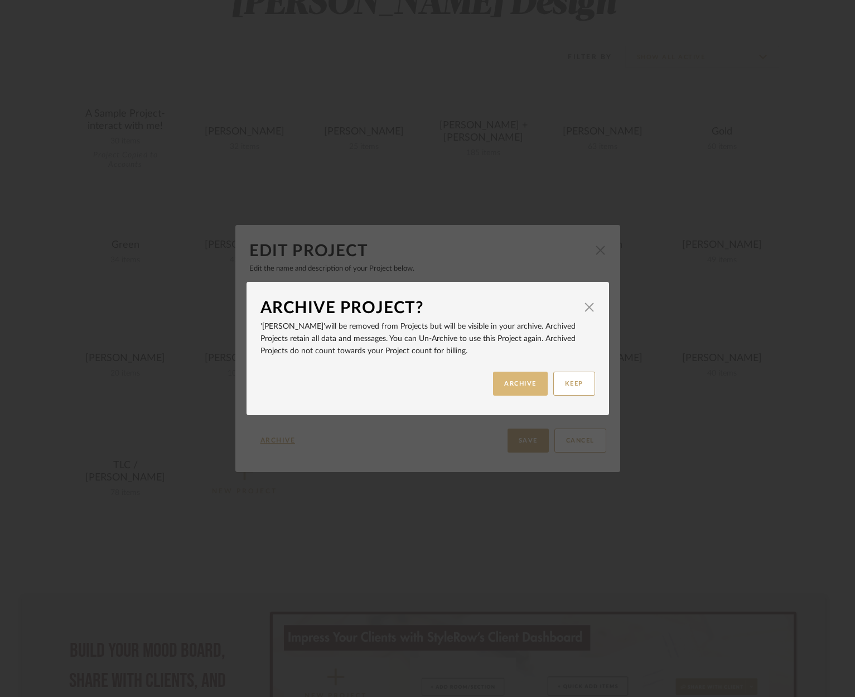
click at [513, 384] on button "ARCHIVE" at bounding box center [520, 384] width 55 height 24
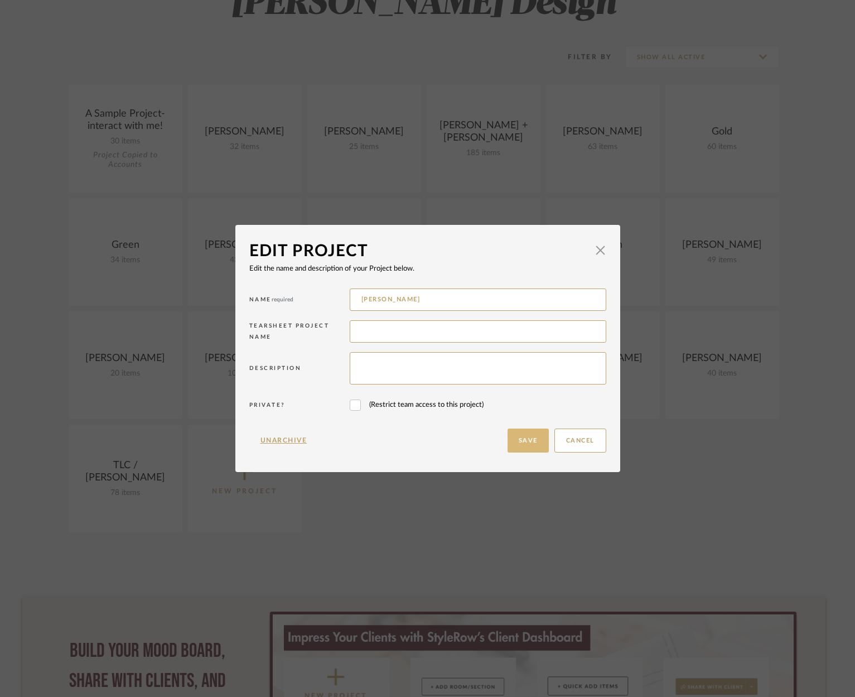
click at [517, 434] on button "Save" at bounding box center [528, 440] width 41 height 24
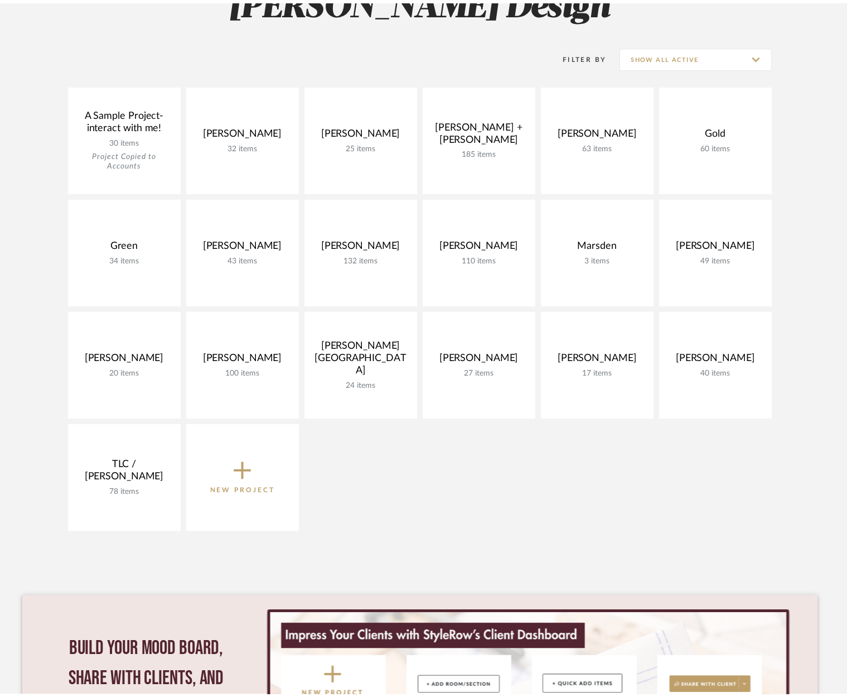
scroll to position [125, 0]
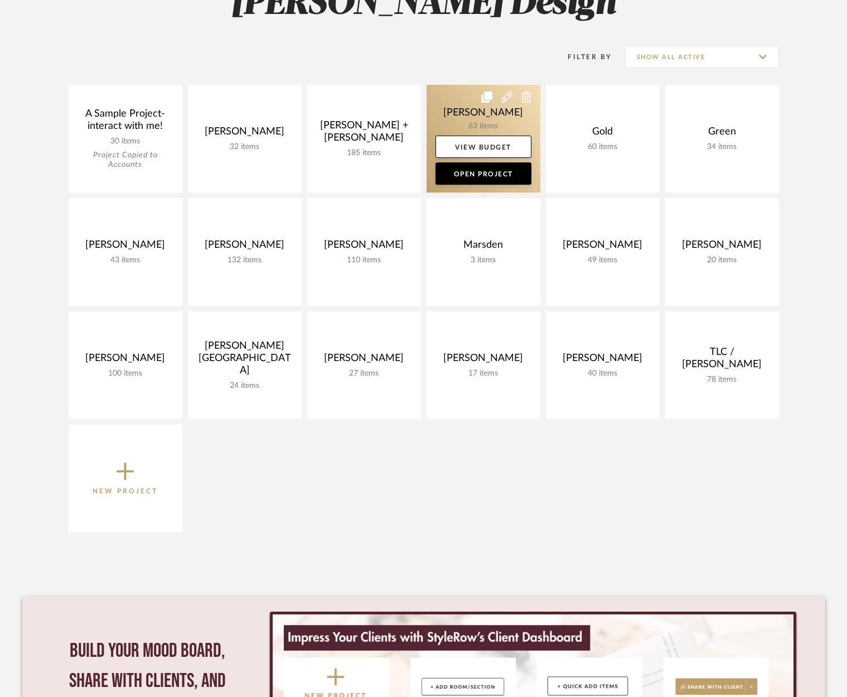
click at [502, 98] on icon at bounding box center [507, 96] width 11 height 11
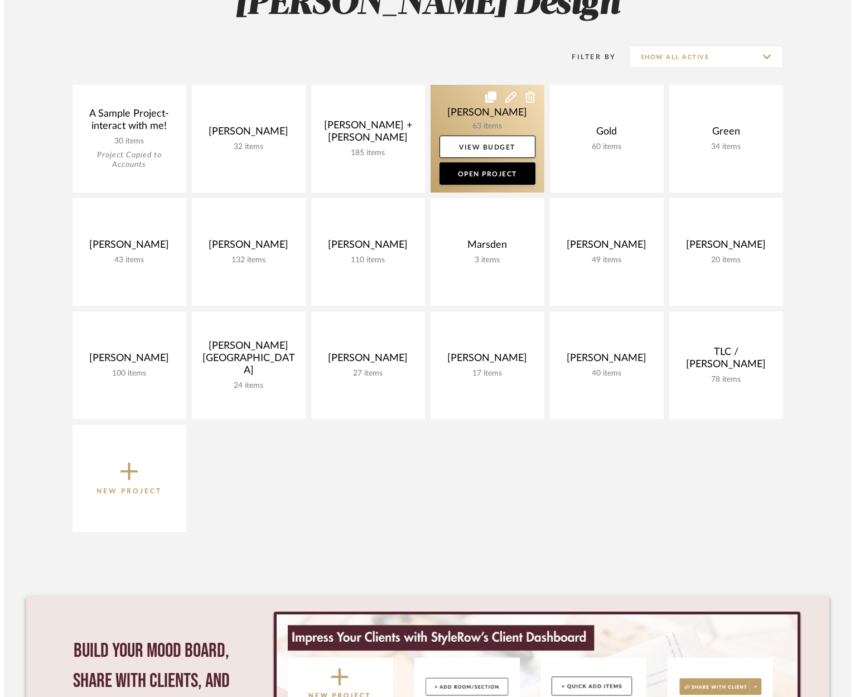
scroll to position [0, 0]
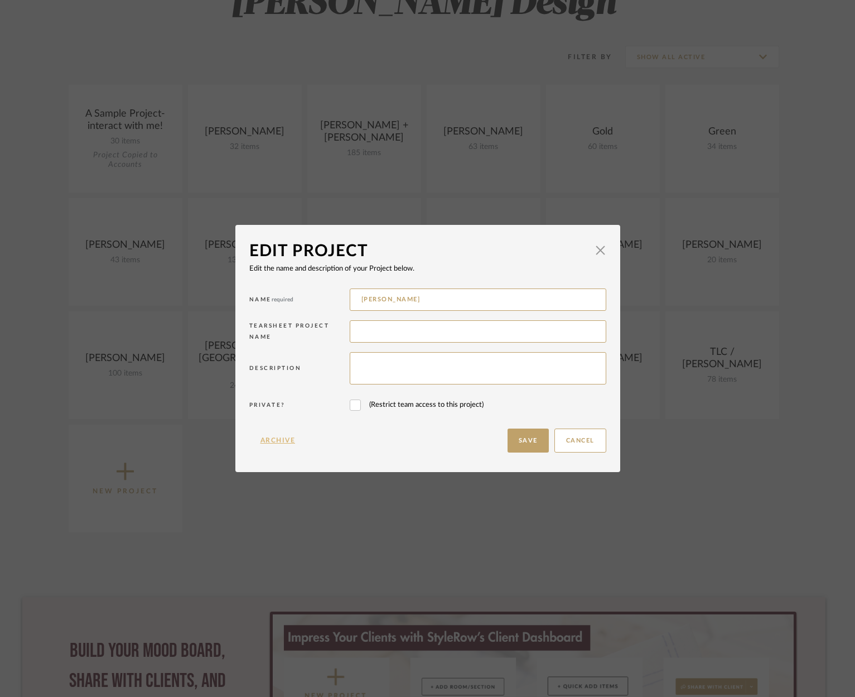
click at [264, 438] on button "Archive" at bounding box center [277, 440] width 57 height 24
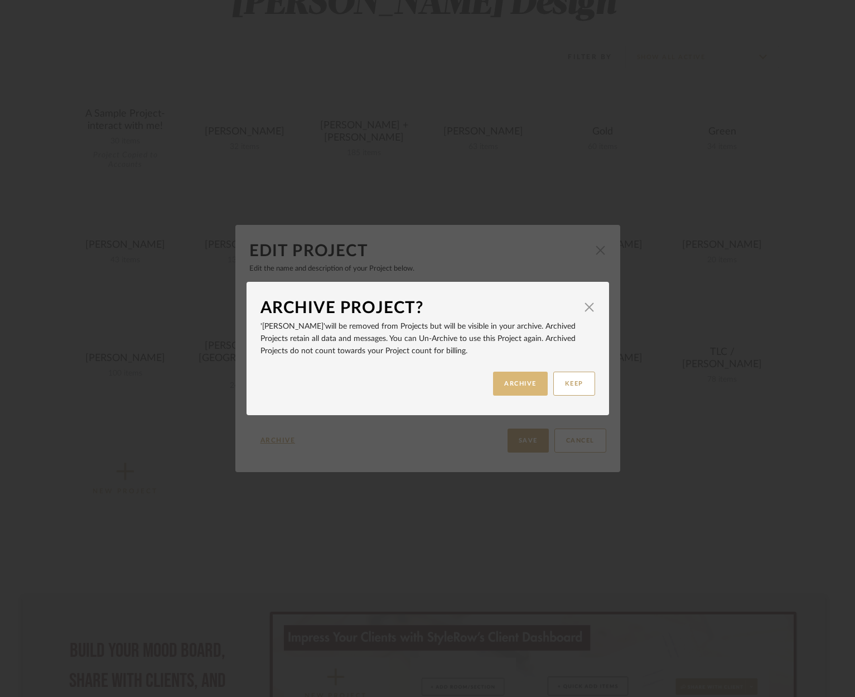
click at [517, 381] on button "ARCHIVE" at bounding box center [520, 384] width 55 height 24
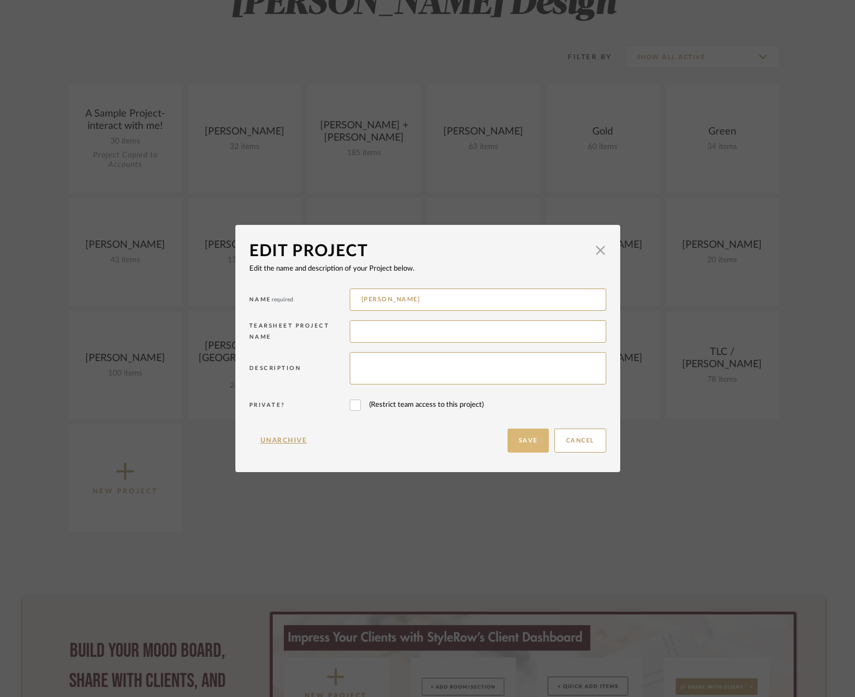
click at [528, 445] on button "Save" at bounding box center [528, 440] width 41 height 24
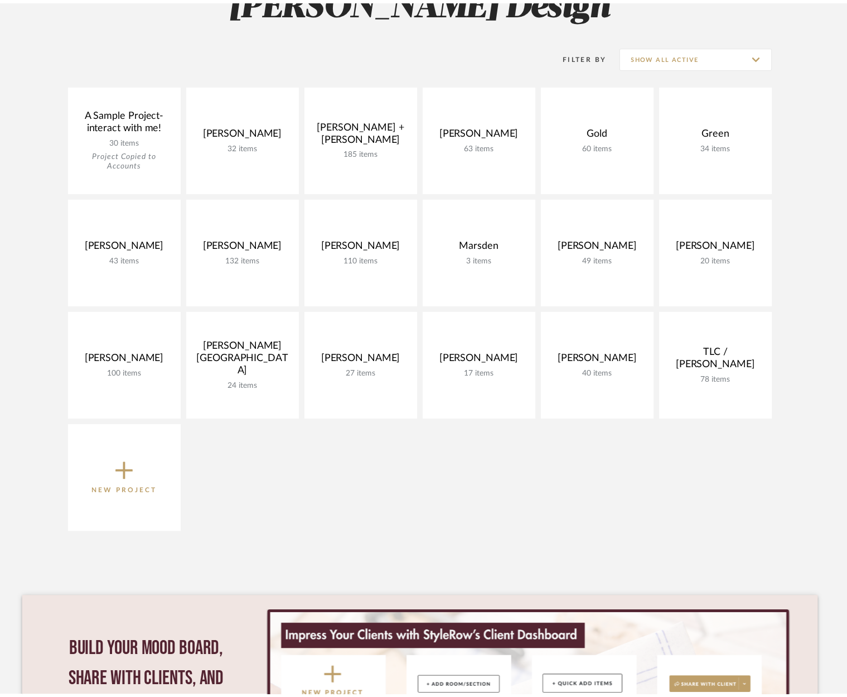
scroll to position [125, 0]
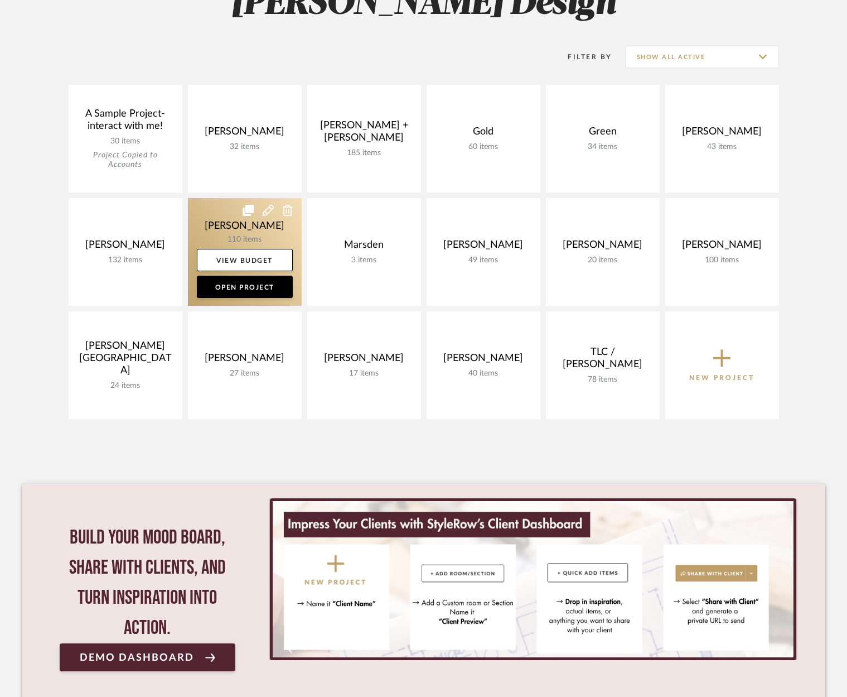
click at [266, 203] on link at bounding box center [245, 252] width 114 height 108
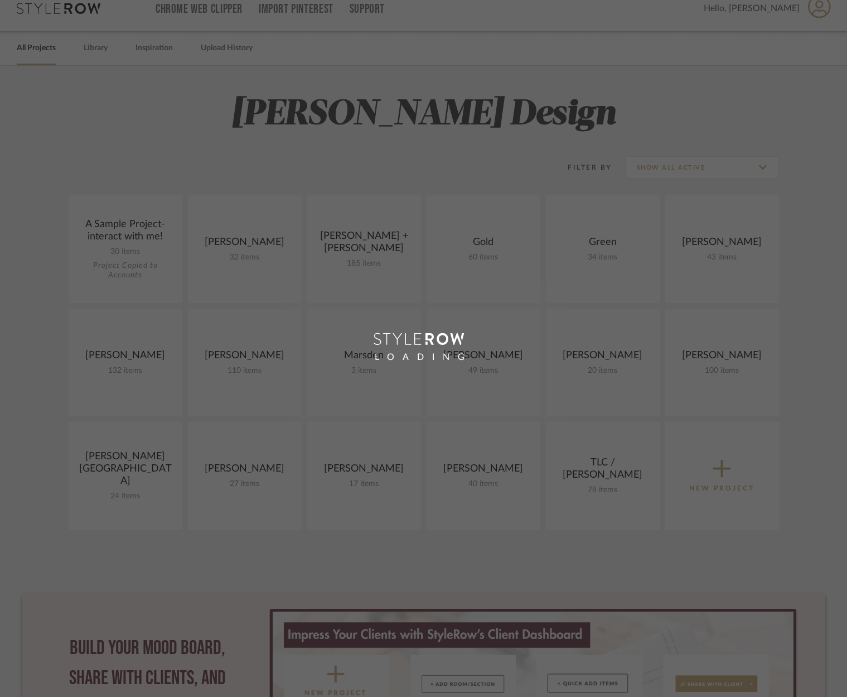
scroll to position [125, 0]
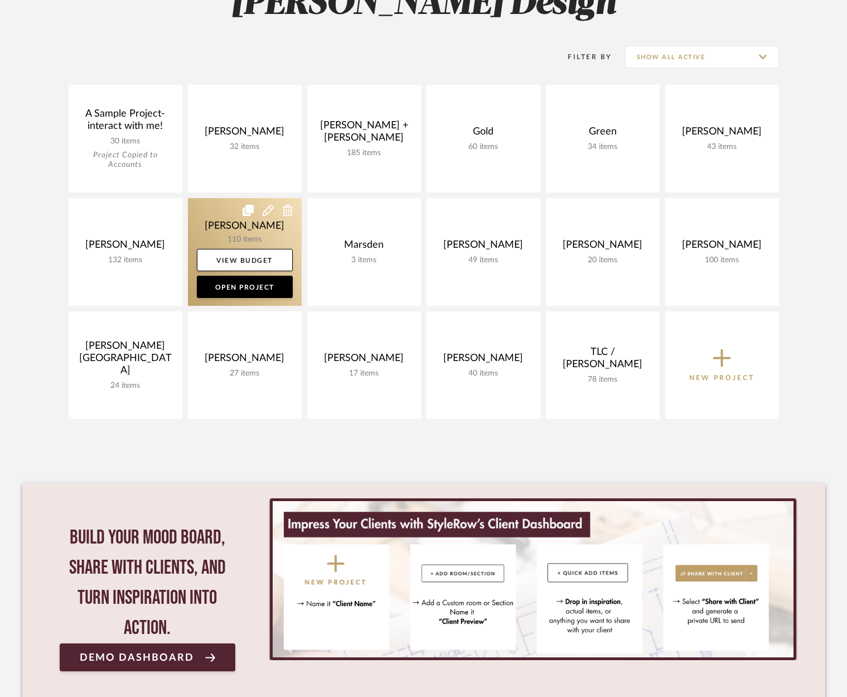
click at [266, 214] on icon at bounding box center [268, 210] width 11 height 11
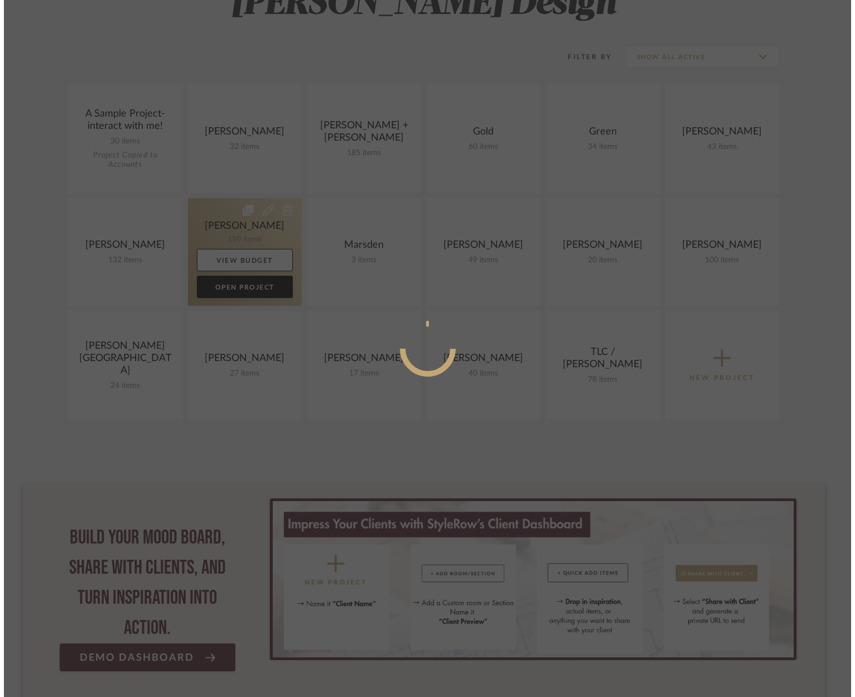
scroll to position [0, 0]
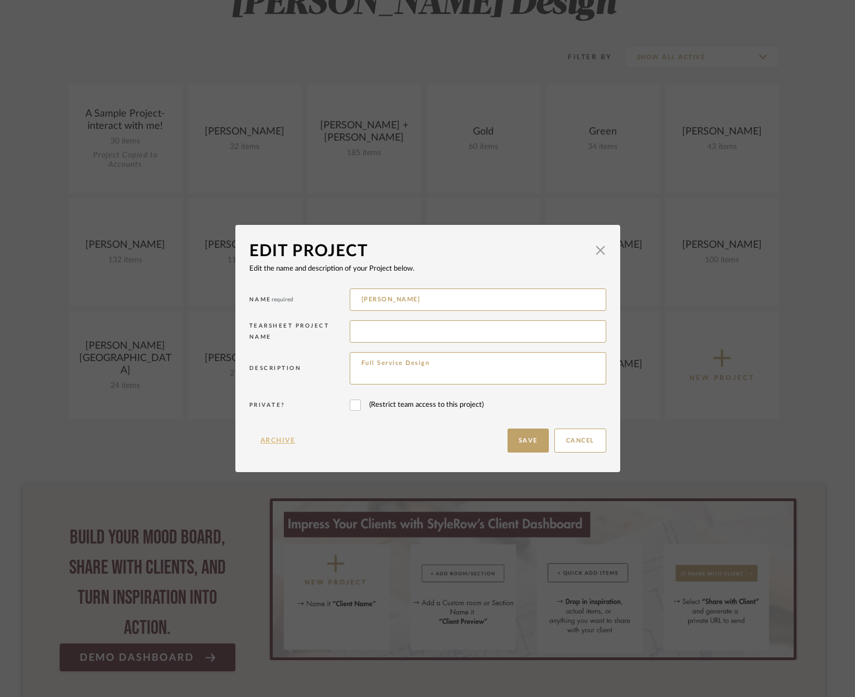
click at [280, 437] on button "Archive" at bounding box center [277, 440] width 57 height 24
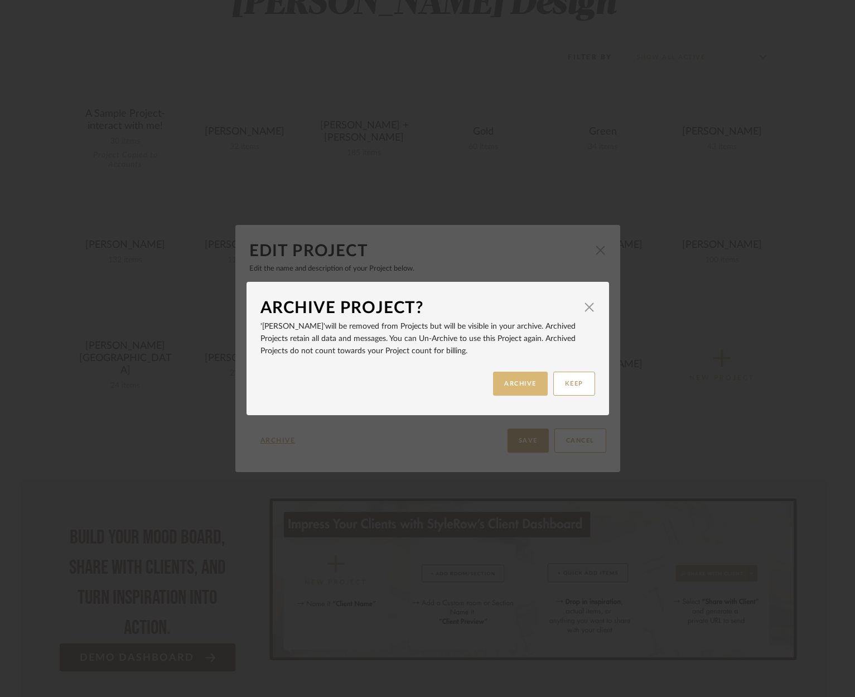
click at [523, 384] on button "ARCHIVE" at bounding box center [520, 384] width 55 height 24
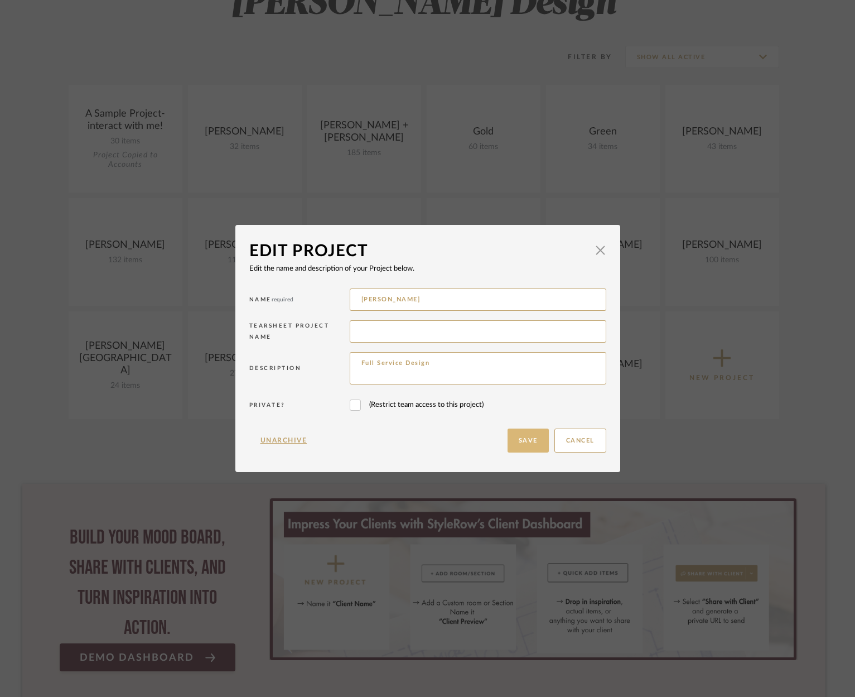
click at [532, 440] on button "Save" at bounding box center [528, 440] width 41 height 24
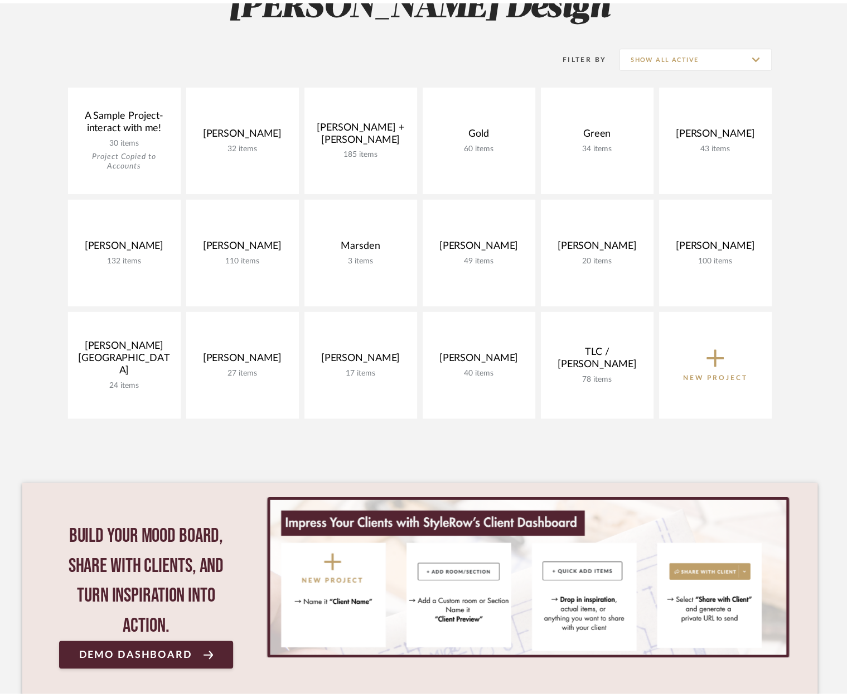
scroll to position [125, 0]
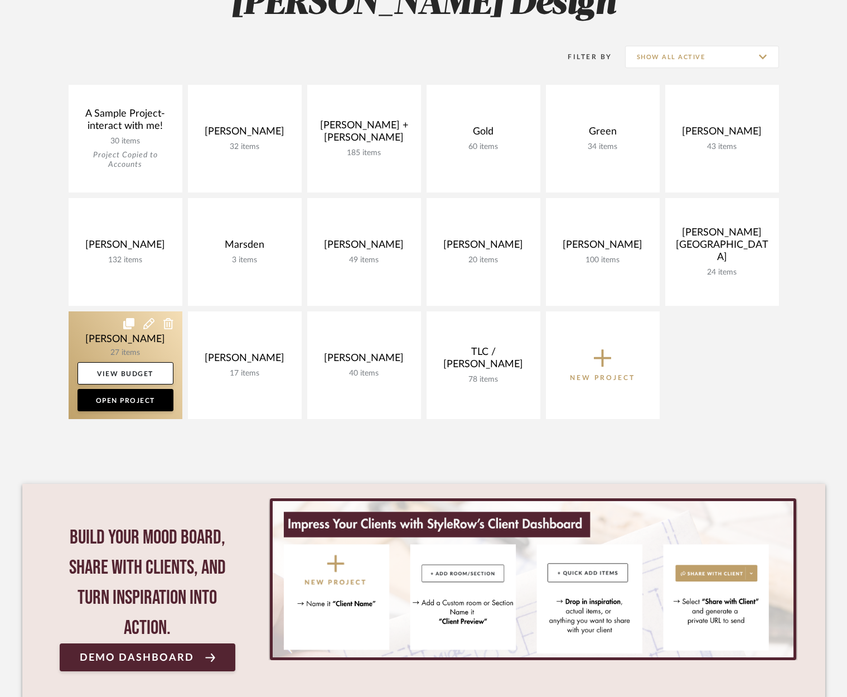
click at [150, 322] on icon at bounding box center [148, 323] width 11 height 11
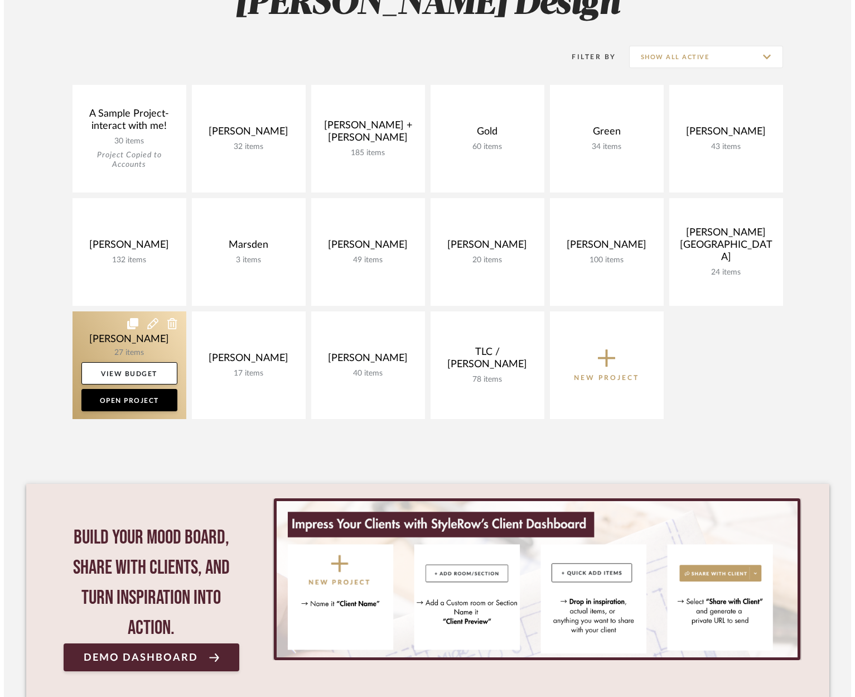
scroll to position [0, 0]
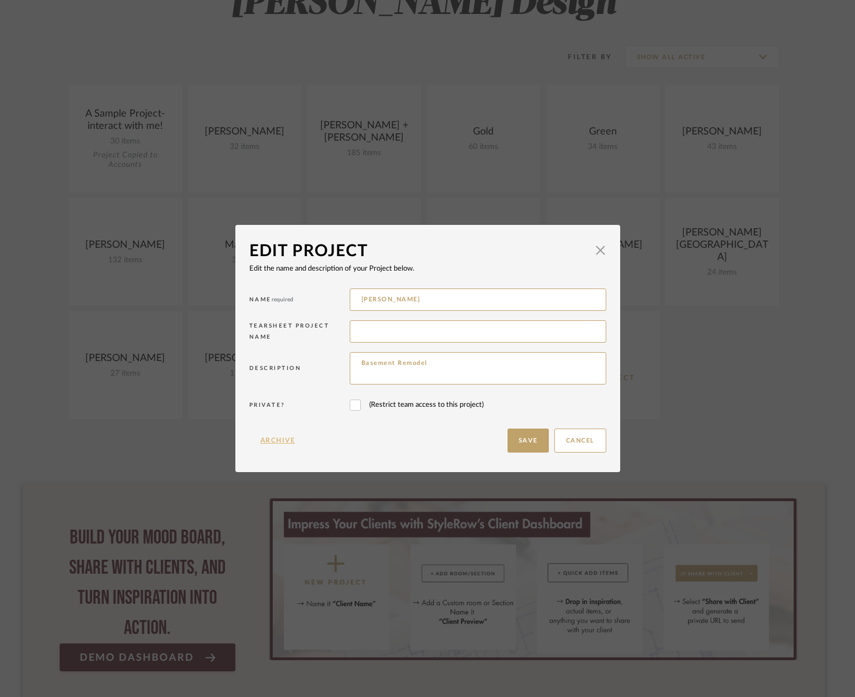
click at [264, 440] on button "Archive" at bounding box center [277, 440] width 57 height 24
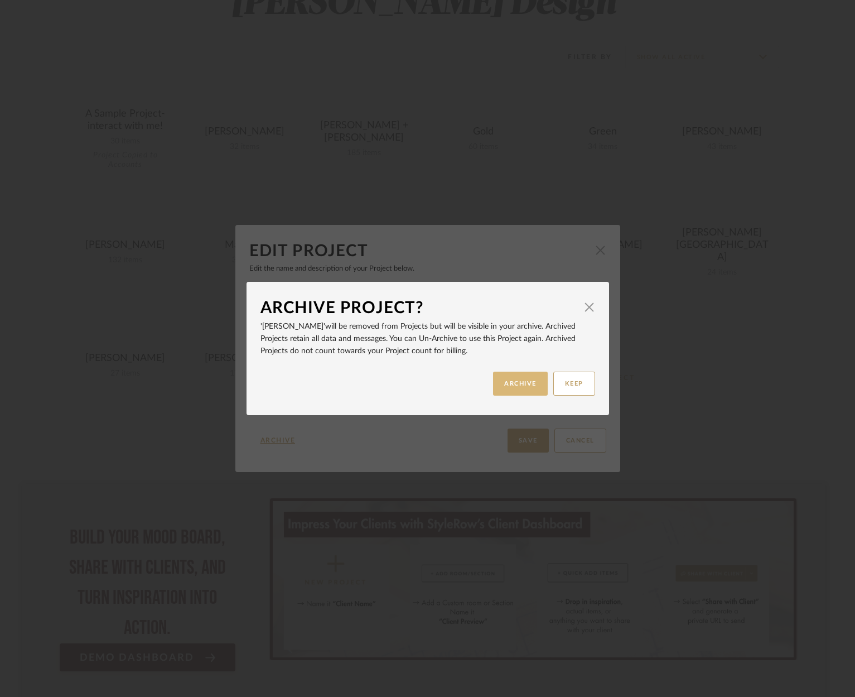
click at [507, 377] on button "ARCHIVE" at bounding box center [520, 384] width 55 height 24
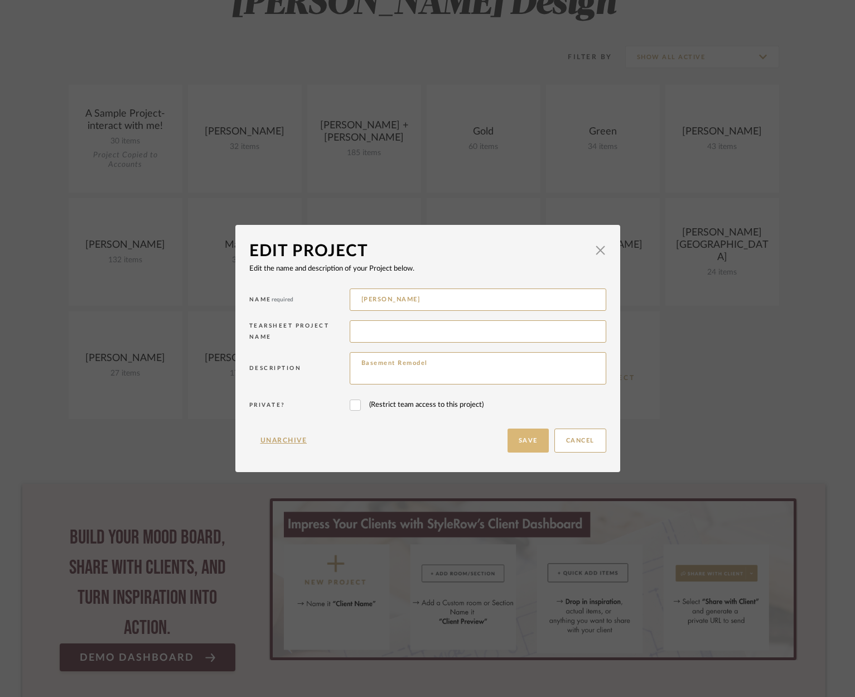
click at [519, 437] on button "Save" at bounding box center [528, 440] width 41 height 24
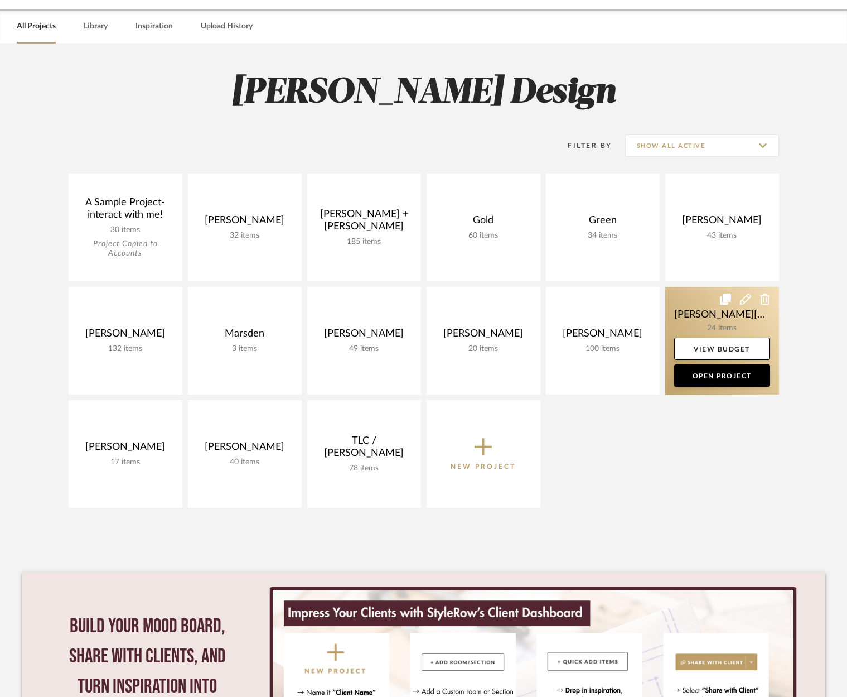
scroll to position [30, 0]
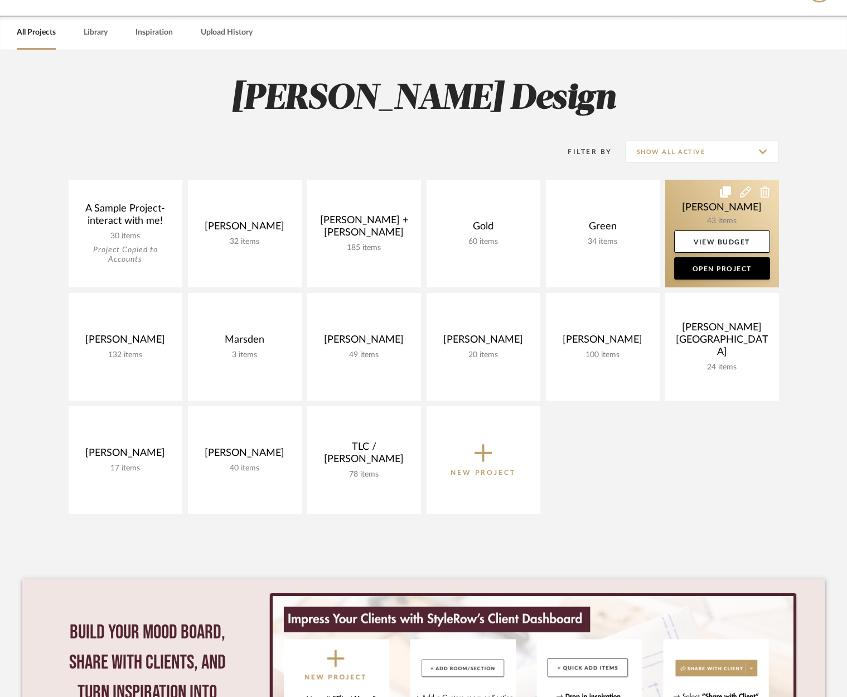
click at [749, 193] on icon at bounding box center [745, 191] width 11 height 11
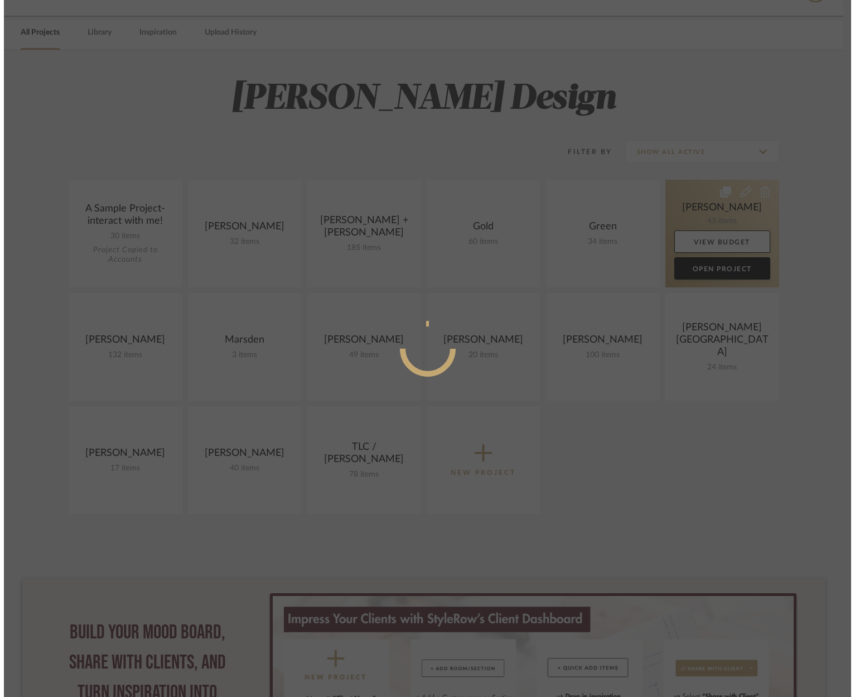
scroll to position [0, 0]
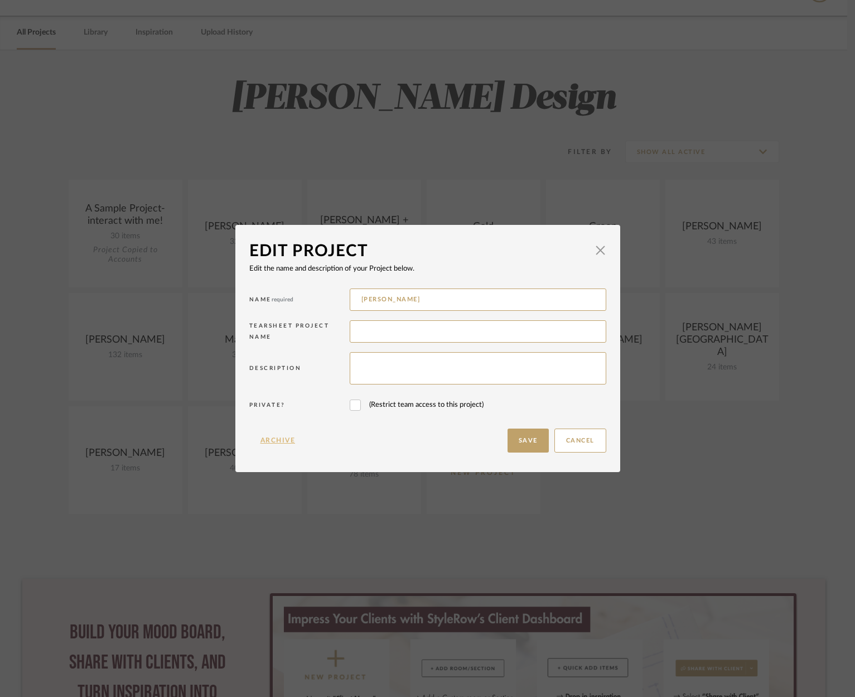
click at [272, 436] on button "Archive" at bounding box center [277, 440] width 57 height 24
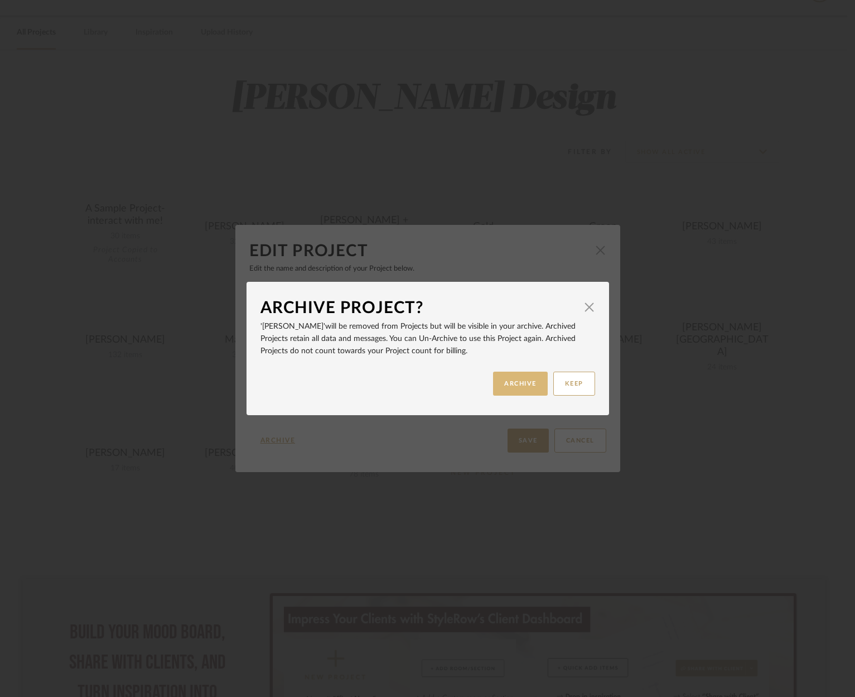
click at [508, 382] on button "ARCHIVE" at bounding box center [520, 384] width 55 height 24
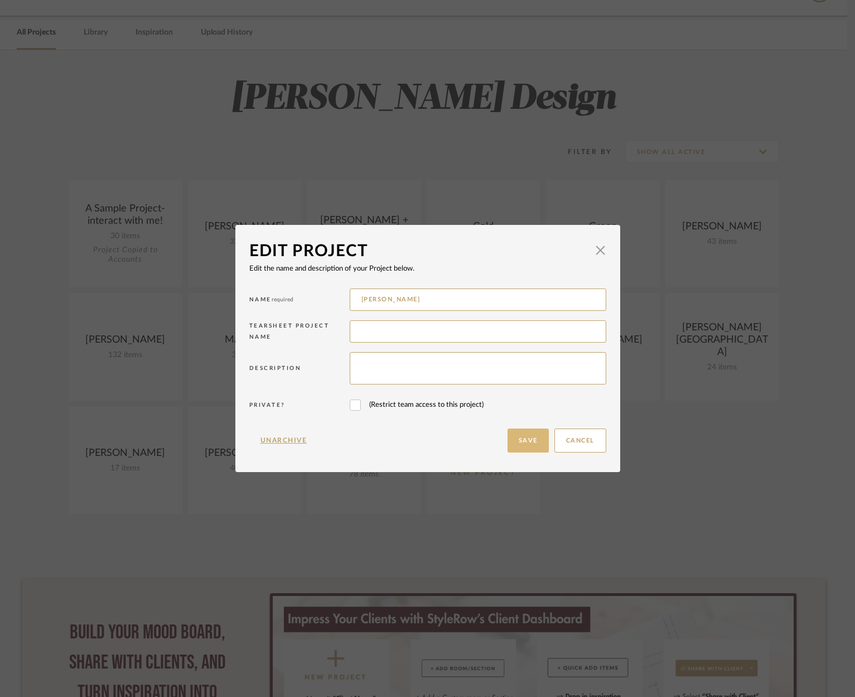
click at [523, 440] on button "Save" at bounding box center [528, 440] width 41 height 24
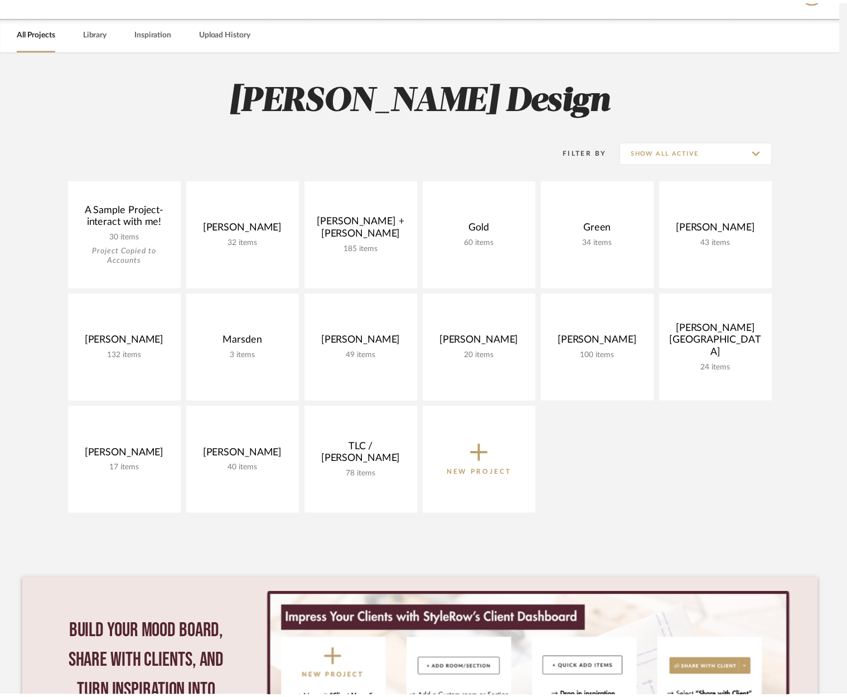
scroll to position [30, 0]
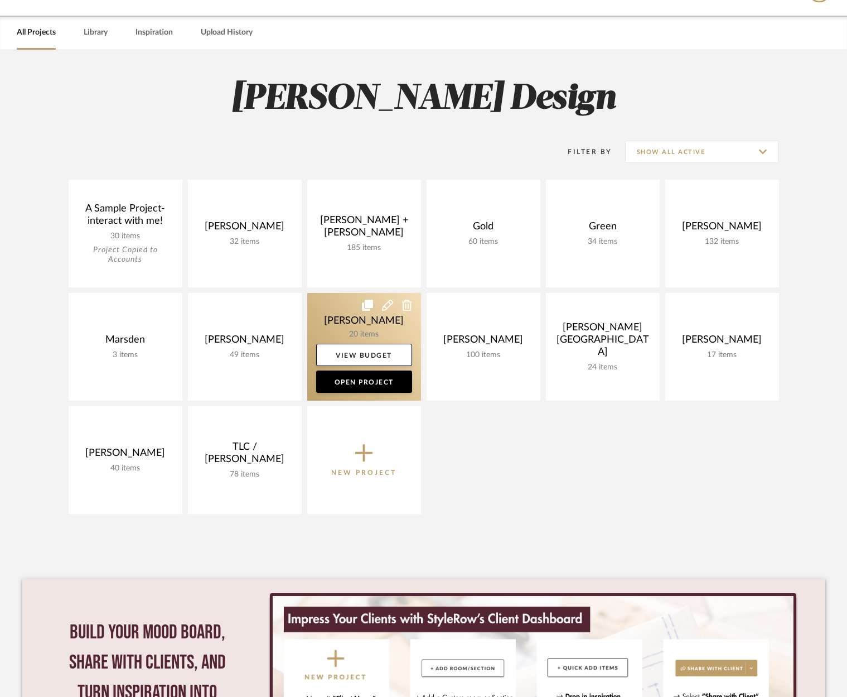
click at [390, 304] on icon at bounding box center [387, 305] width 11 height 11
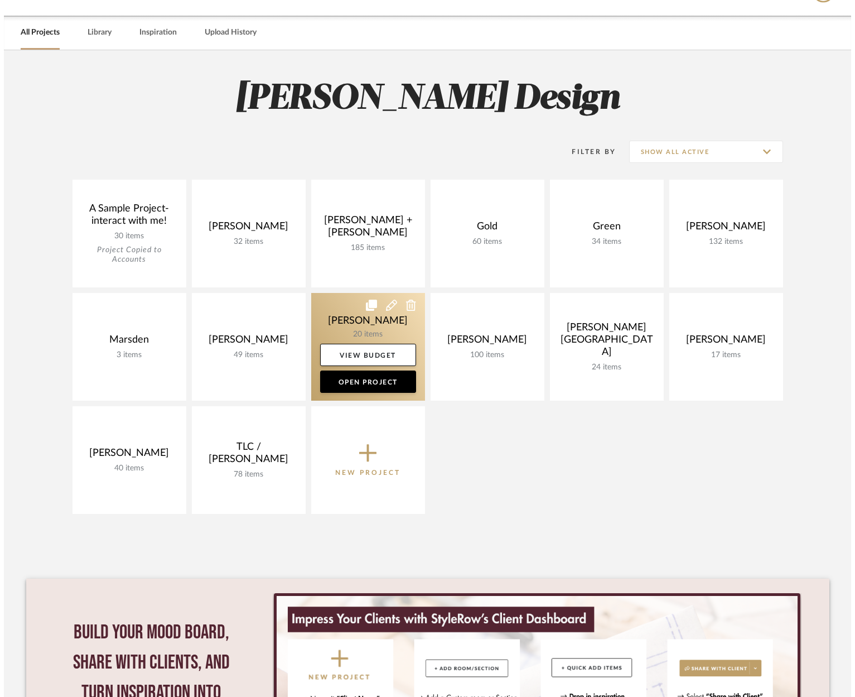
scroll to position [0, 0]
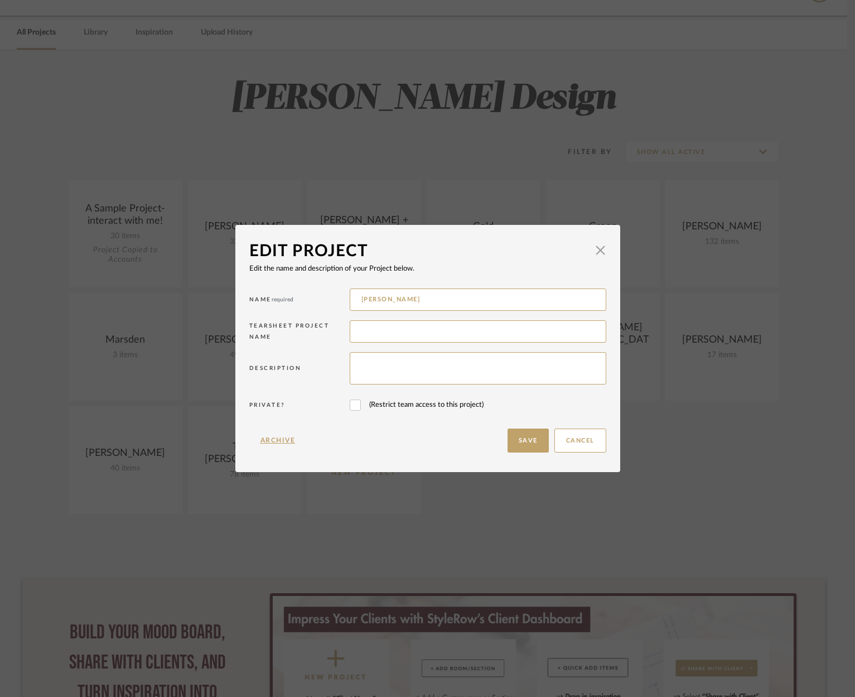
click at [668, 388] on div "Edit Project × Edit the name and description of your Project below. Name requir…" at bounding box center [427, 348] width 855 height 697
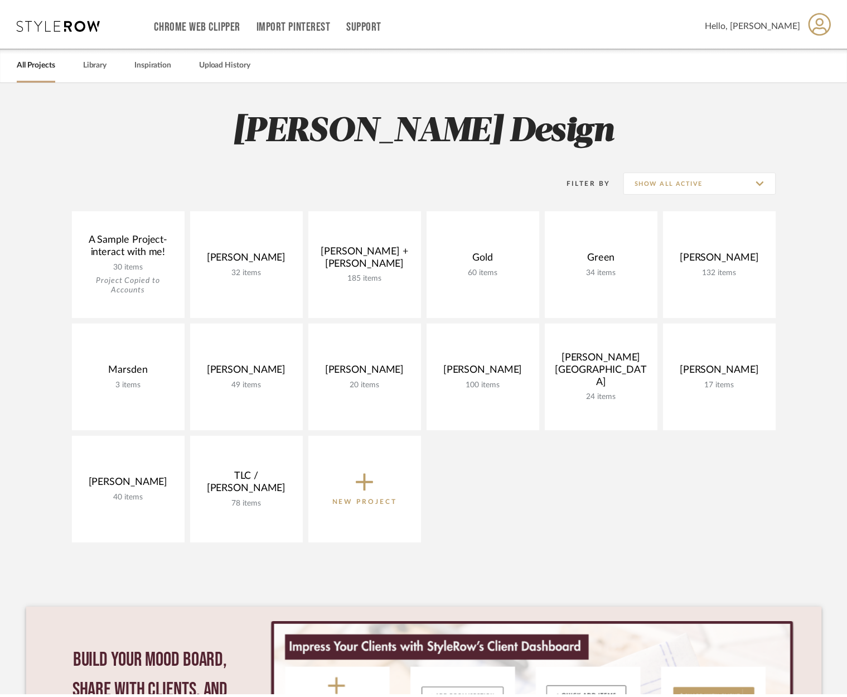
scroll to position [30, 0]
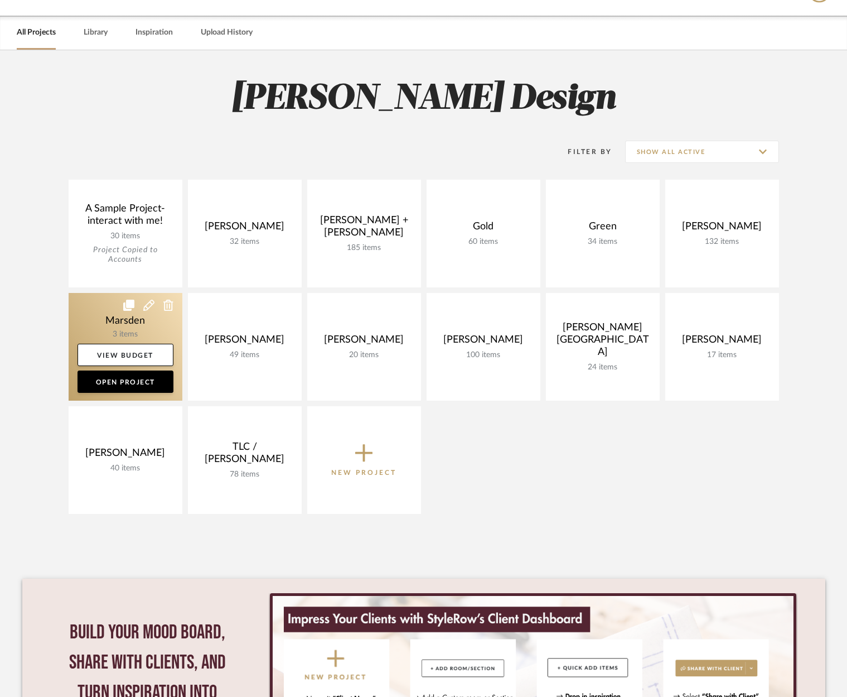
click at [146, 302] on icon at bounding box center [148, 305] width 11 height 11
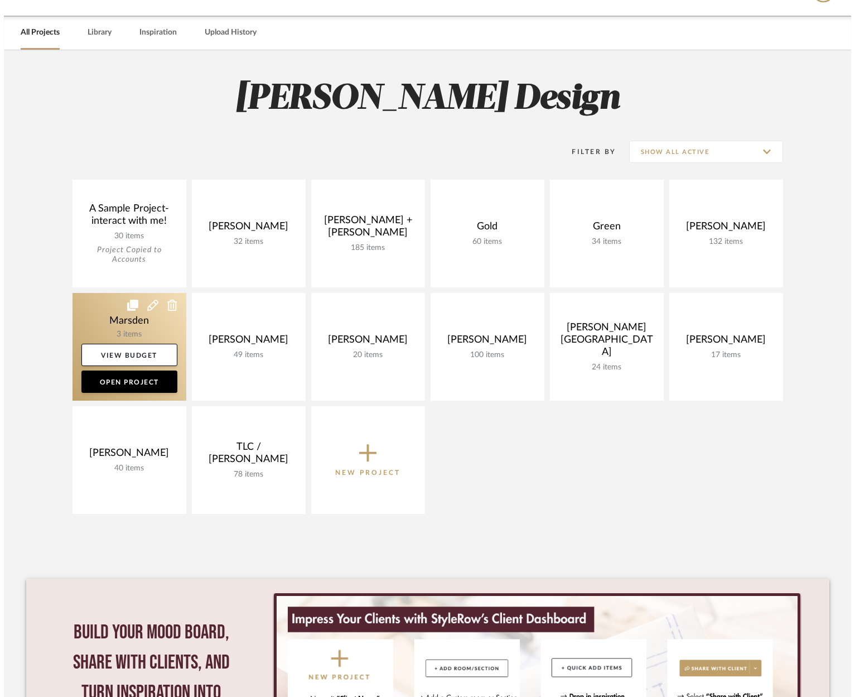
scroll to position [0, 0]
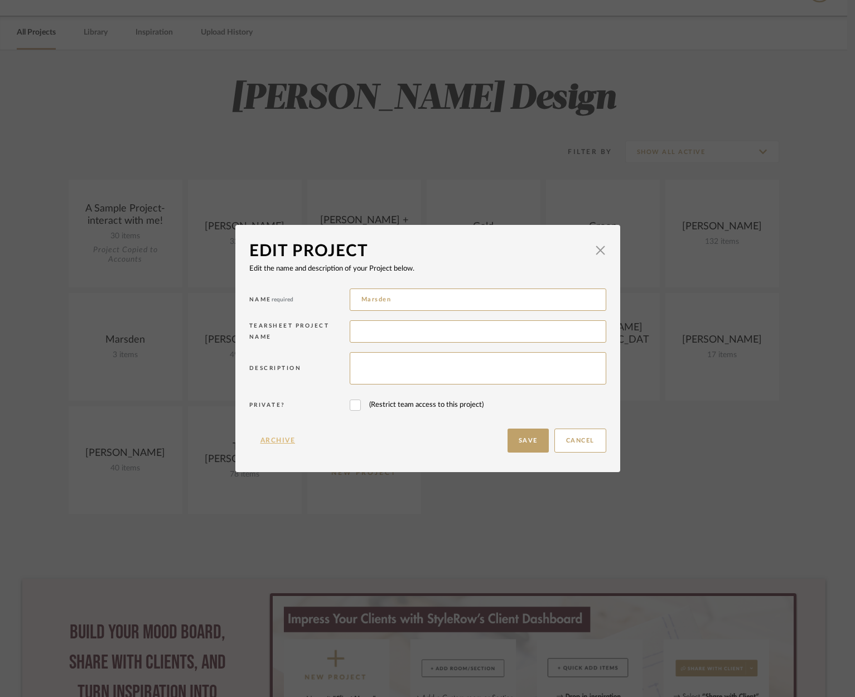
click at [267, 439] on button "Archive" at bounding box center [277, 440] width 57 height 24
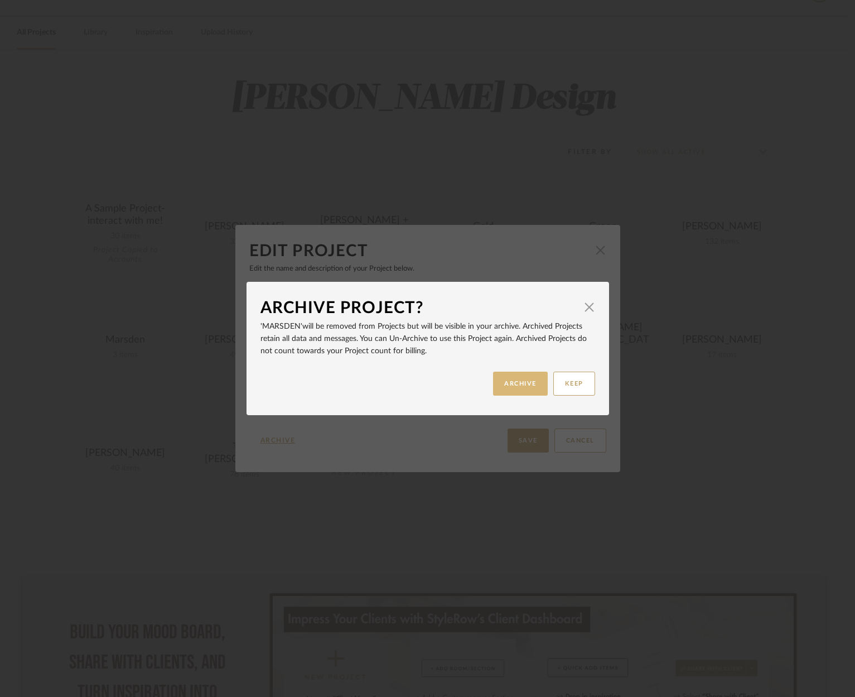
click at [513, 383] on button "ARCHIVE" at bounding box center [520, 384] width 55 height 24
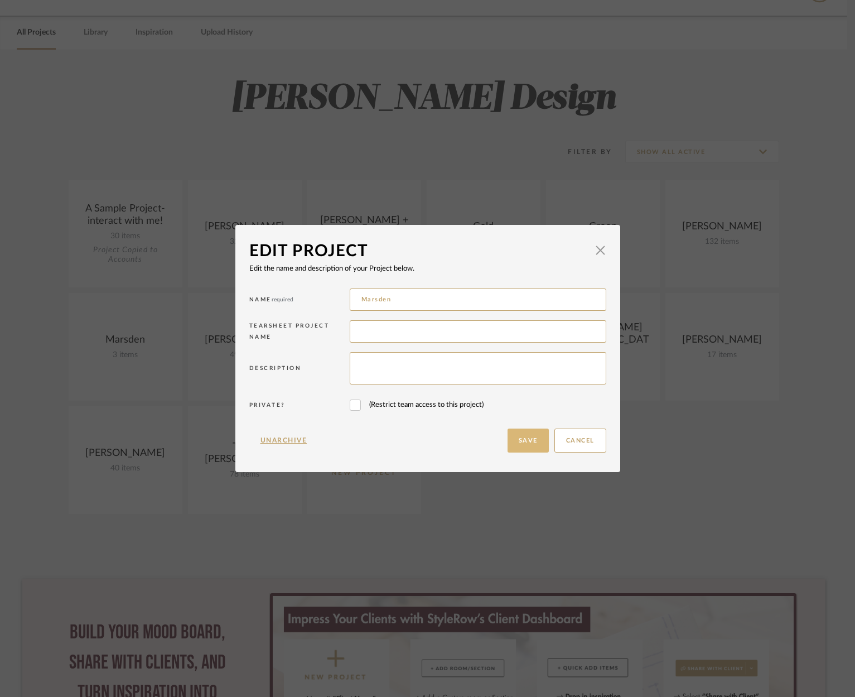
click at [524, 441] on button "Save" at bounding box center [528, 440] width 41 height 24
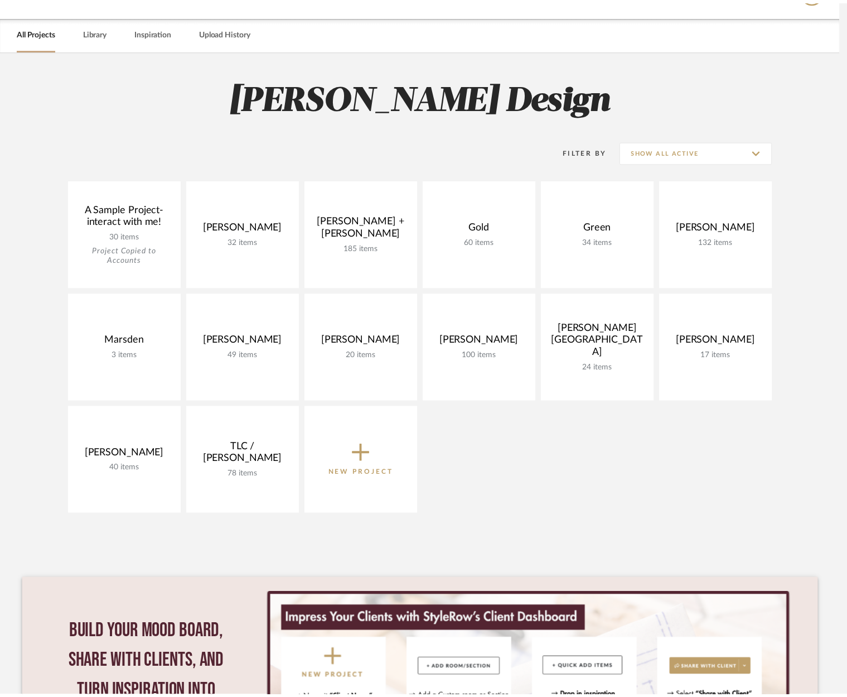
scroll to position [30, 0]
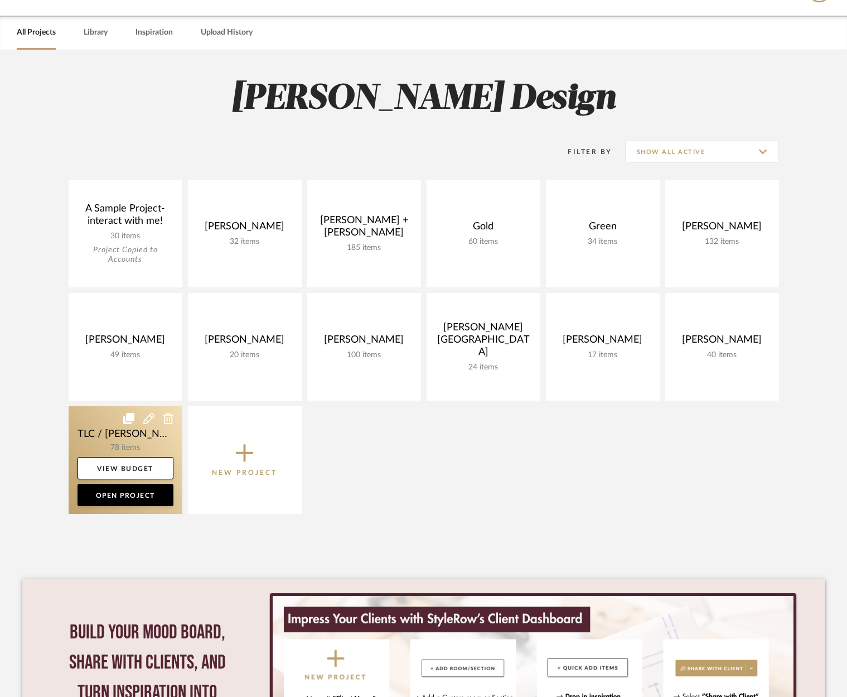
click at [147, 418] on icon at bounding box center [148, 418] width 11 height 11
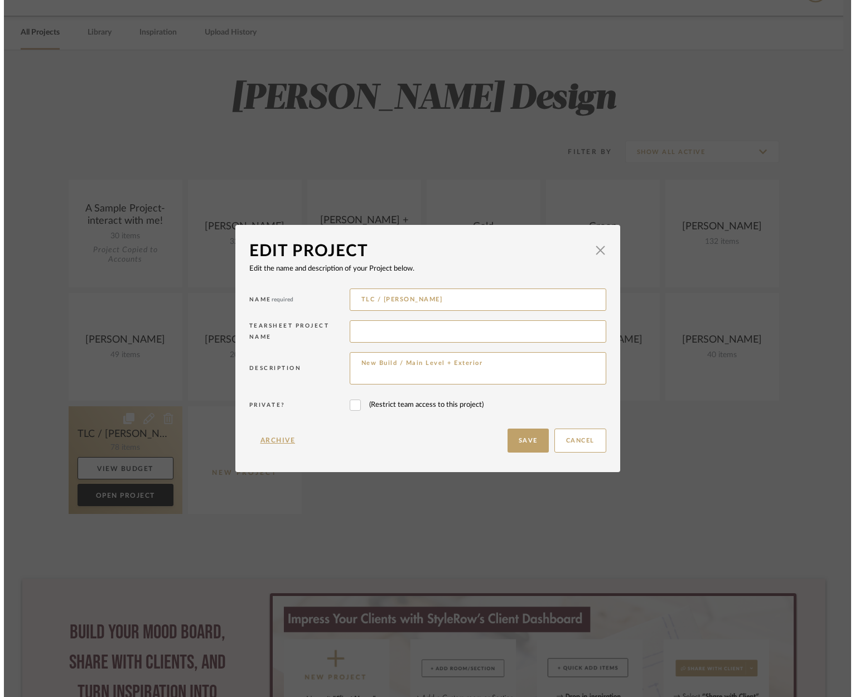
scroll to position [0, 0]
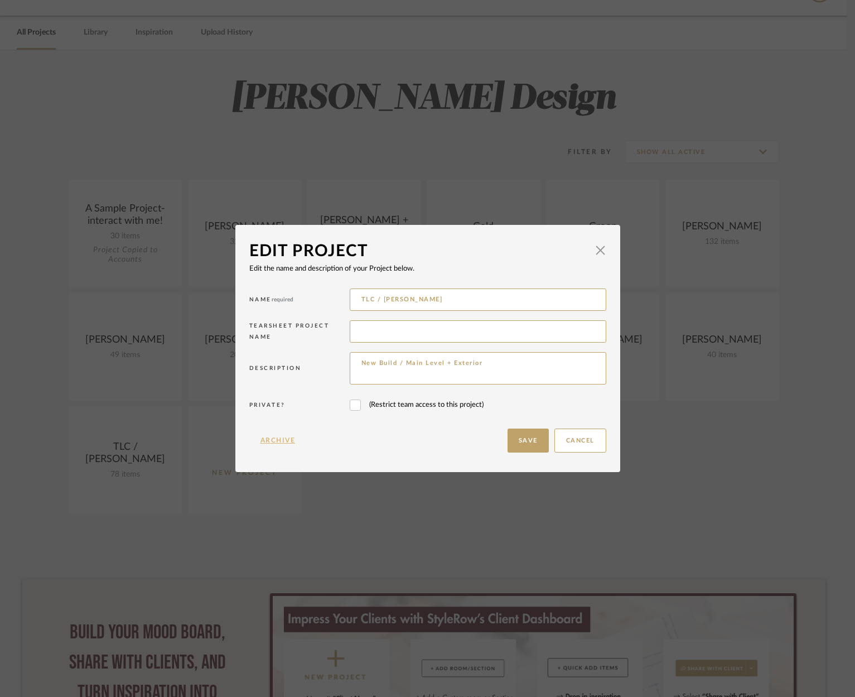
click at [266, 441] on button "Archive" at bounding box center [277, 440] width 57 height 24
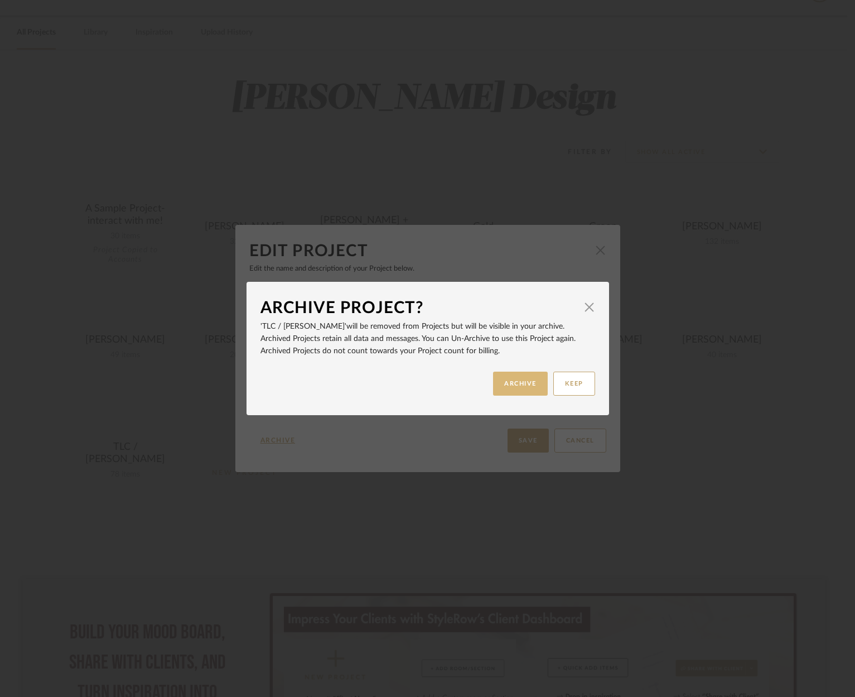
click at [500, 387] on button "ARCHIVE" at bounding box center [520, 384] width 55 height 24
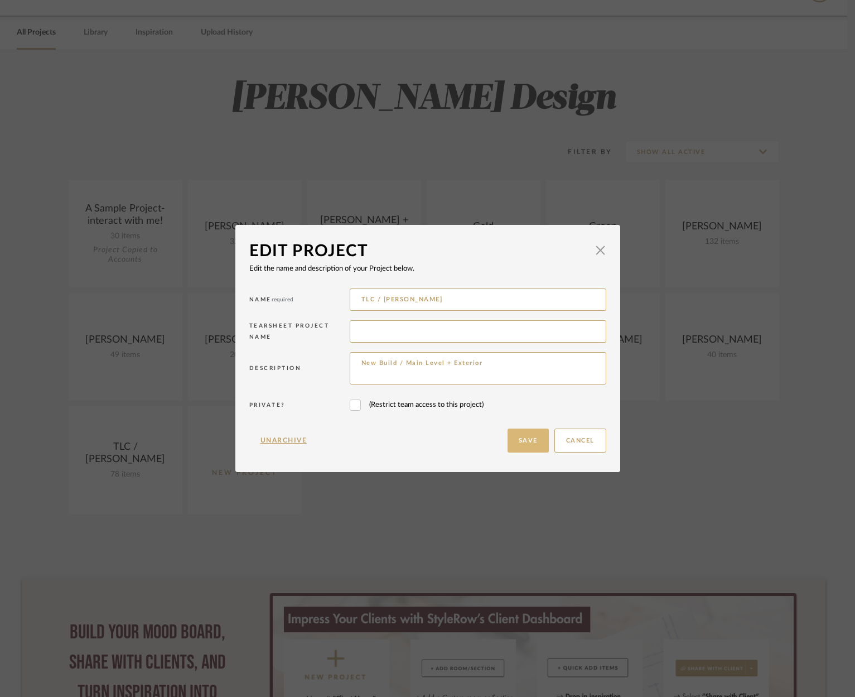
click at [526, 444] on button "Save" at bounding box center [528, 440] width 41 height 24
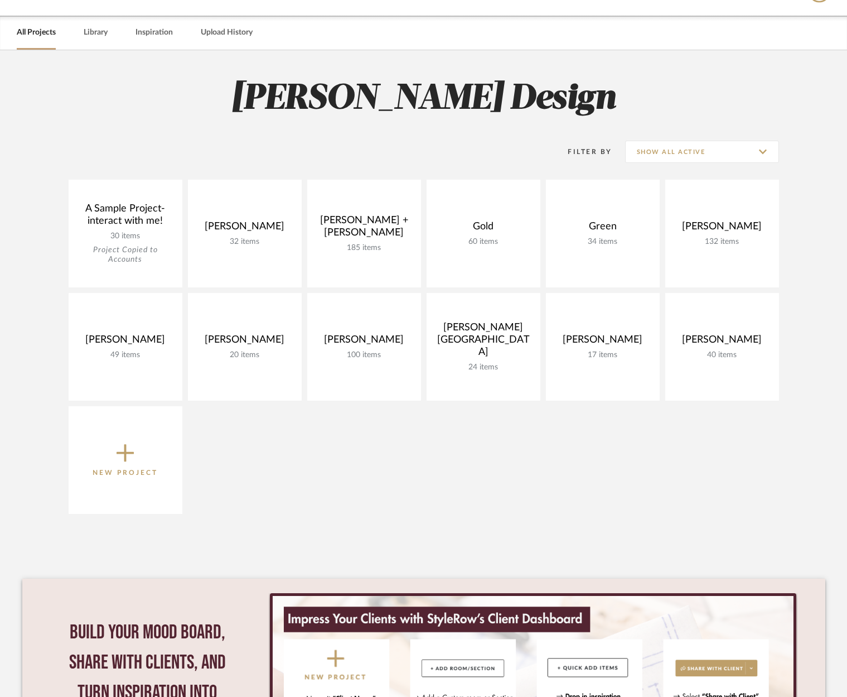
scroll to position [25, 0]
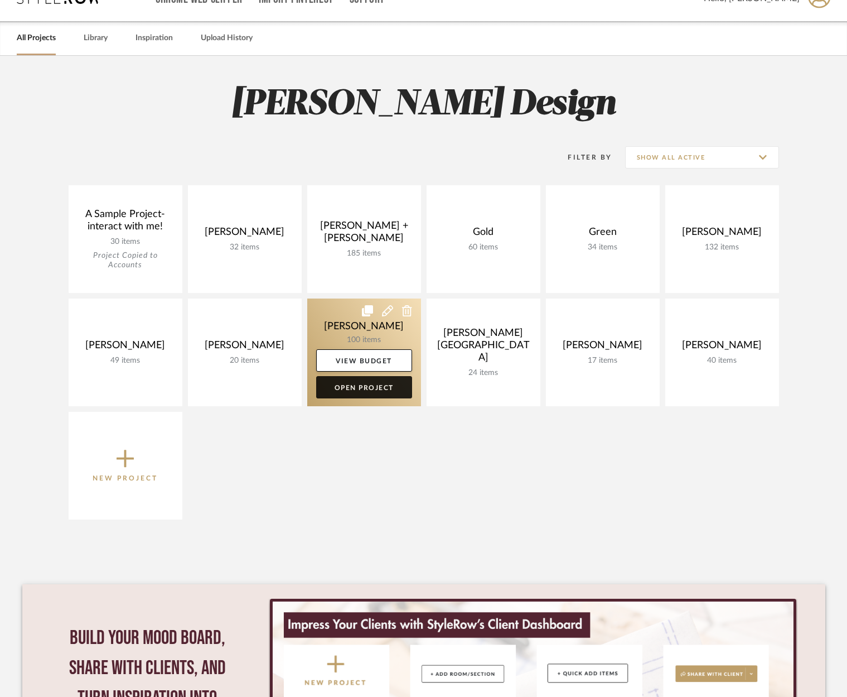
click at [347, 388] on link "Open Project" at bounding box center [364, 387] width 96 height 22
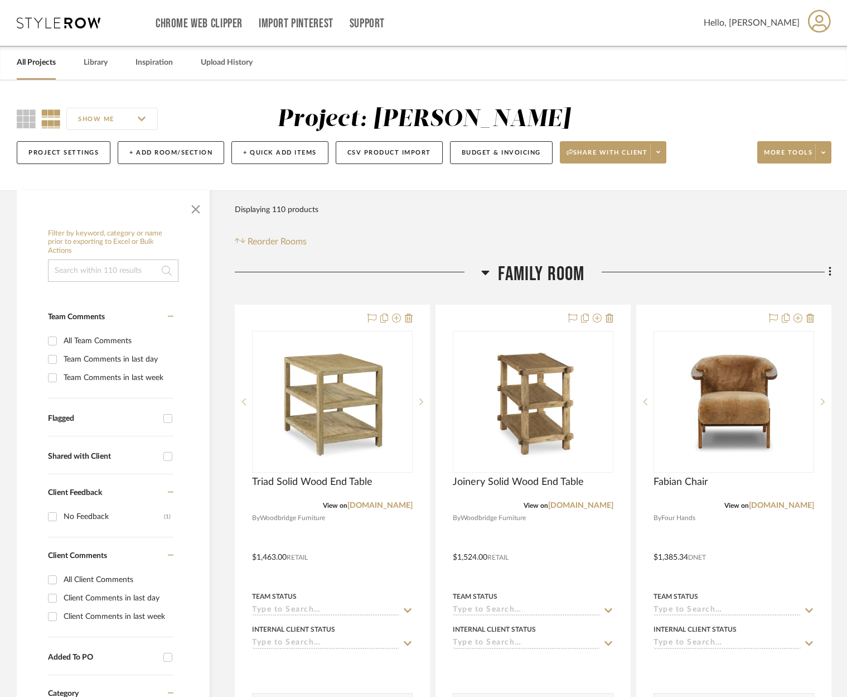
click at [485, 272] on icon at bounding box center [486, 273] width 8 height 4
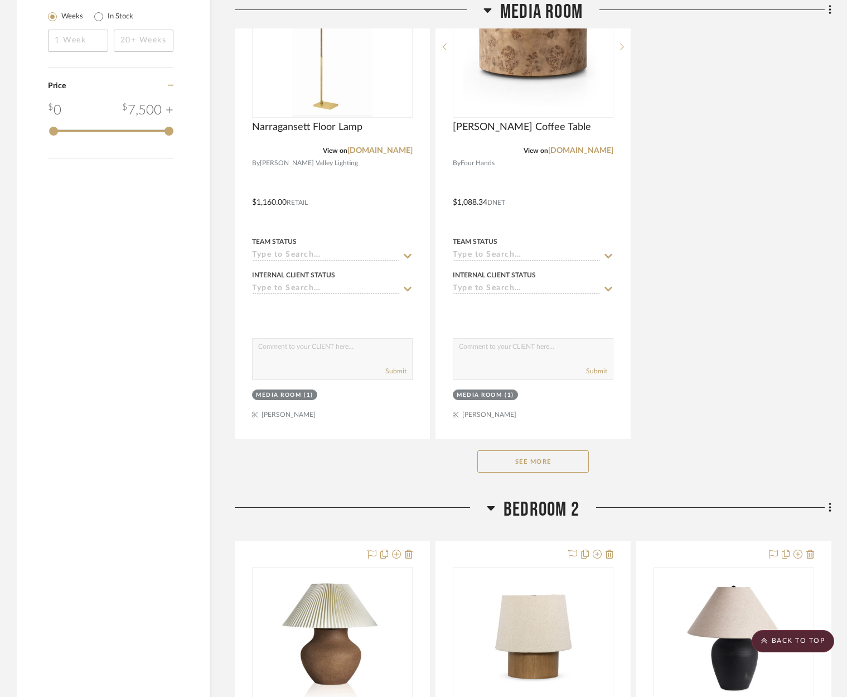
scroll to position [1517, 0]
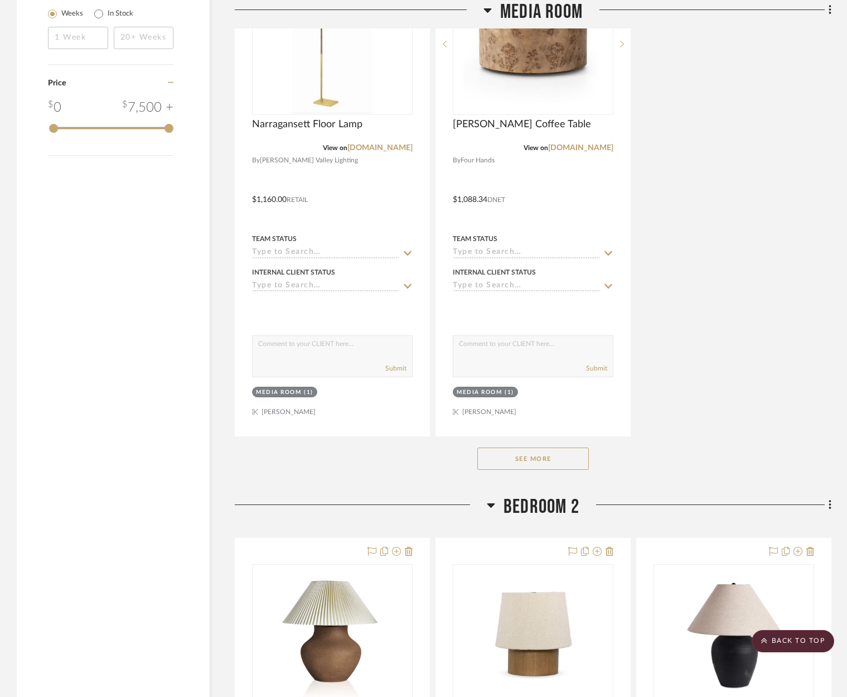
click at [503, 454] on button "See More" at bounding box center [534, 458] width 112 height 22
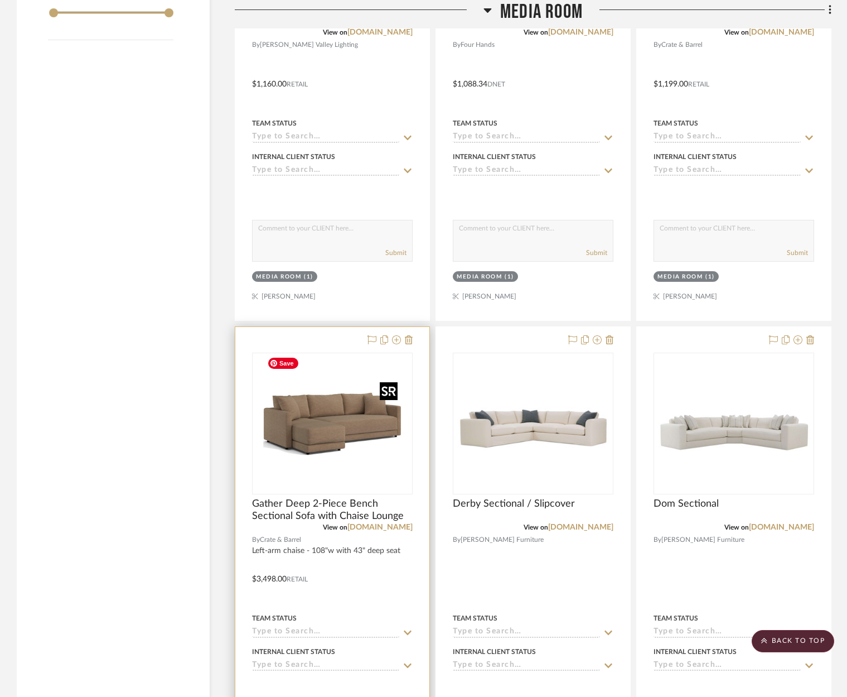
scroll to position [1639, 0]
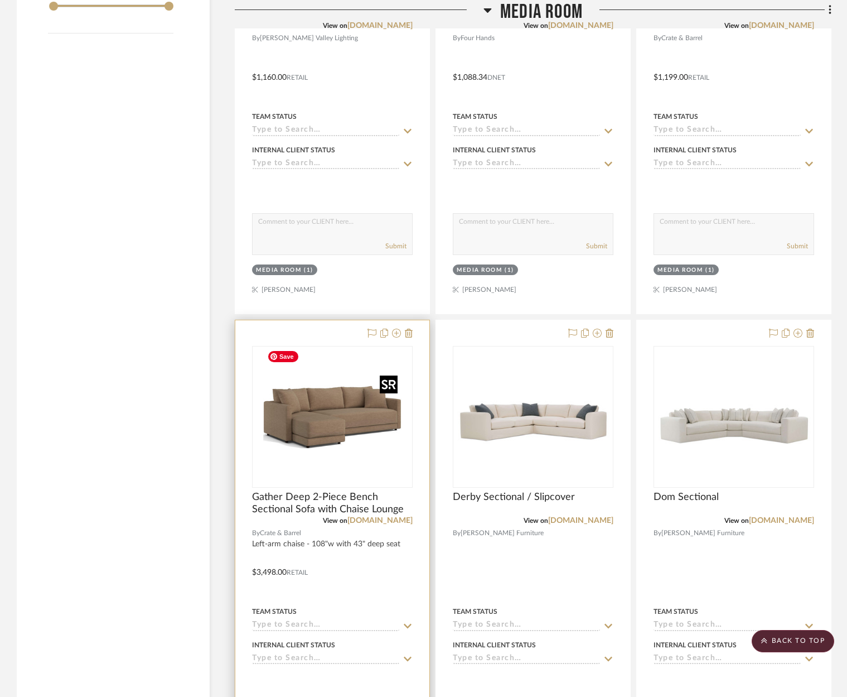
click at [351, 432] on img "0" at bounding box center [332, 416] width 139 height 139
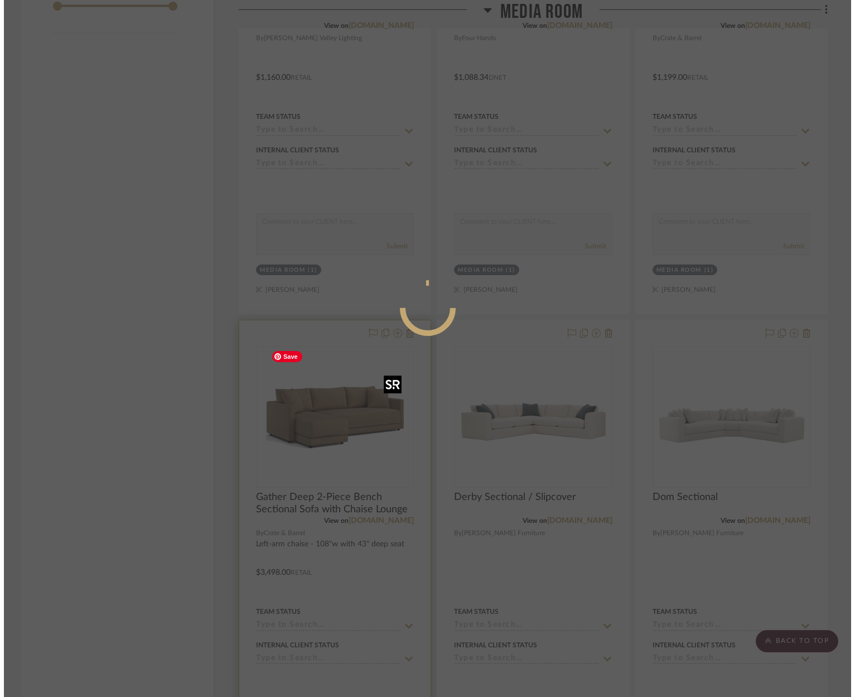
scroll to position [0, 0]
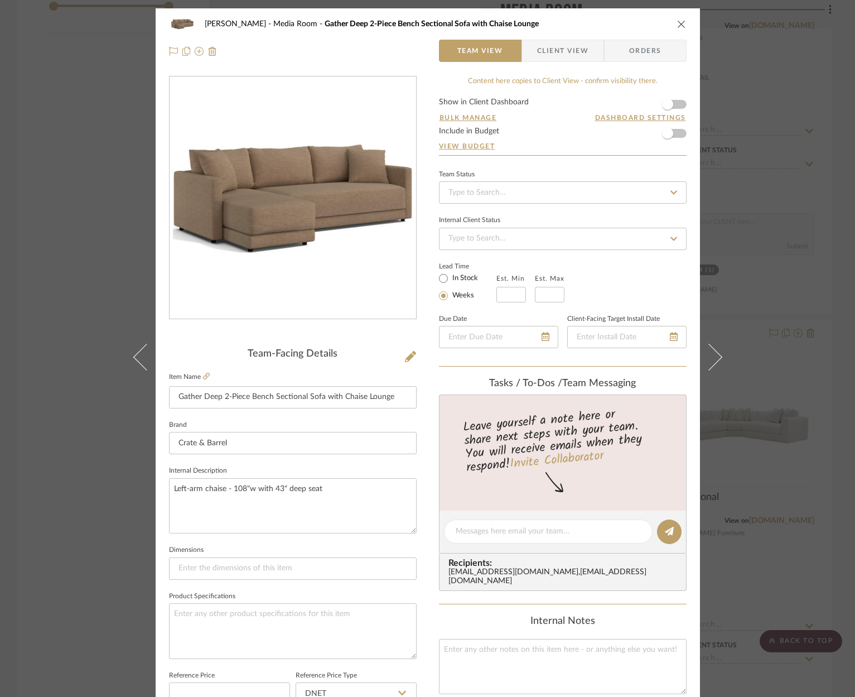
click at [799, 443] on div "[PERSON_NAME] Media Room Gather Deep 2-Piece Bench Sectional Sofa with Chaise L…" at bounding box center [427, 348] width 855 height 697
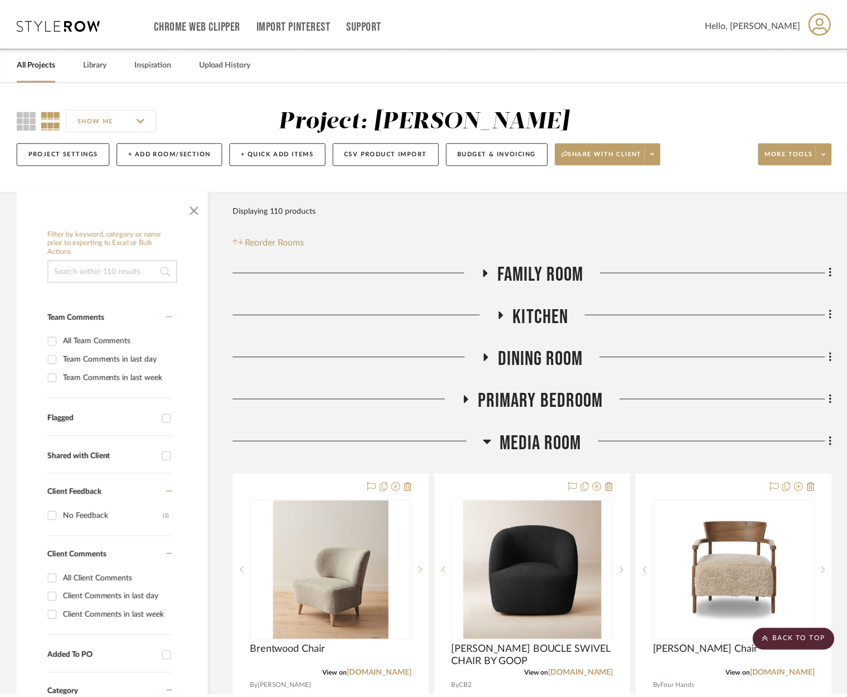
scroll to position [1639, 0]
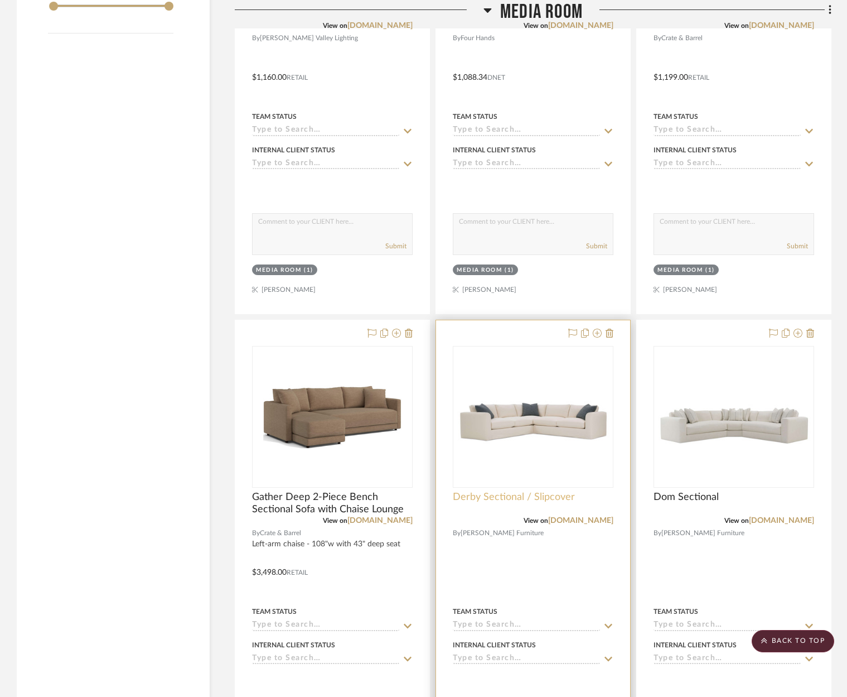
click at [531, 494] on span "Derby Sectional / Slipcover" at bounding box center [514, 497] width 122 height 12
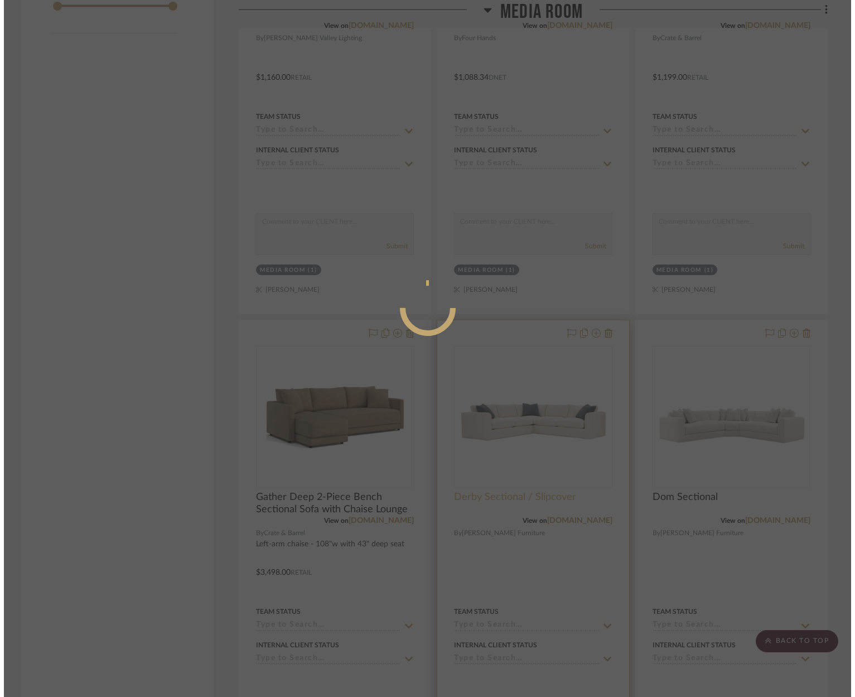
scroll to position [0, 0]
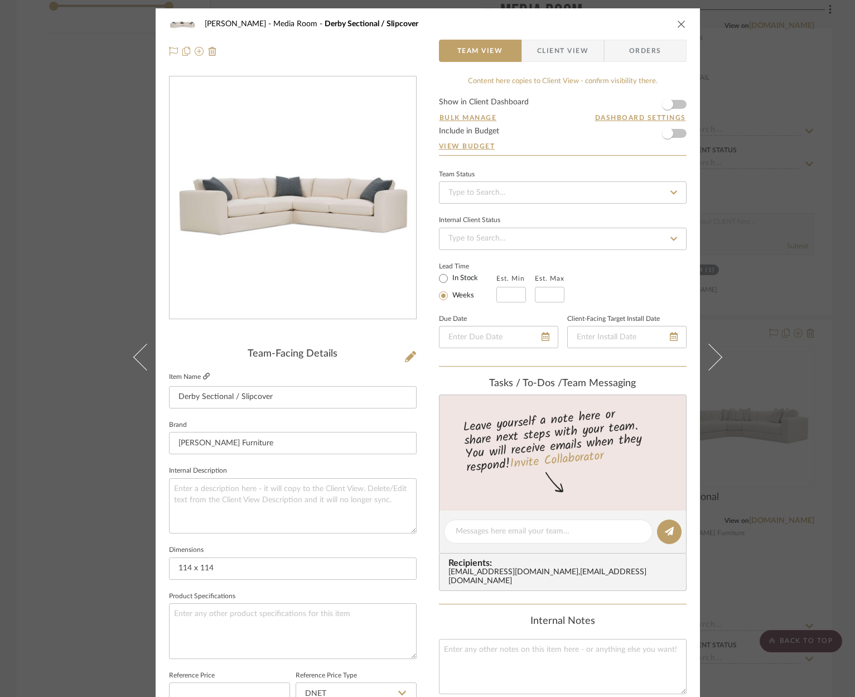
click at [204, 375] on icon at bounding box center [206, 376] width 7 height 7
drag, startPoint x: 228, startPoint y: 572, endPoint x: 167, endPoint y: 568, distance: 60.9
click at [169, 568] on input "114 x 114" at bounding box center [293, 568] width 248 height 22
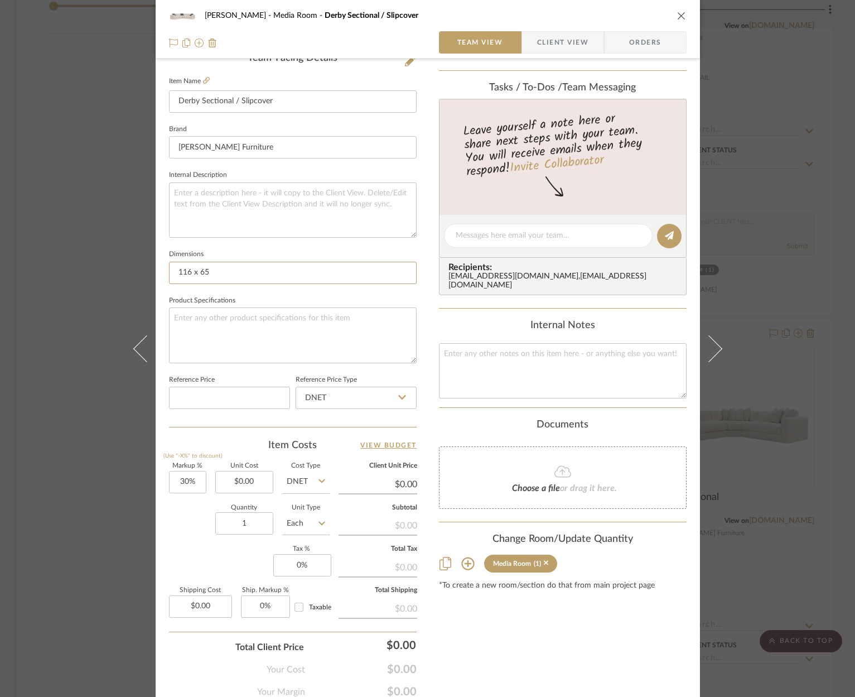
scroll to position [340, 0]
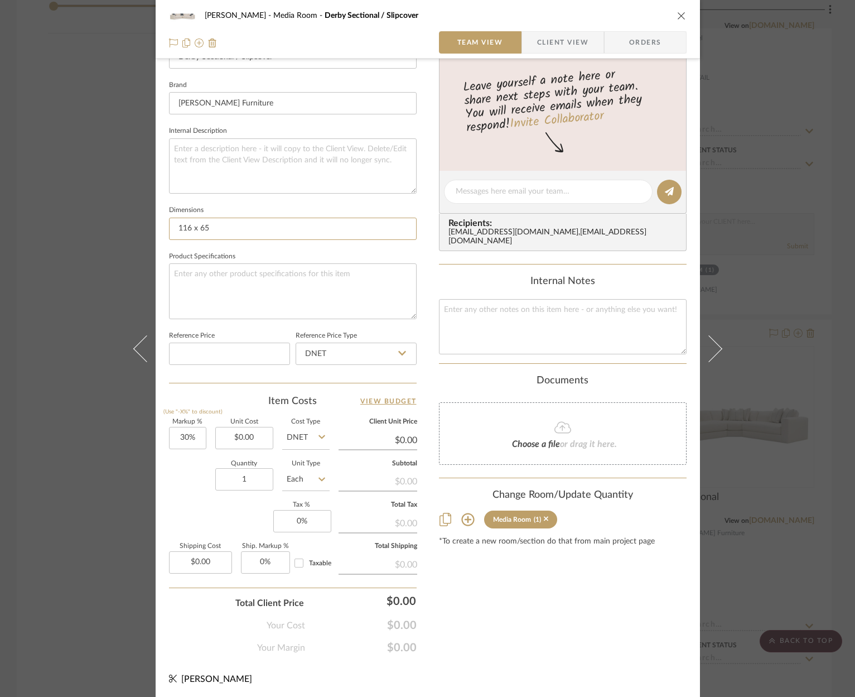
type input "116 x 65"
click at [542, 440] on span "Choose a file" at bounding box center [536, 444] width 48 height 9
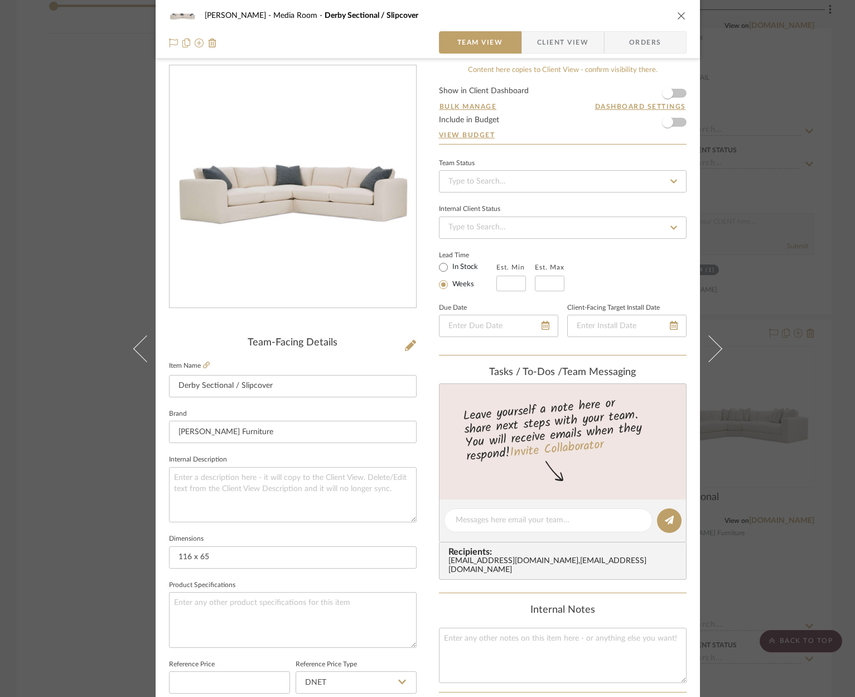
scroll to position [10, 0]
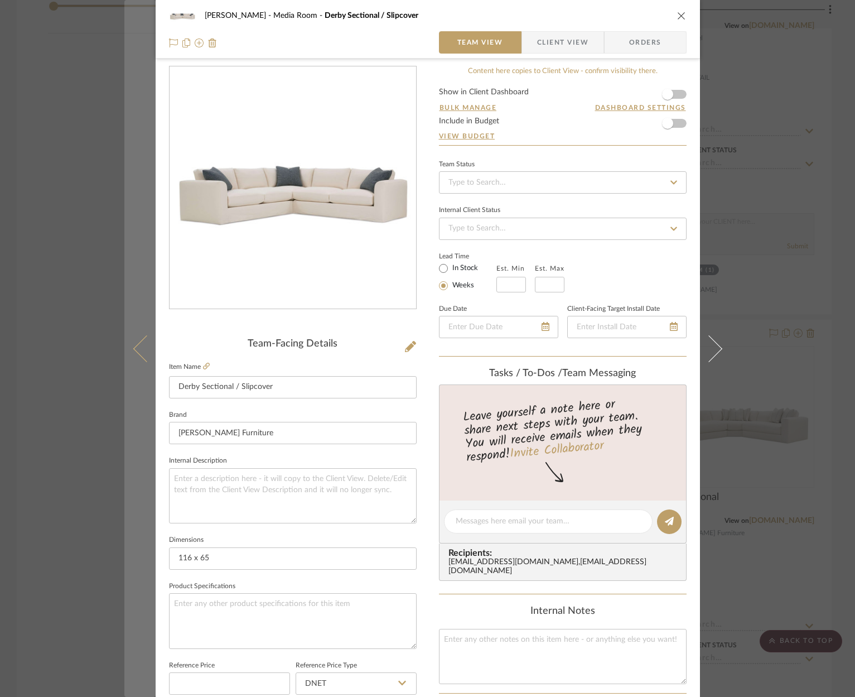
click at [139, 353] on icon at bounding box center [146, 348] width 27 height 27
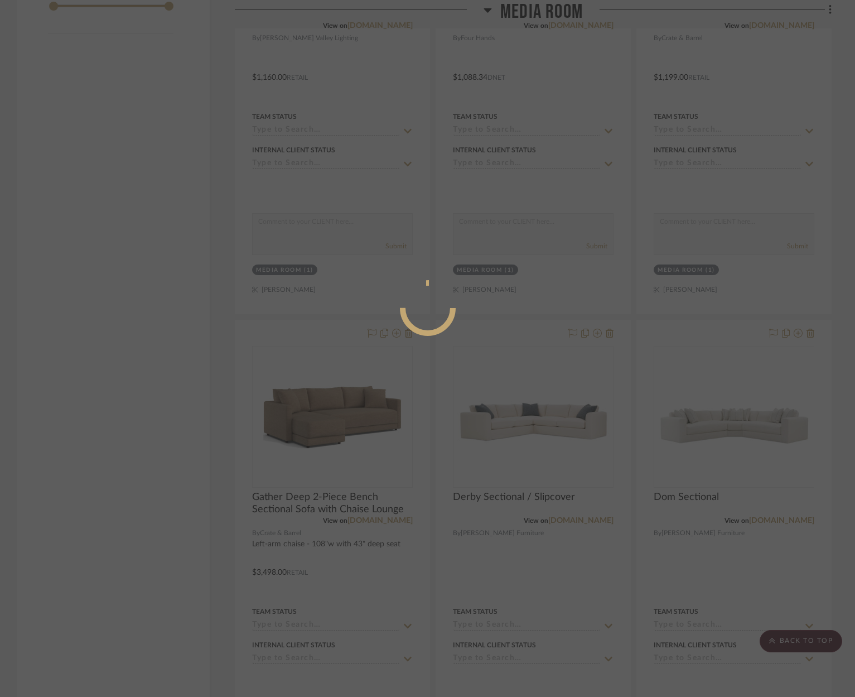
scroll to position [0, 0]
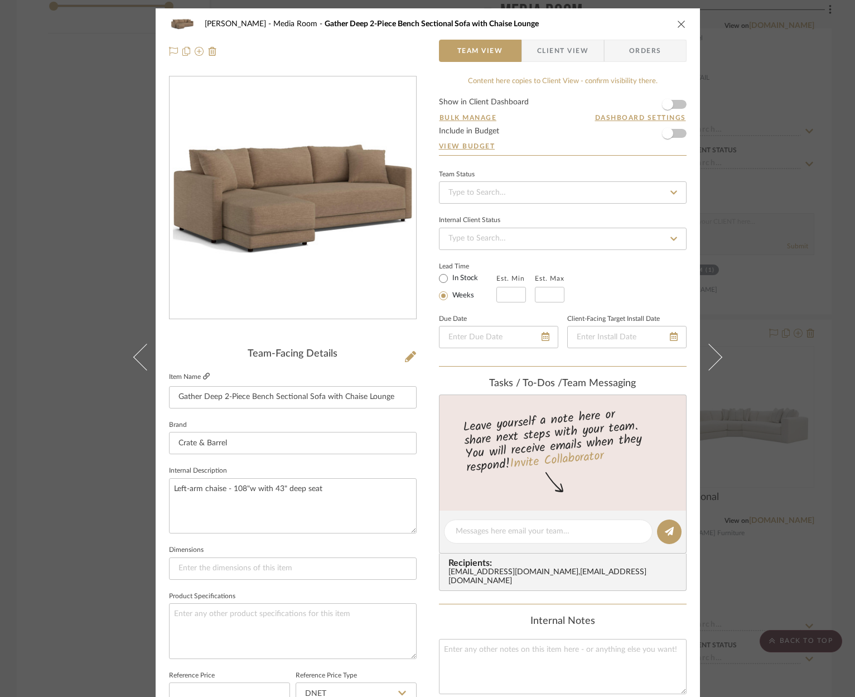
click at [203, 378] on icon at bounding box center [206, 376] width 7 height 7
click at [677, 23] on icon "close" at bounding box center [681, 24] width 9 height 9
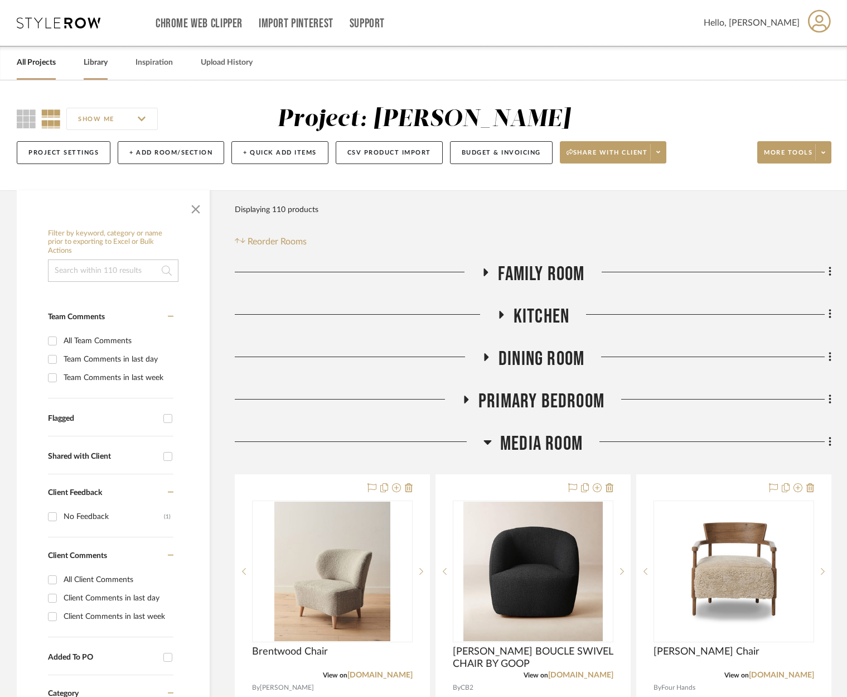
click at [86, 63] on link "Library" at bounding box center [96, 62] width 24 height 15
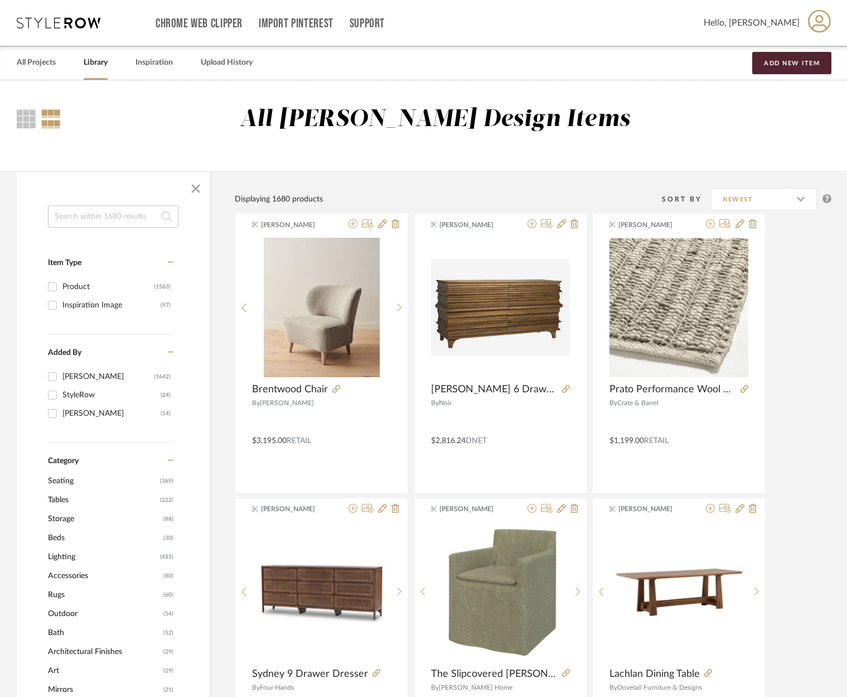
click at [117, 219] on input at bounding box center [113, 216] width 131 height 22
type input "side table"
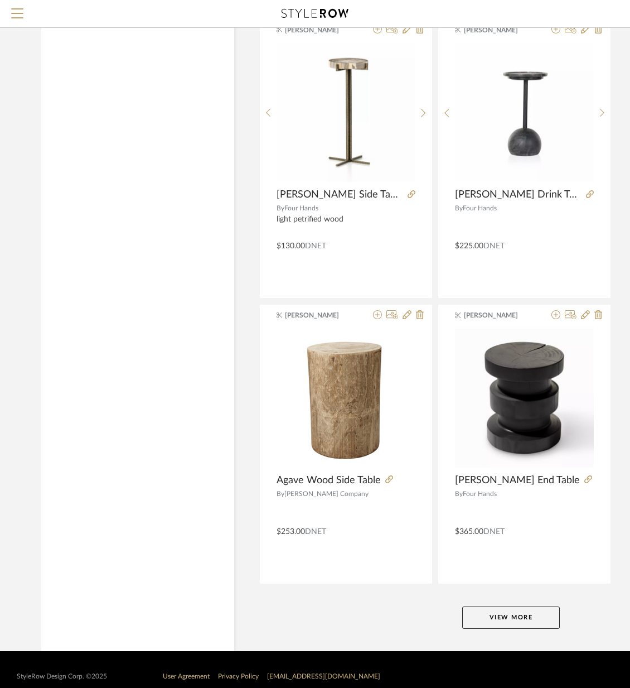
scroll to position [4745, 0]
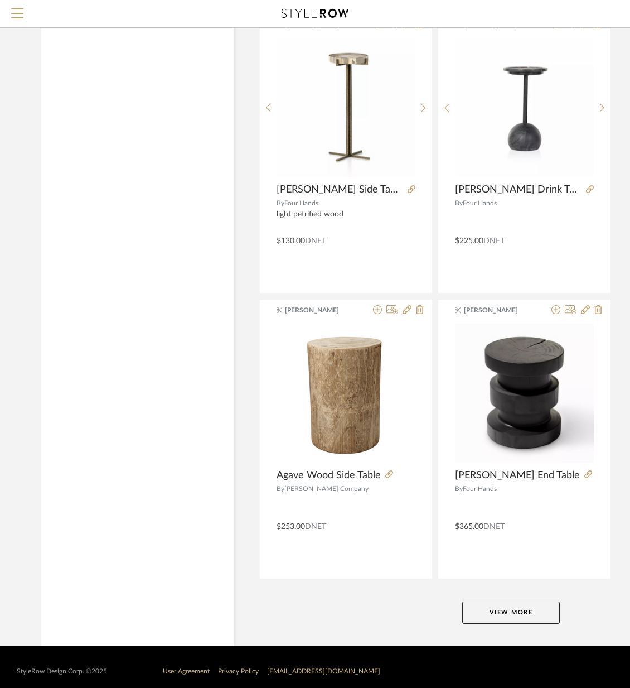
click at [503, 613] on button "View More" at bounding box center [511, 612] width 98 height 22
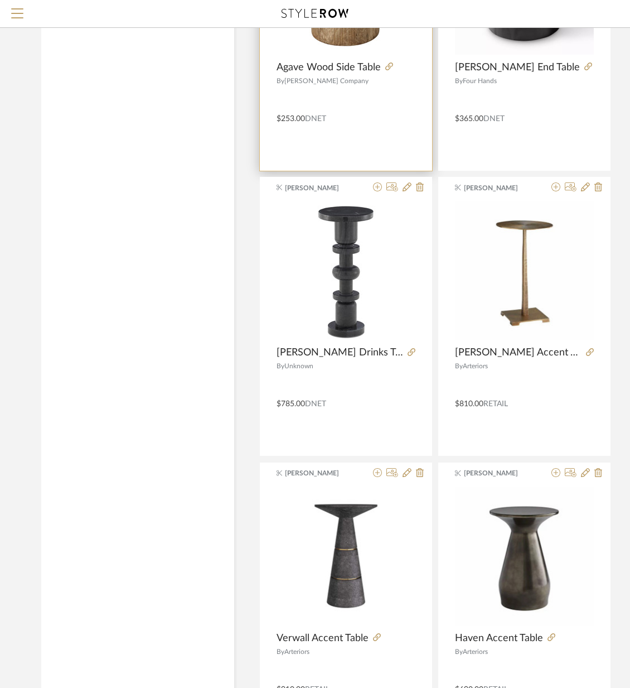
scroll to position [5156, 0]
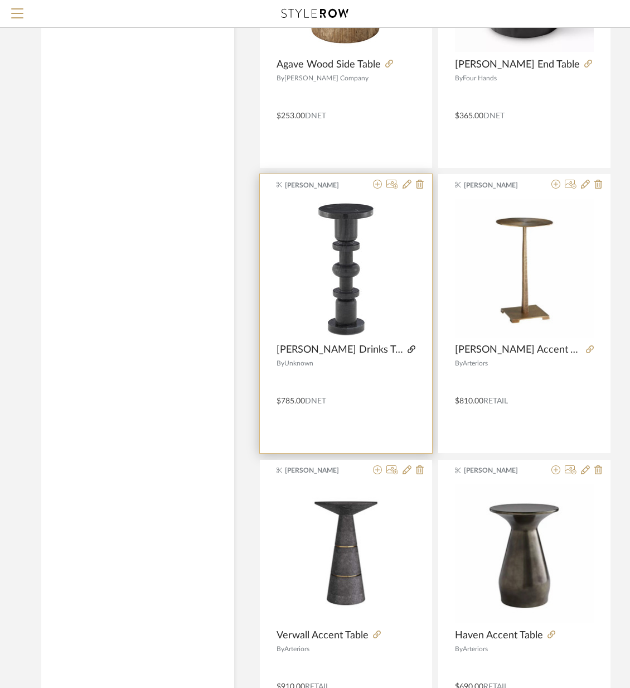
click at [408, 350] on icon at bounding box center [412, 349] width 8 height 8
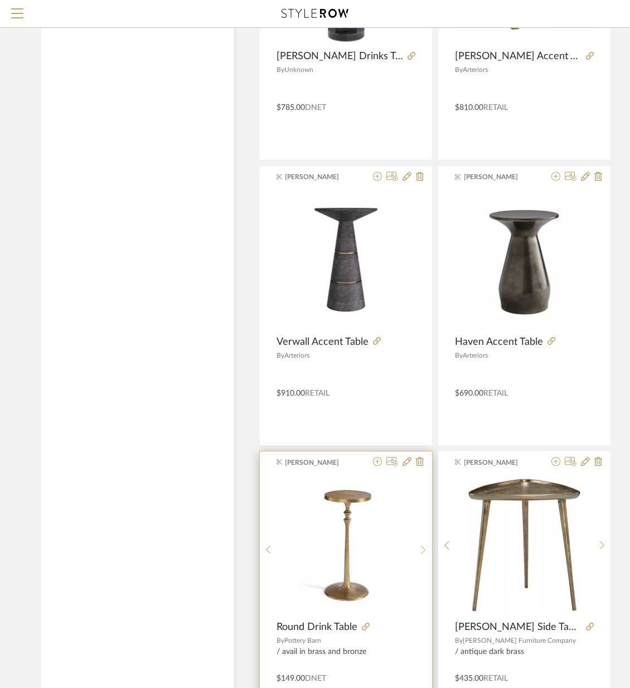
scroll to position [5444, 0]
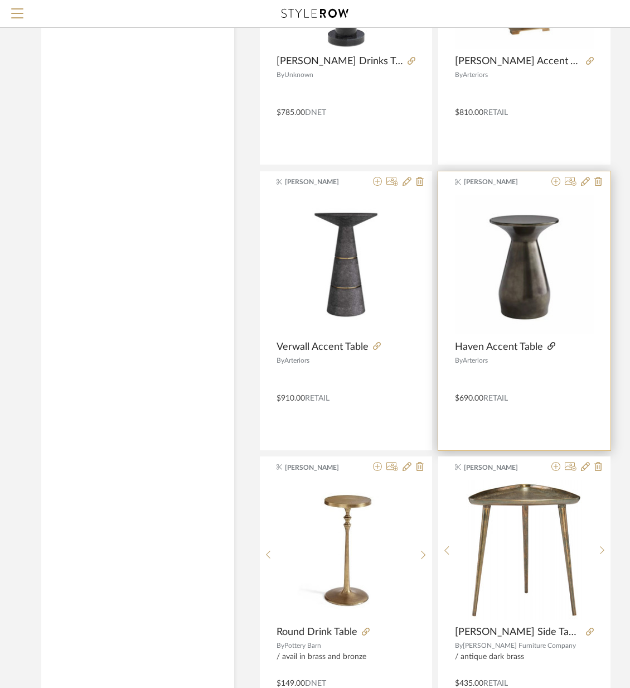
click at [552, 347] on icon at bounding box center [552, 346] width 8 height 8
click at [583, 182] on icon at bounding box center [585, 181] width 9 height 9
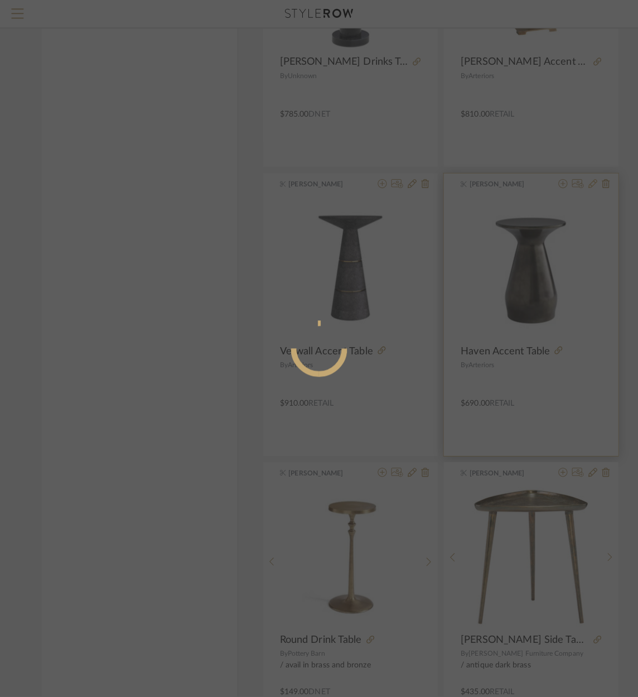
scroll to position [0, 0]
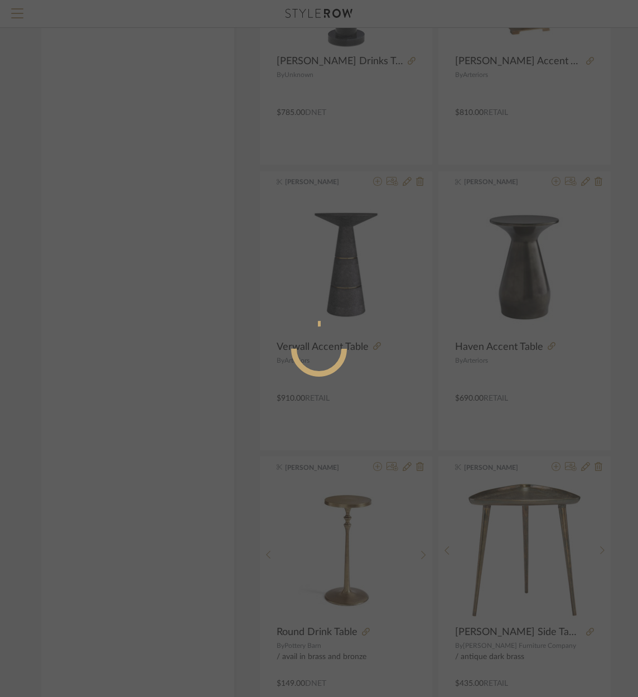
radio input "true"
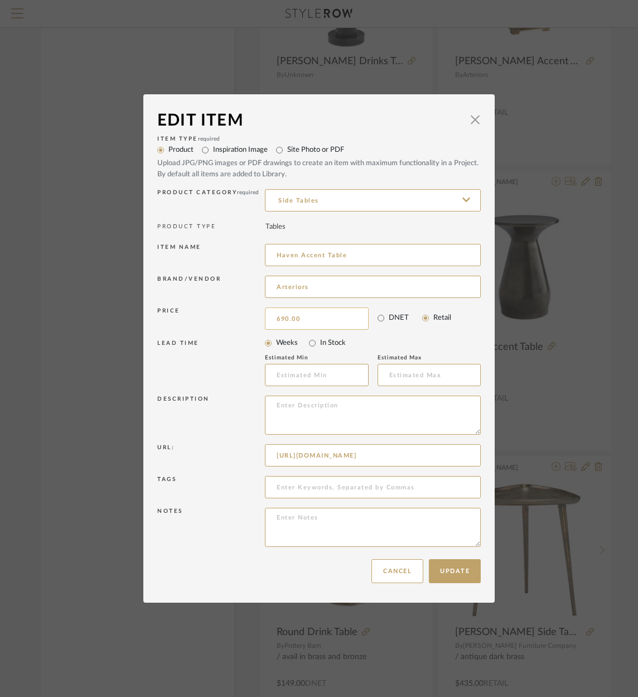
drag, startPoint x: 316, startPoint y: 321, endPoint x: 331, endPoint y: 320, distance: 15.2
click at [339, 324] on input "690.00" at bounding box center [317, 318] width 104 height 22
drag, startPoint x: 325, startPoint y: 318, endPoint x: 243, endPoint y: 315, distance: 82.1
click at [243, 315] on div "Price 690.00 DNET Retail" at bounding box center [319, 319] width 324 height 28
type input "$505.00"
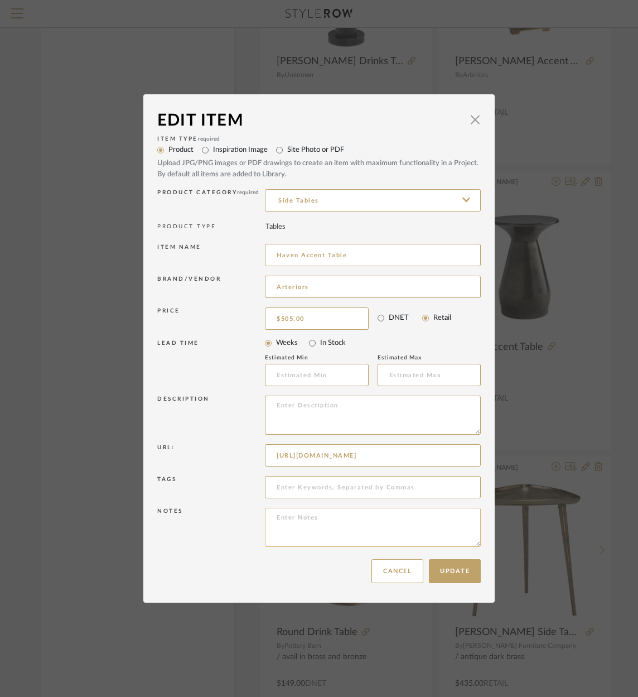
click at [327, 522] on textarea at bounding box center [373, 527] width 216 height 39
type textarea "MAP 810"
click at [376, 316] on input "DNET" at bounding box center [381, 318] width 16 height 16
radio input "true"
click at [443, 571] on button "Update" at bounding box center [455, 571] width 52 height 24
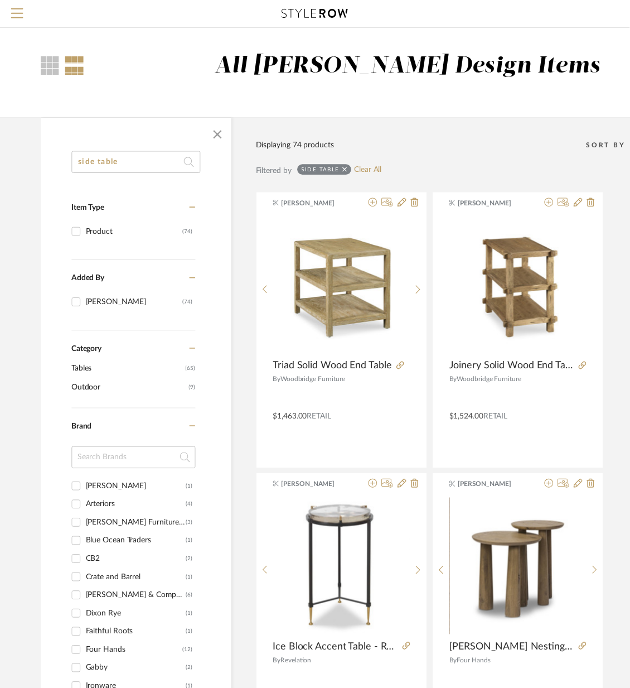
scroll to position [5444, 0]
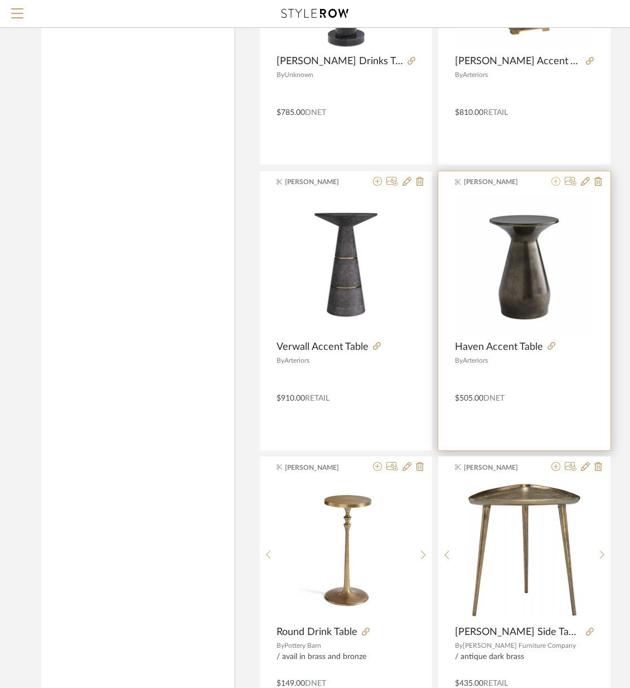
click at [556, 183] on icon at bounding box center [556, 181] width 9 height 9
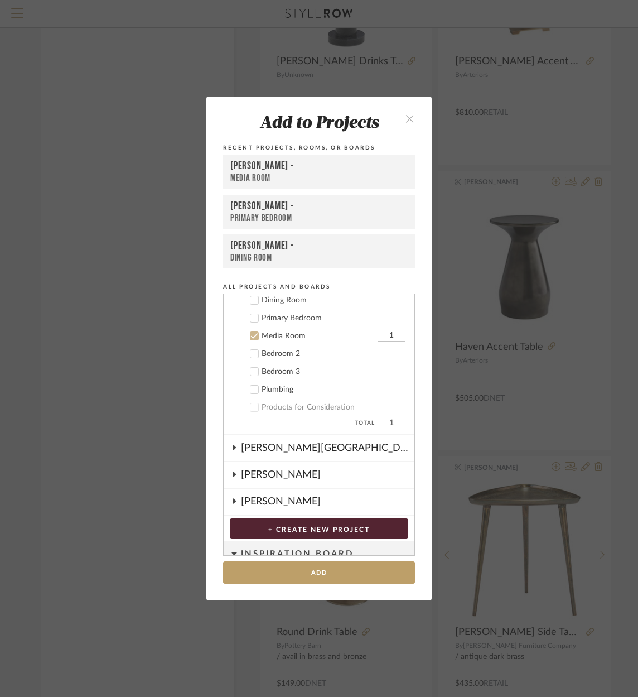
scroll to position [331, 0]
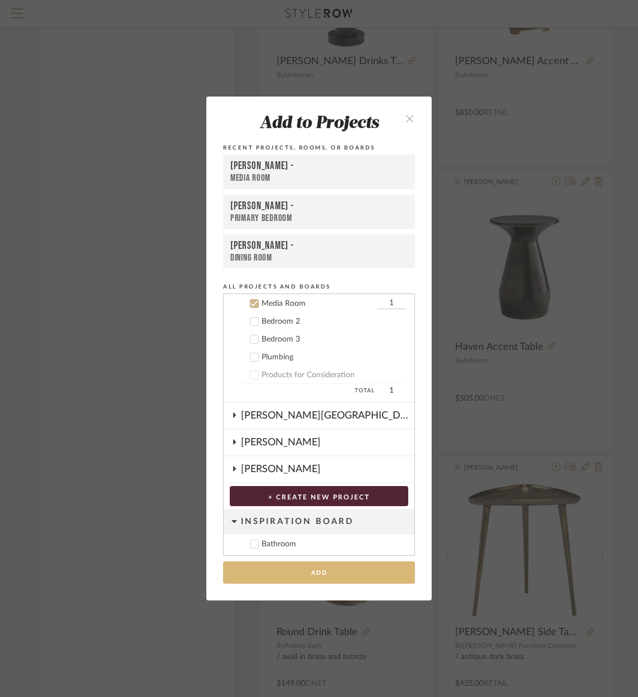
click at [335, 568] on button "Add" at bounding box center [319, 572] width 192 height 23
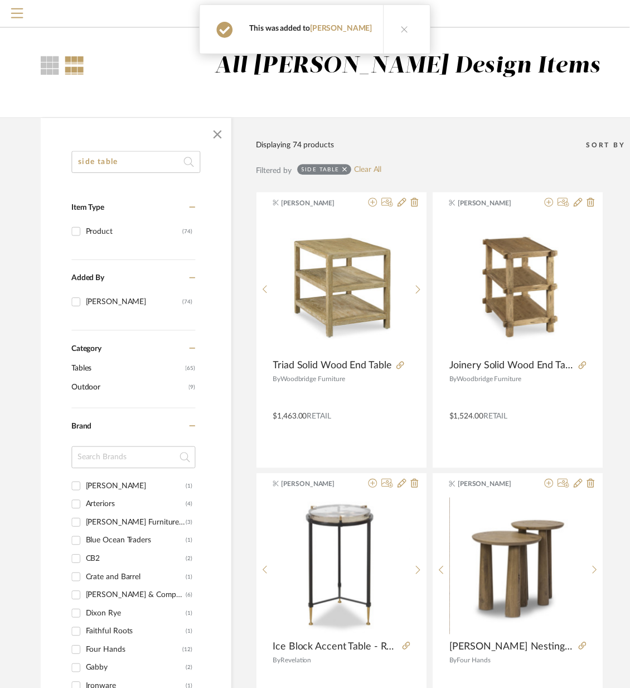
scroll to position [5444, 0]
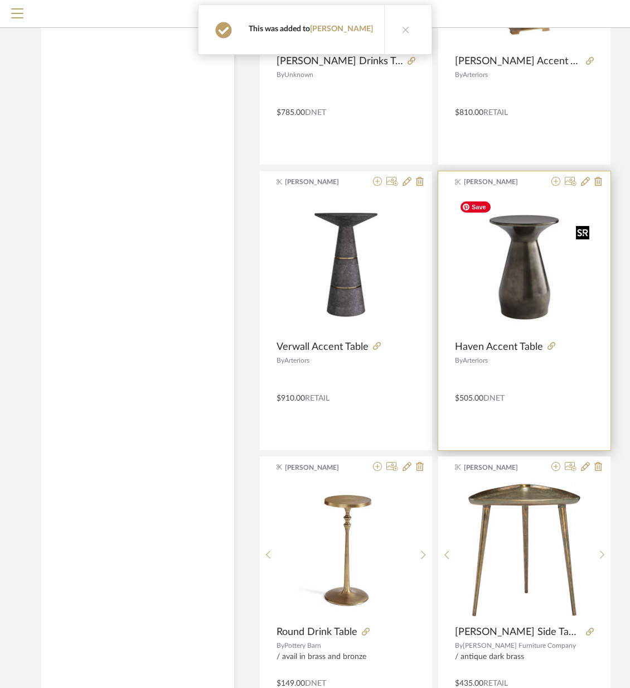
click at [530, 285] on img "0" at bounding box center [524, 264] width 139 height 139
